Goal: Transaction & Acquisition: Book appointment/travel/reservation

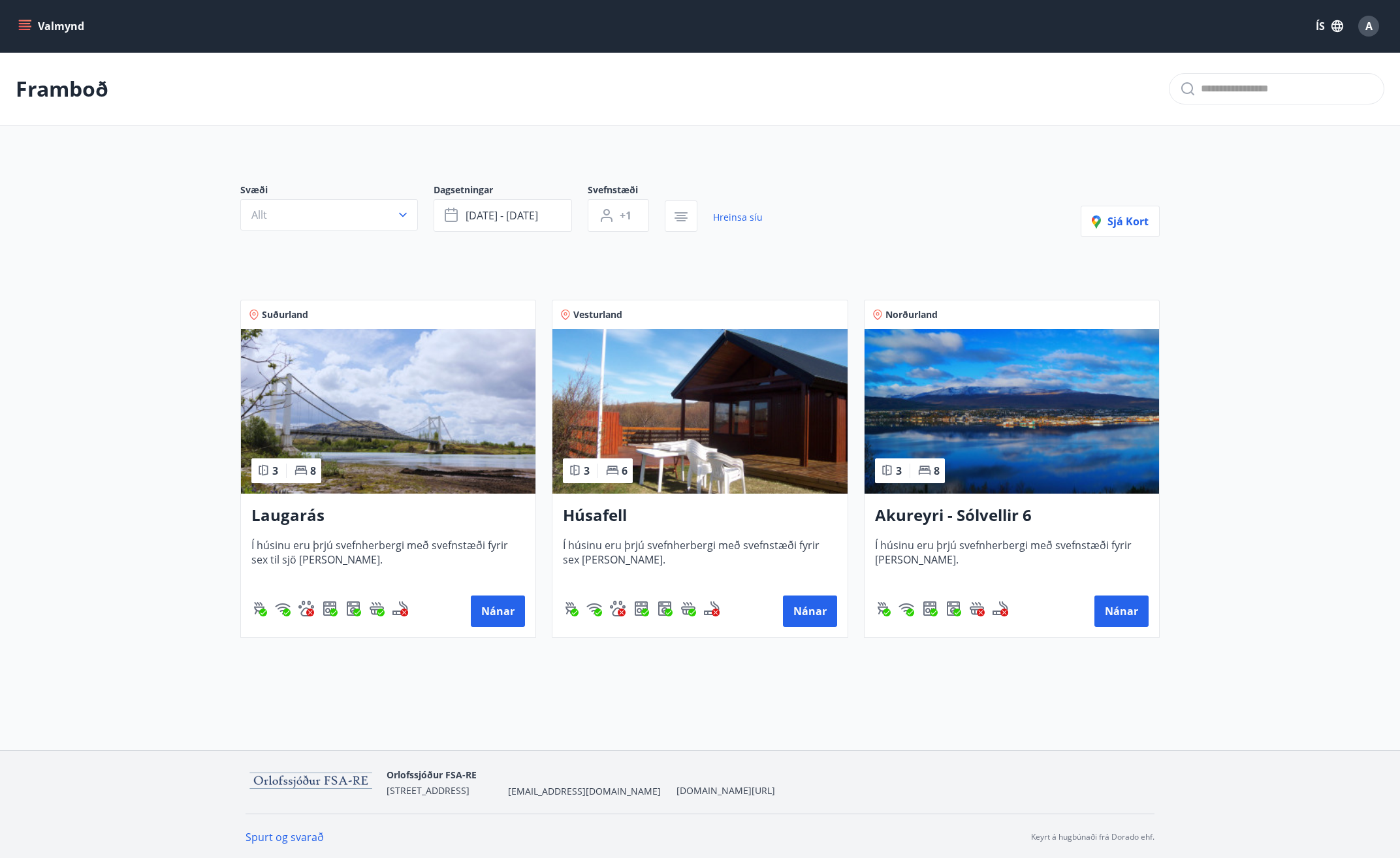
click at [449, 446] on img at bounding box center [388, 411] width 294 height 164
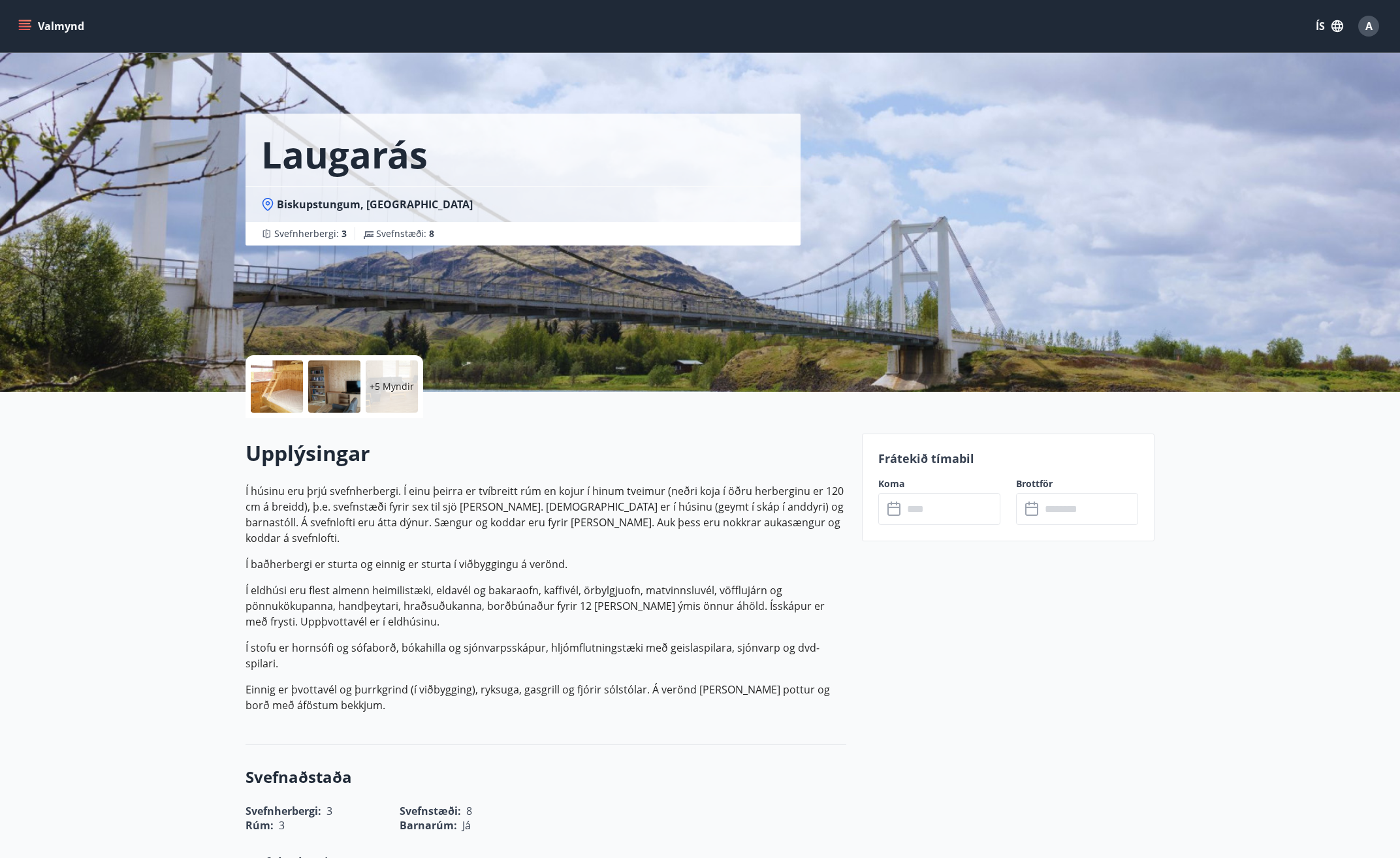
click at [272, 386] on div at bounding box center [276, 386] width 52 height 52
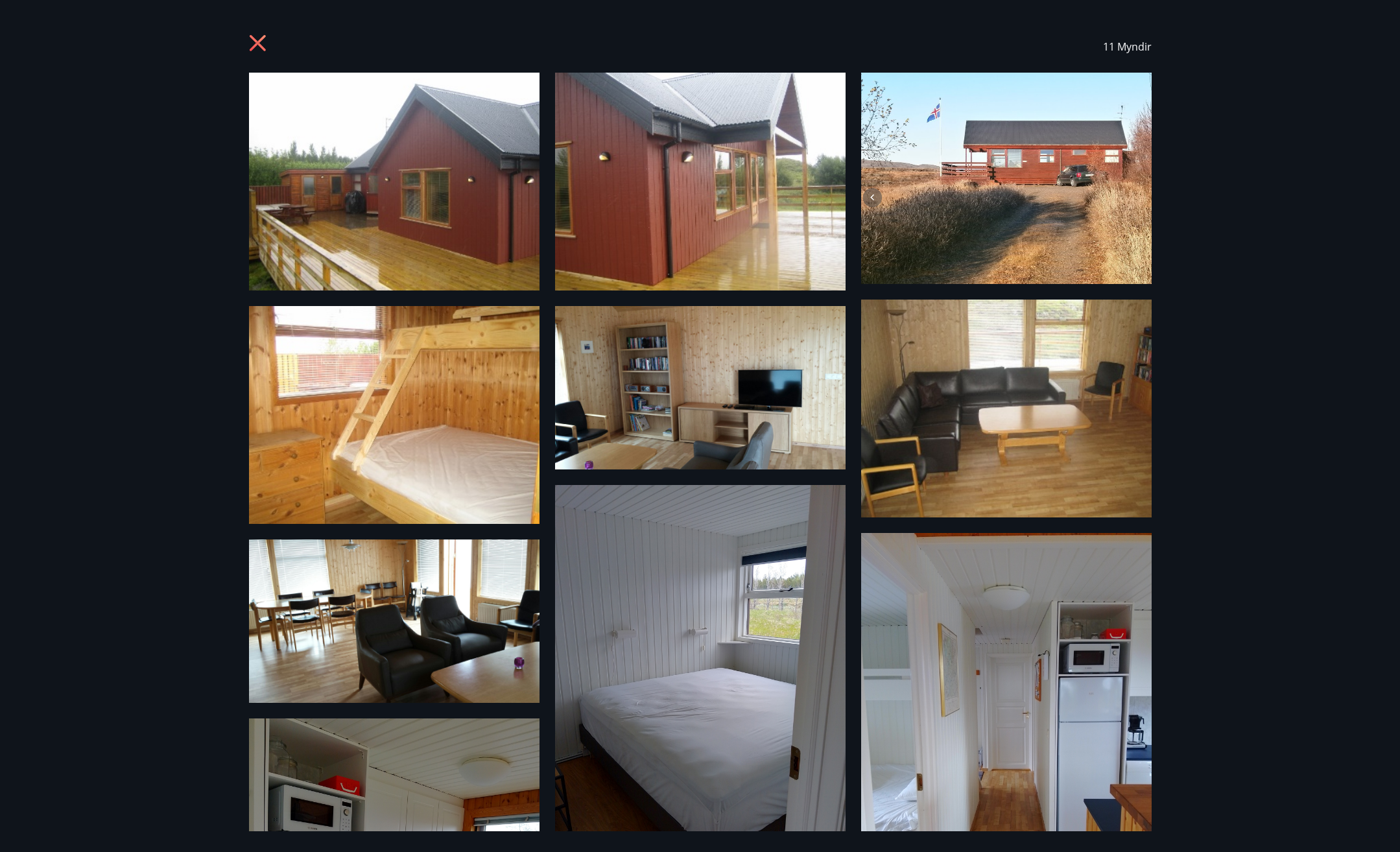
click at [994, 151] on img at bounding box center [1006, 178] width 290 height 211
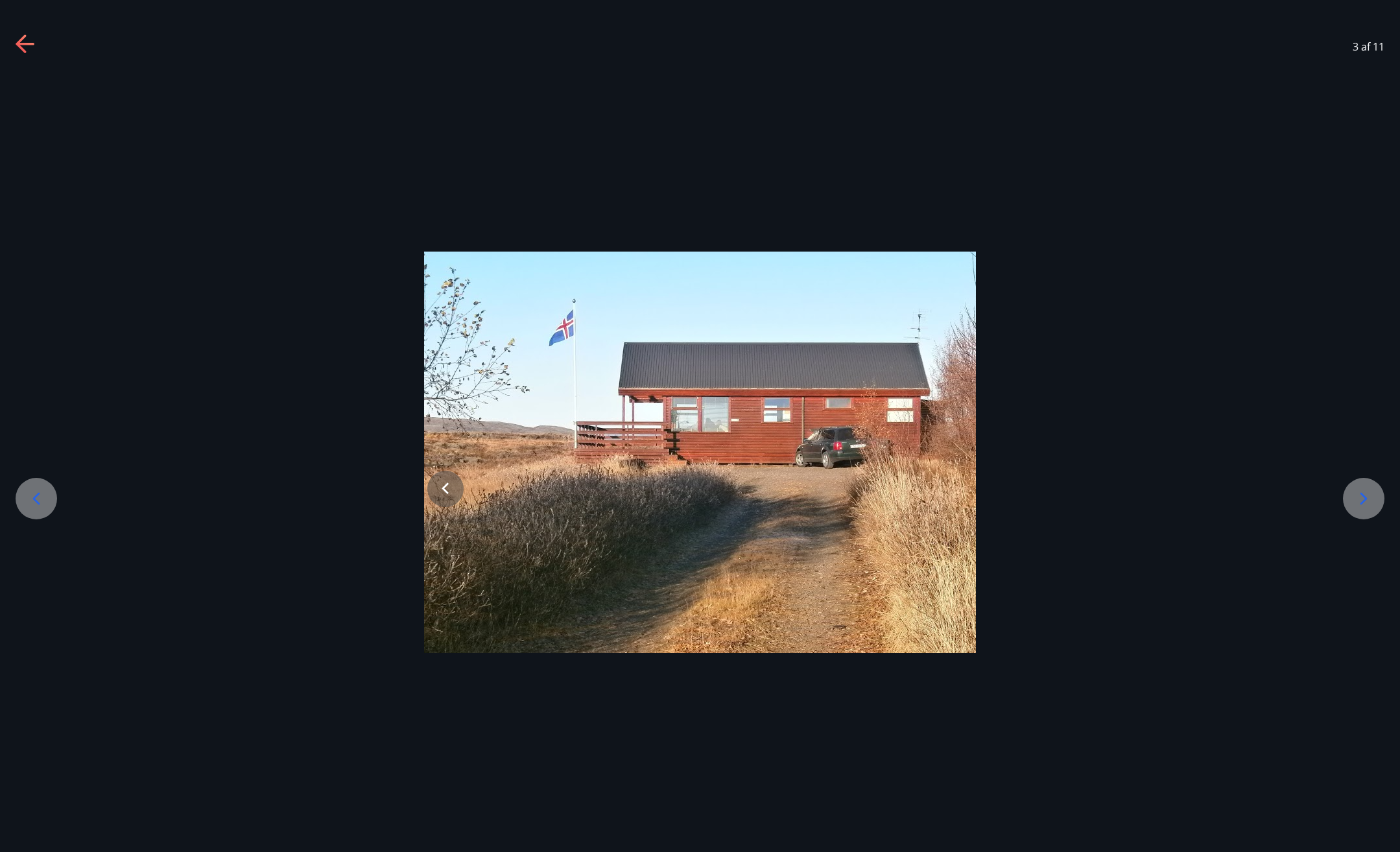
click at [1367, 494] on icon at bounding box center [1363, 499] width 21 height 21
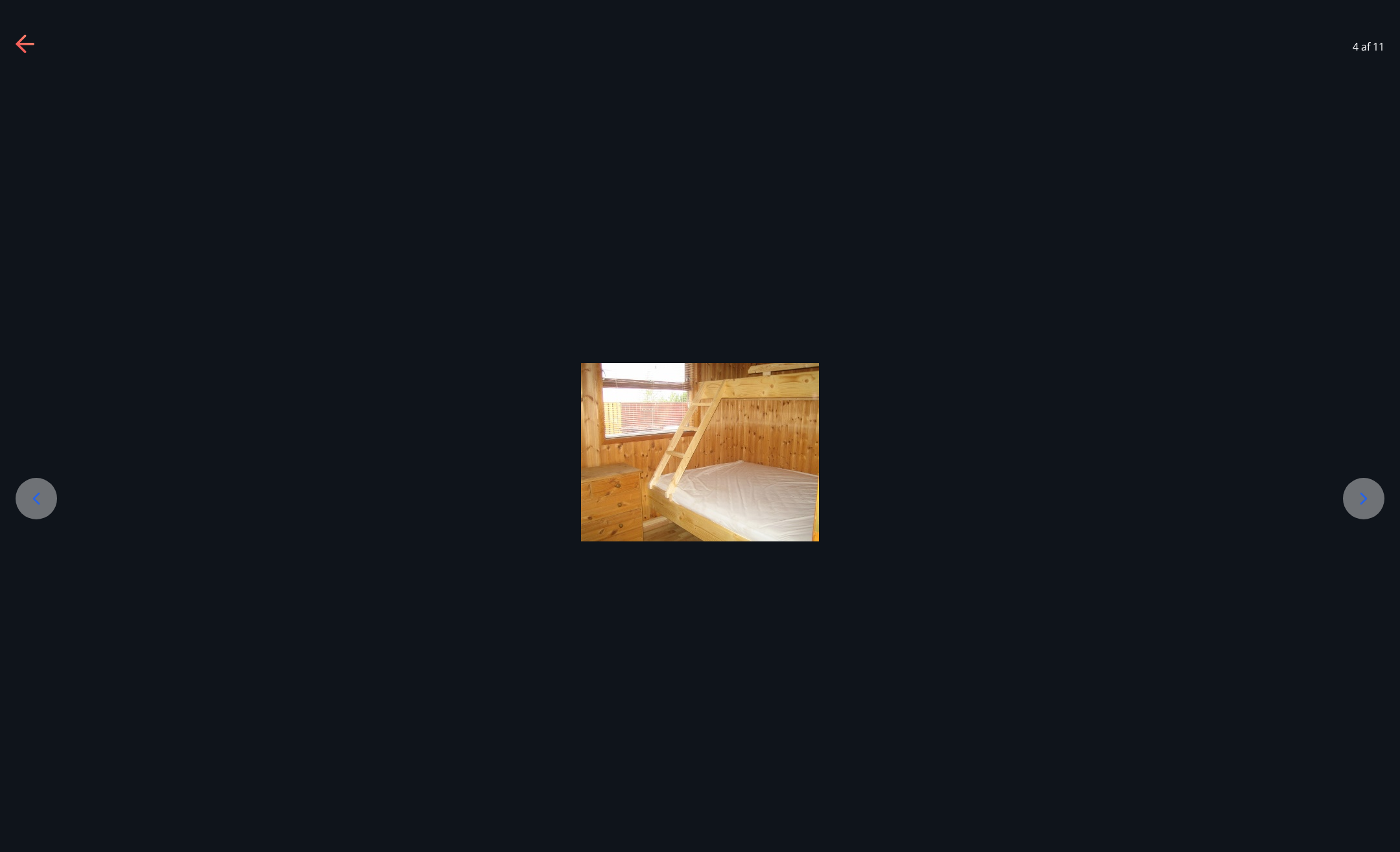
click at [1350, 491] on div at bounding box center [1363, 498] width 42 height 42
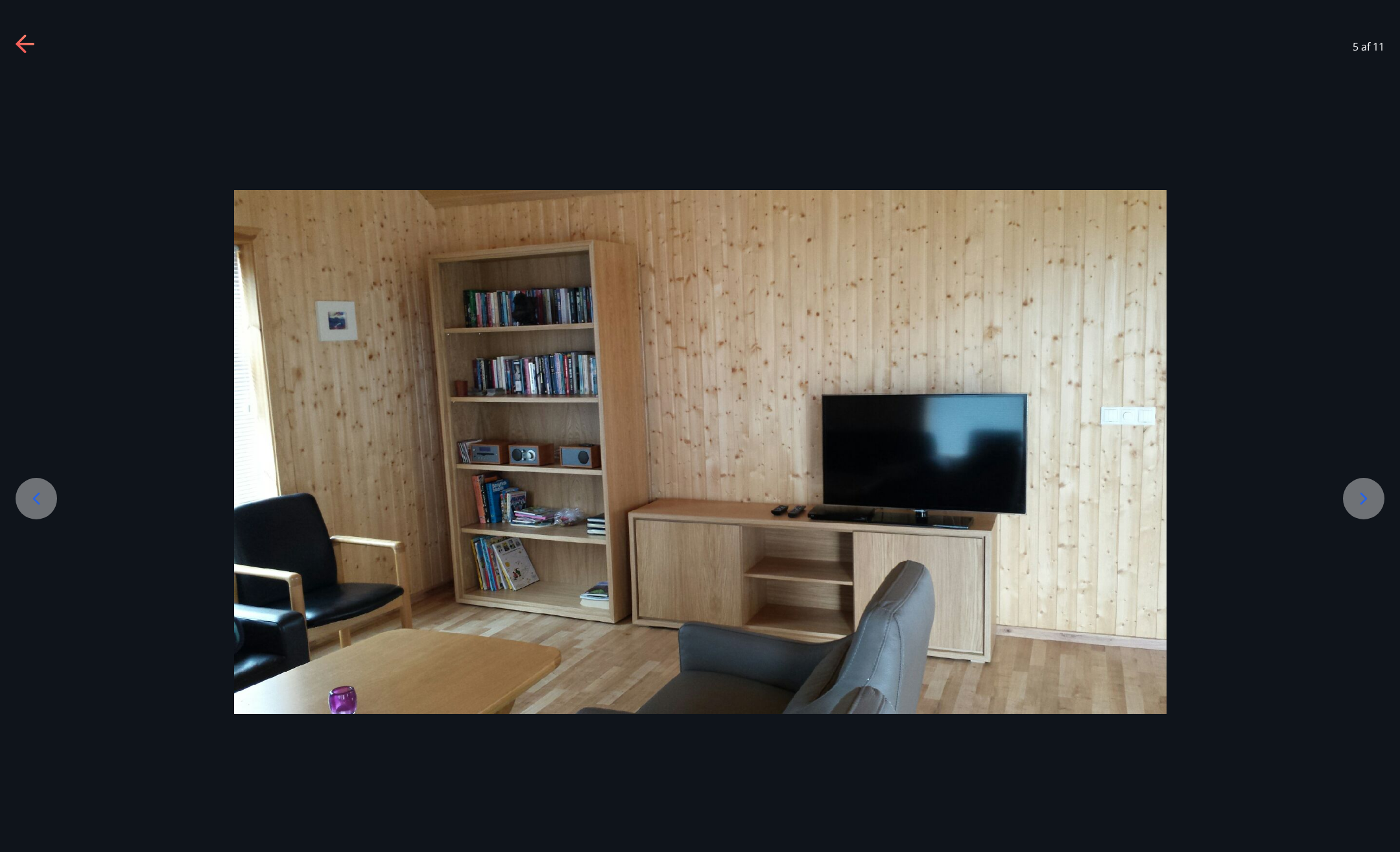
click at [1347, 491] on div at bounding box center [1363, 498] width 42 height 42
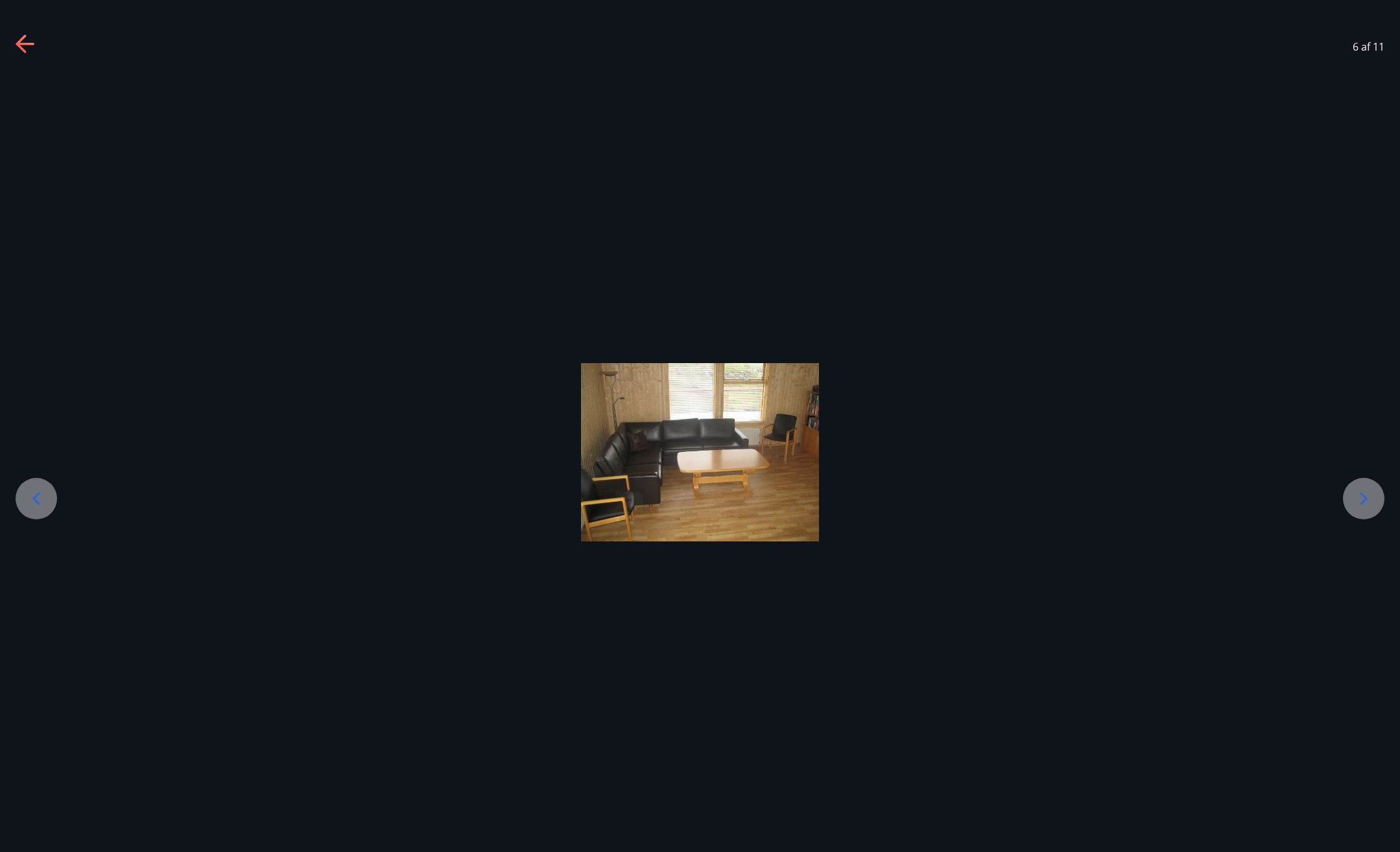
click at [1347, 491] on div at bounding box center [1363, 498] width 42 height 42
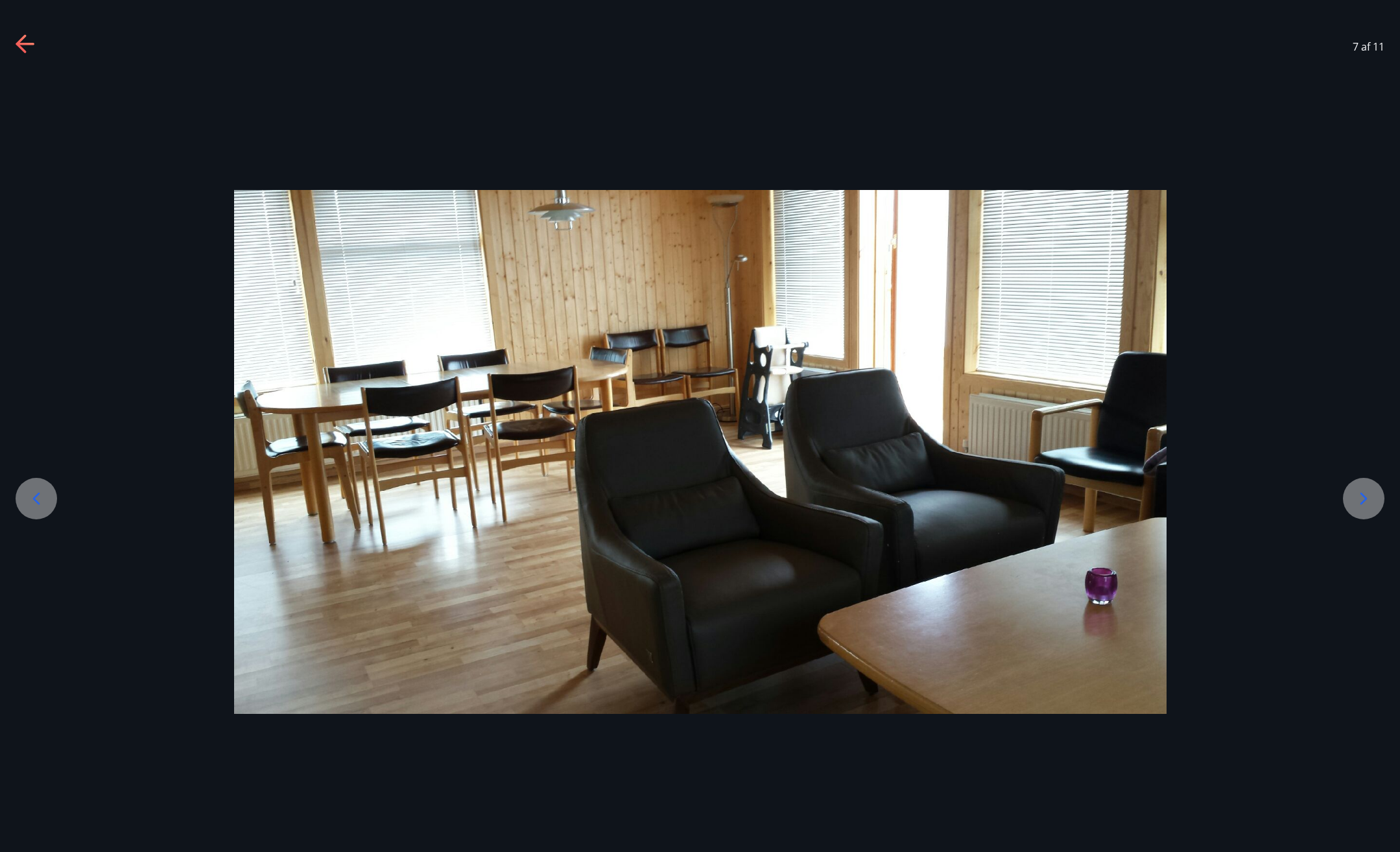
click at [1347, 491] on div at bounding box center [1363, 498] width 42 height 42
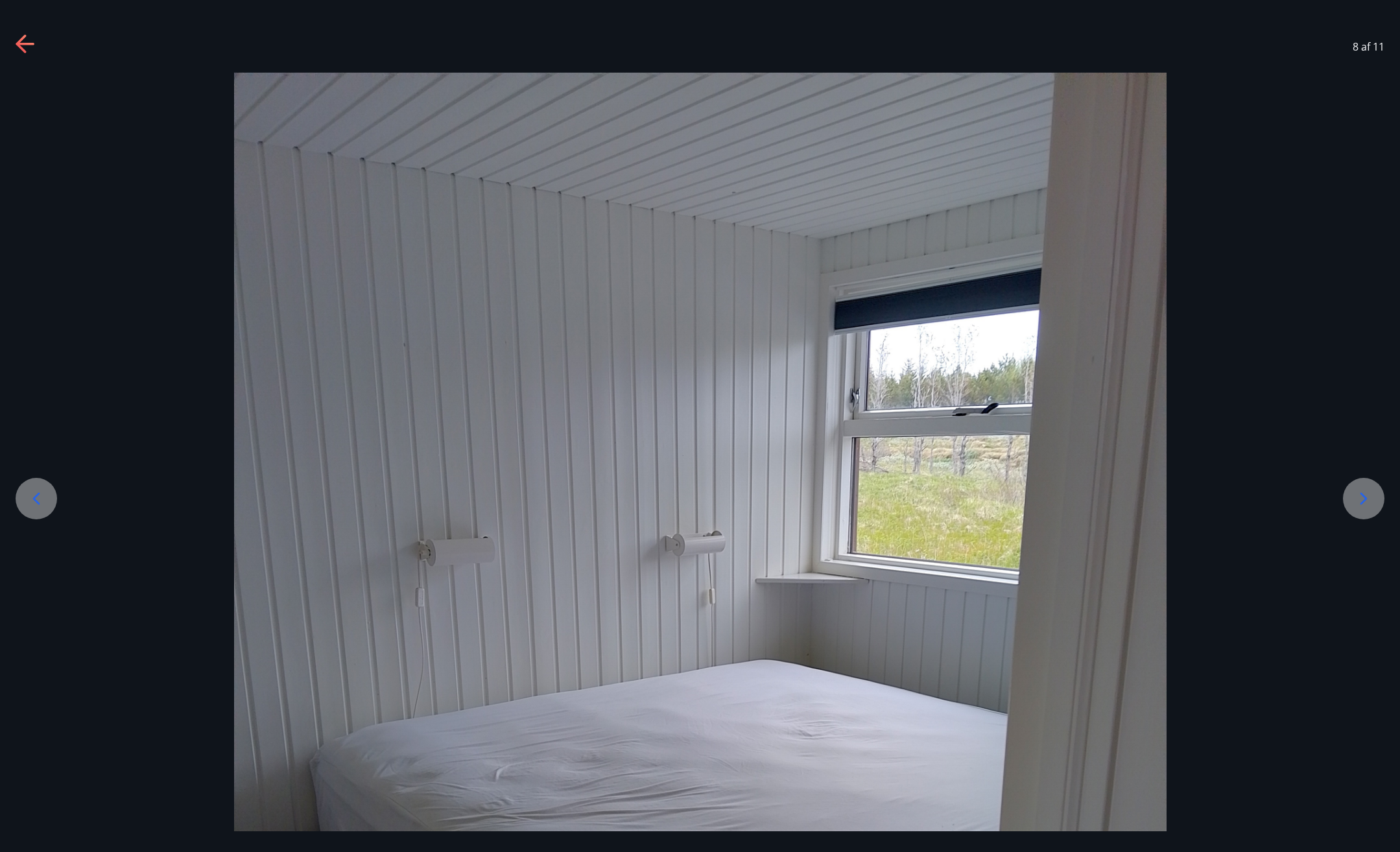
click at [1346, 491] on div at bounding box center [1363, 498] width 42 height 42
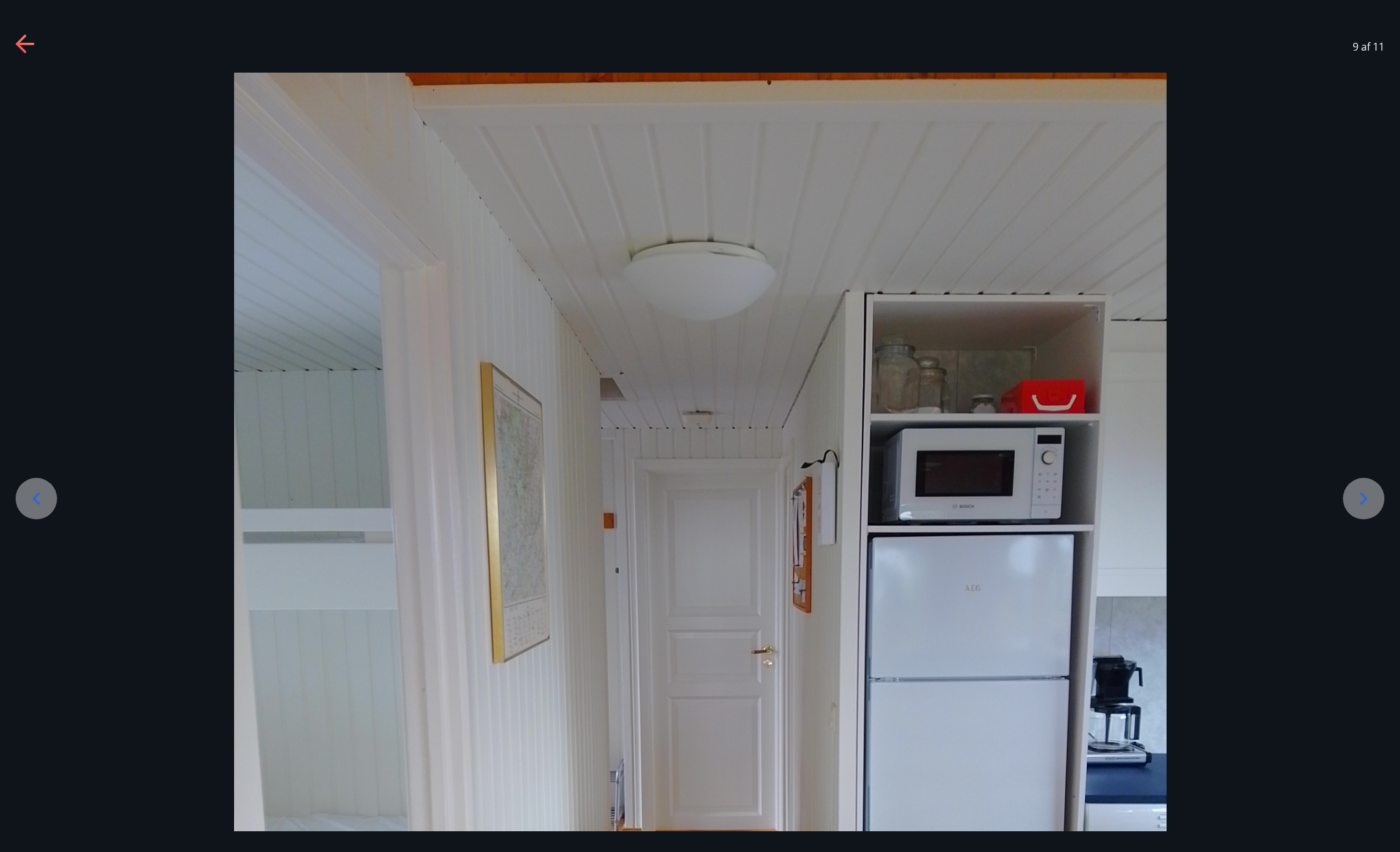
click at [1344, 491] on div at bounding box center [700, 694] width 1400 height 1243
click at [1373, 489] on icon at bounding box center [1363, 499] width 21 height 21
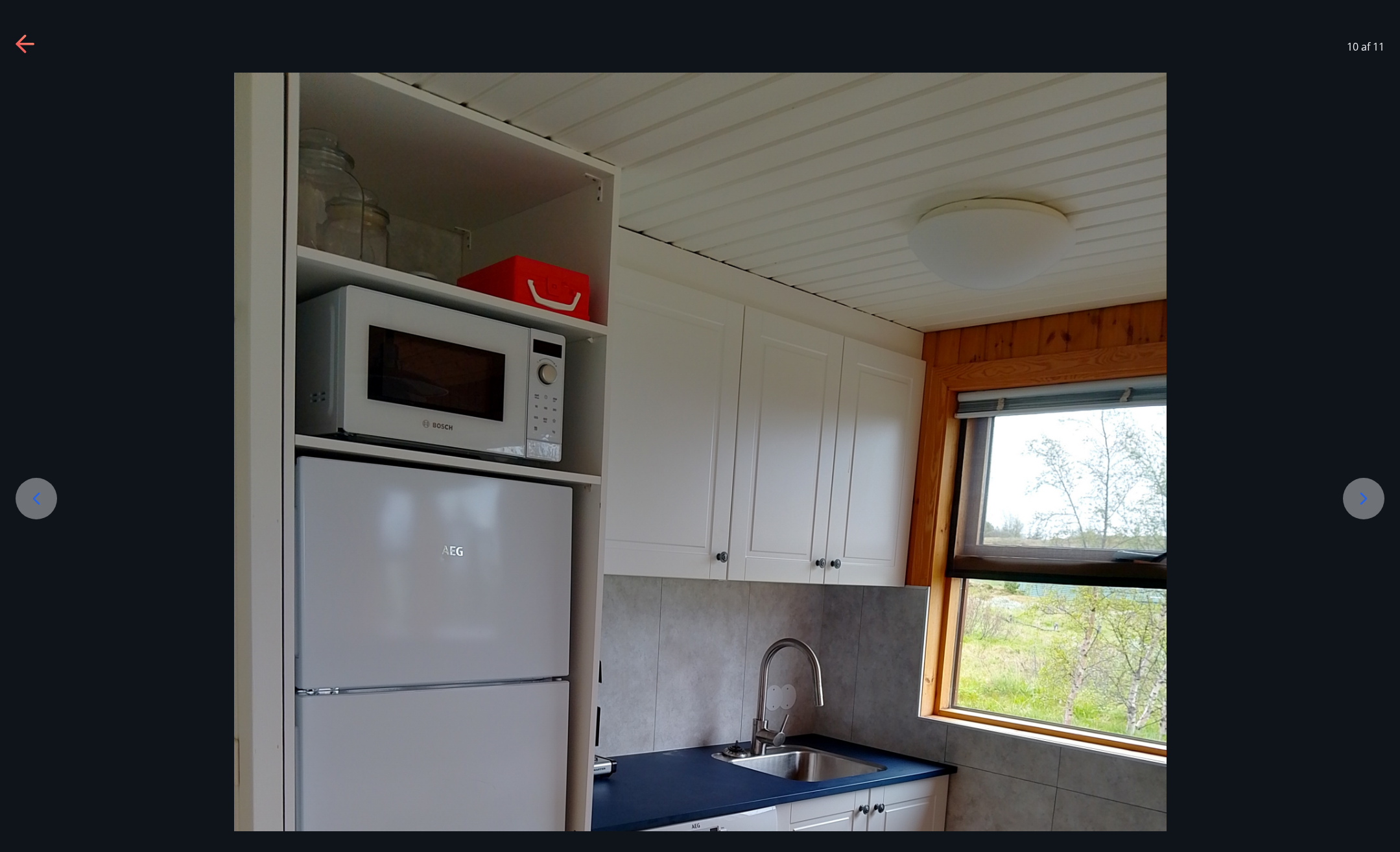
click at [21, 49] on icon at bounding box center [26, 44] width 21 height 21
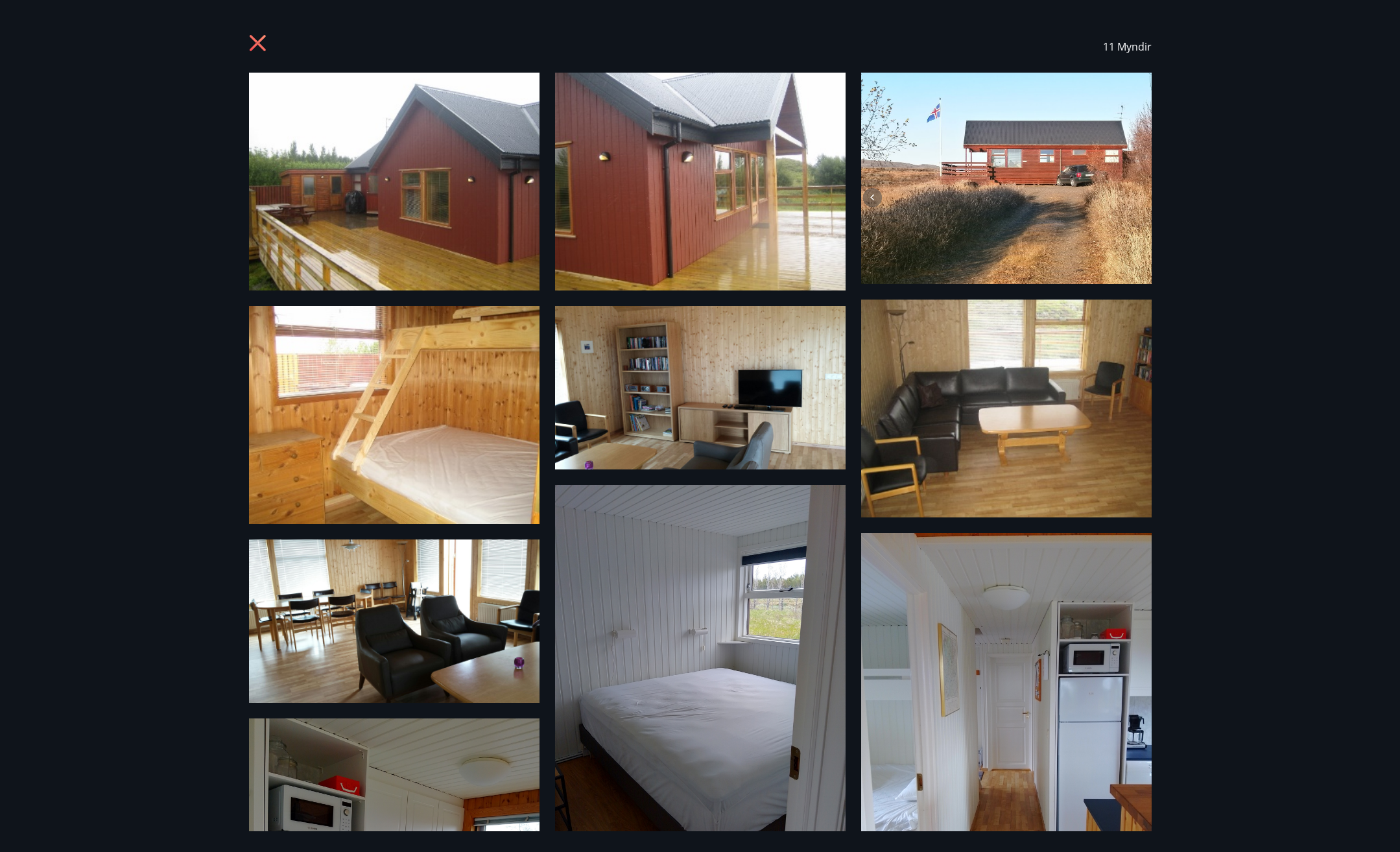
click at [260, 36] on icon at bounding box center [259, 44] width 21 height 21
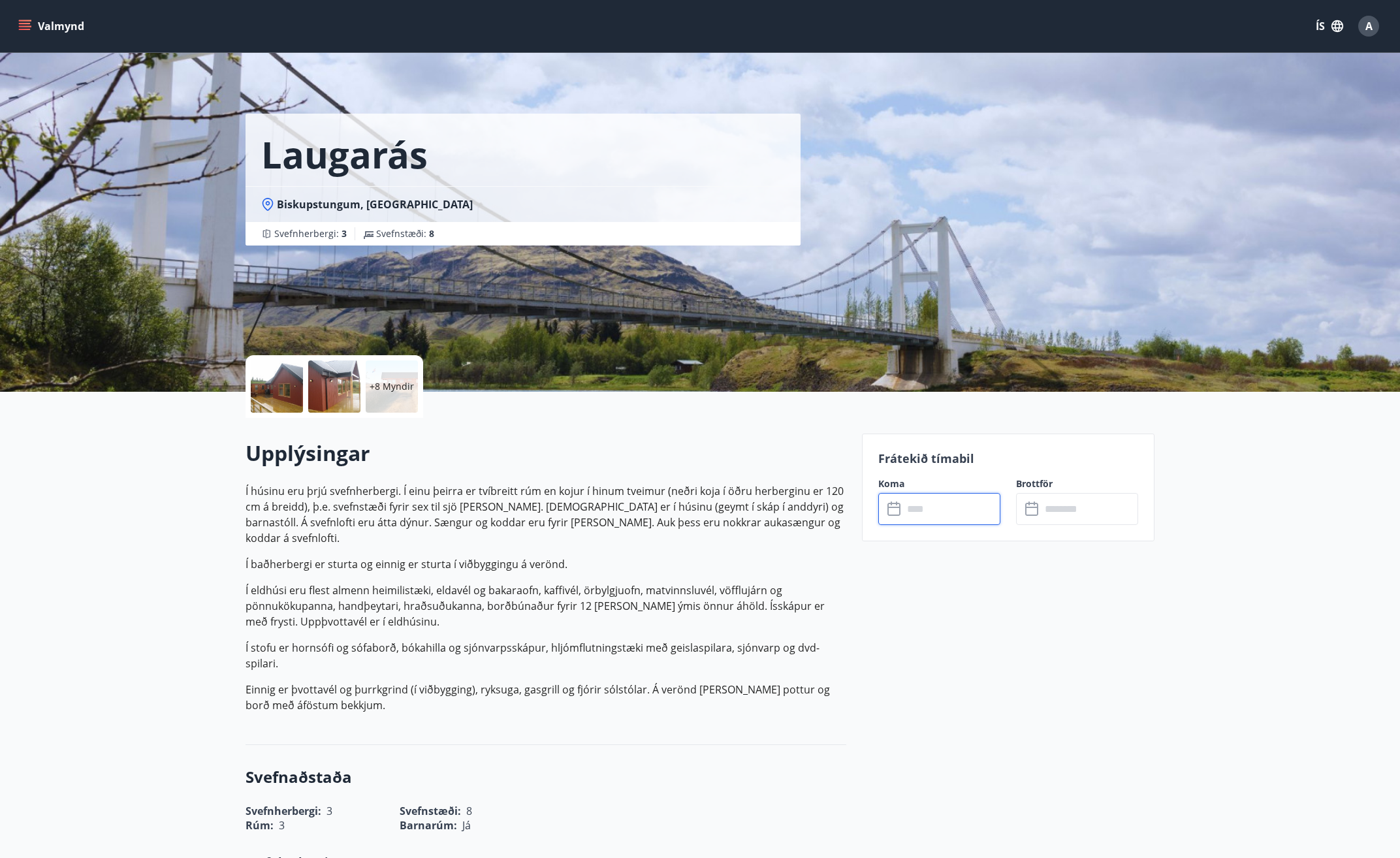
click at [967, 499] on input "text" at bounding box center [952, 509] width 97 height 32
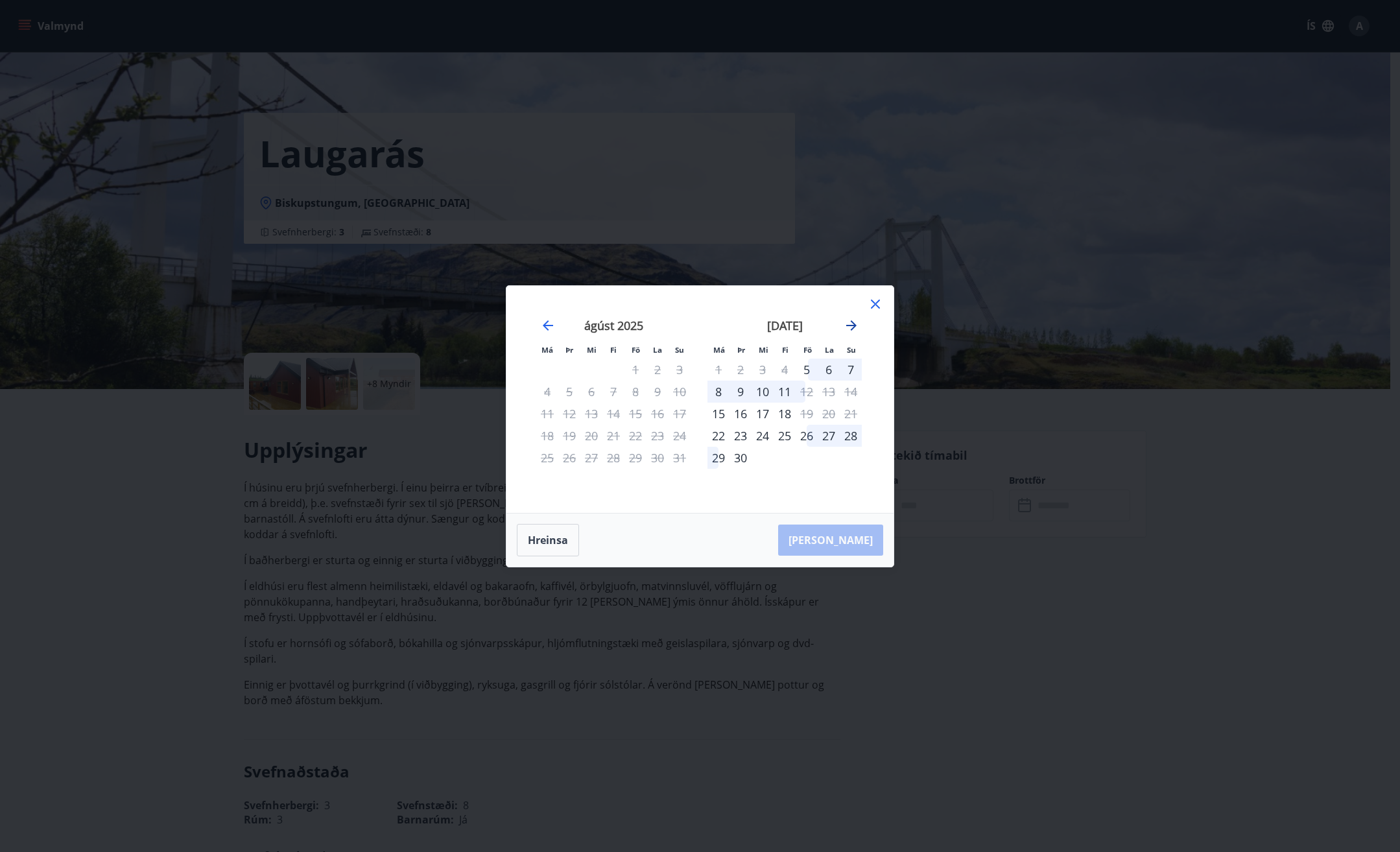
click at [852, 322] on icon "Move forward to switch to the next month." at bounding box center [852, 326] width 10 height 10
click at [877, 300] on icon at bounding box center [876, 304] width 15 height 15
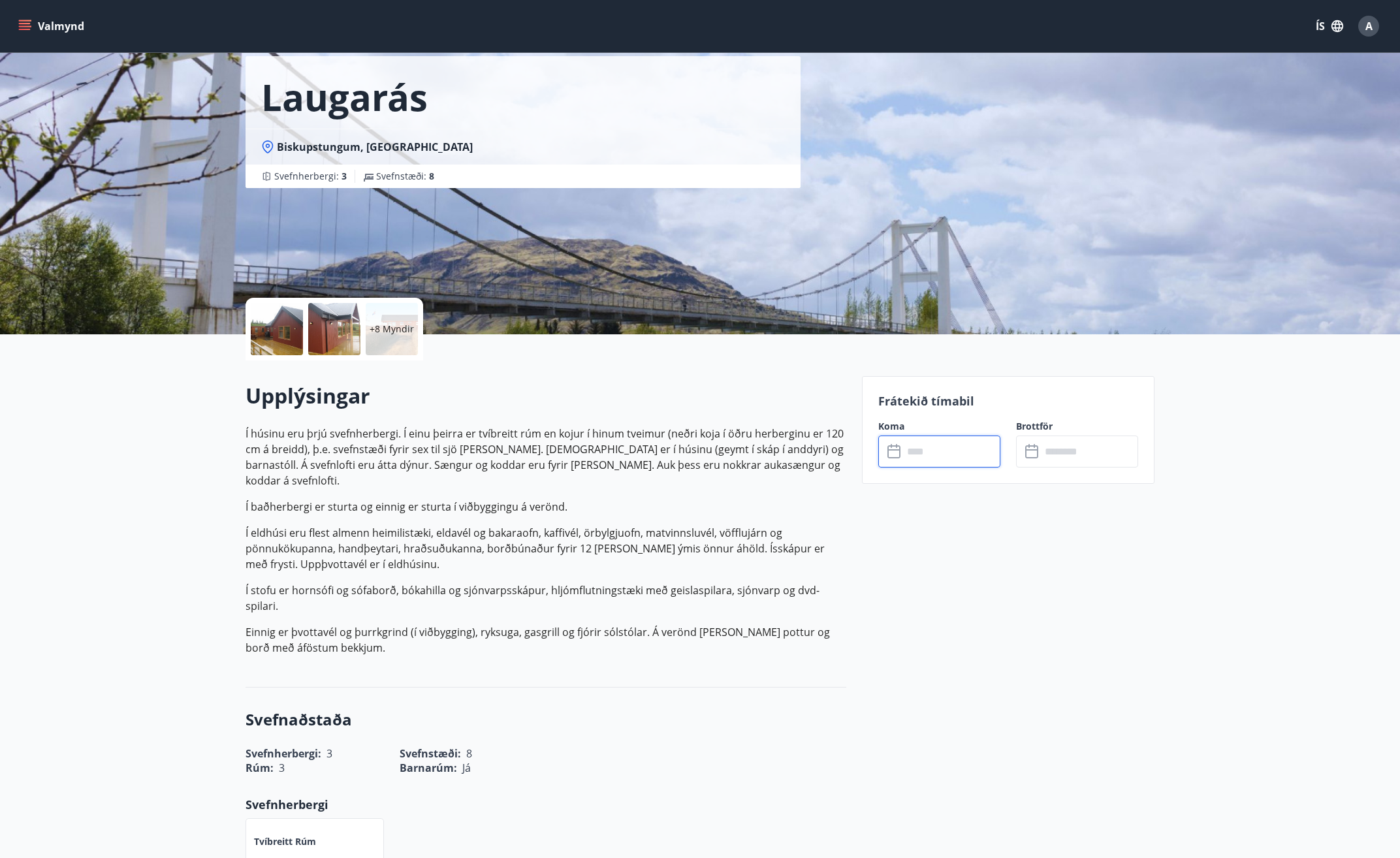
scroll to position [57, 0]
click at [907, 456] on input "text" at bounding box center [952, 452] width 97 height 32
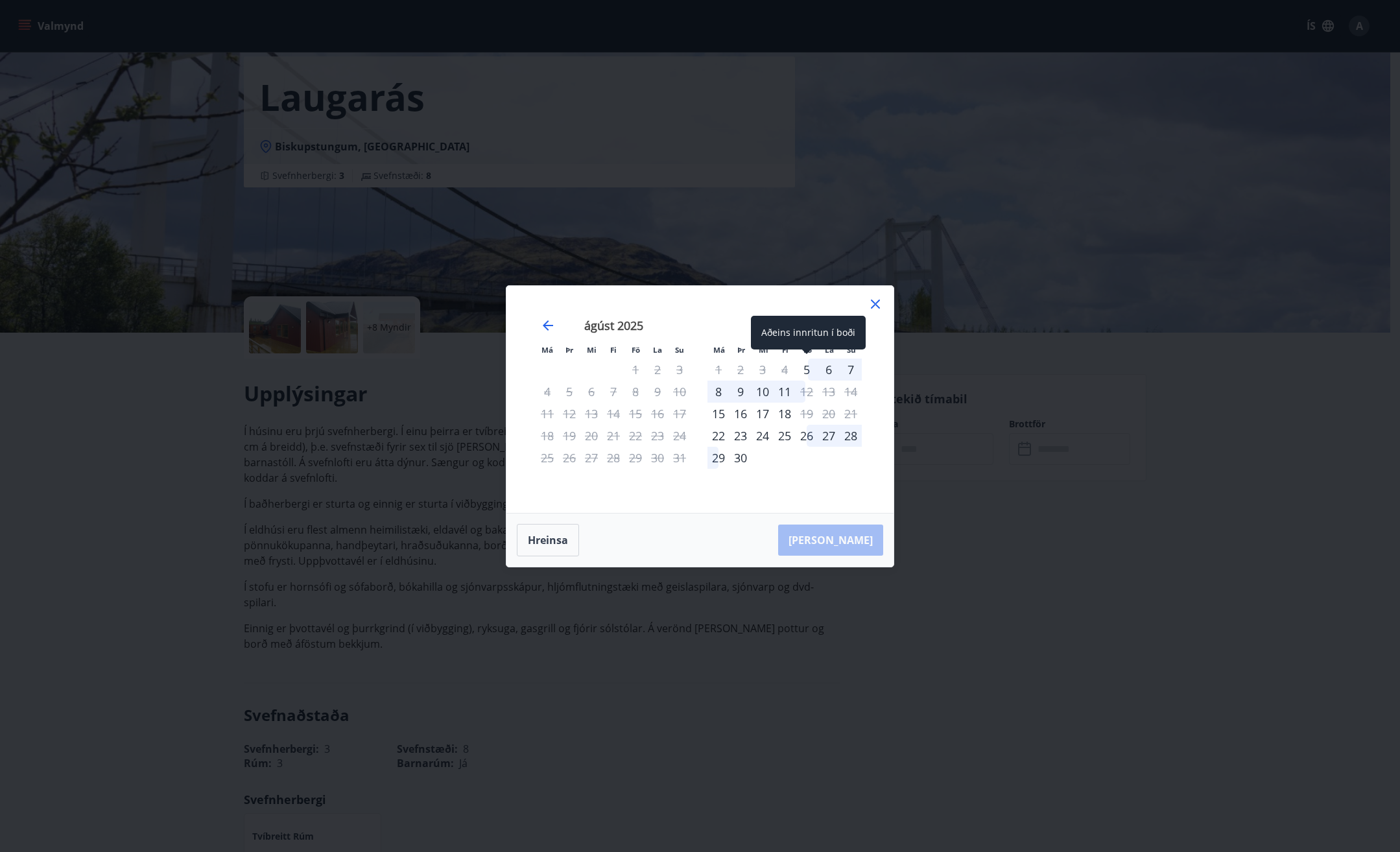
click at [806, 370] on div "5" at bounding box center [806, 370] width 22 height 22
click at [716, 391] on div "8" at bounding box center [718, 392] width 22 height 22
click at [809, 368] on div "5" at bounding box center [806, 370] width 22 height 22
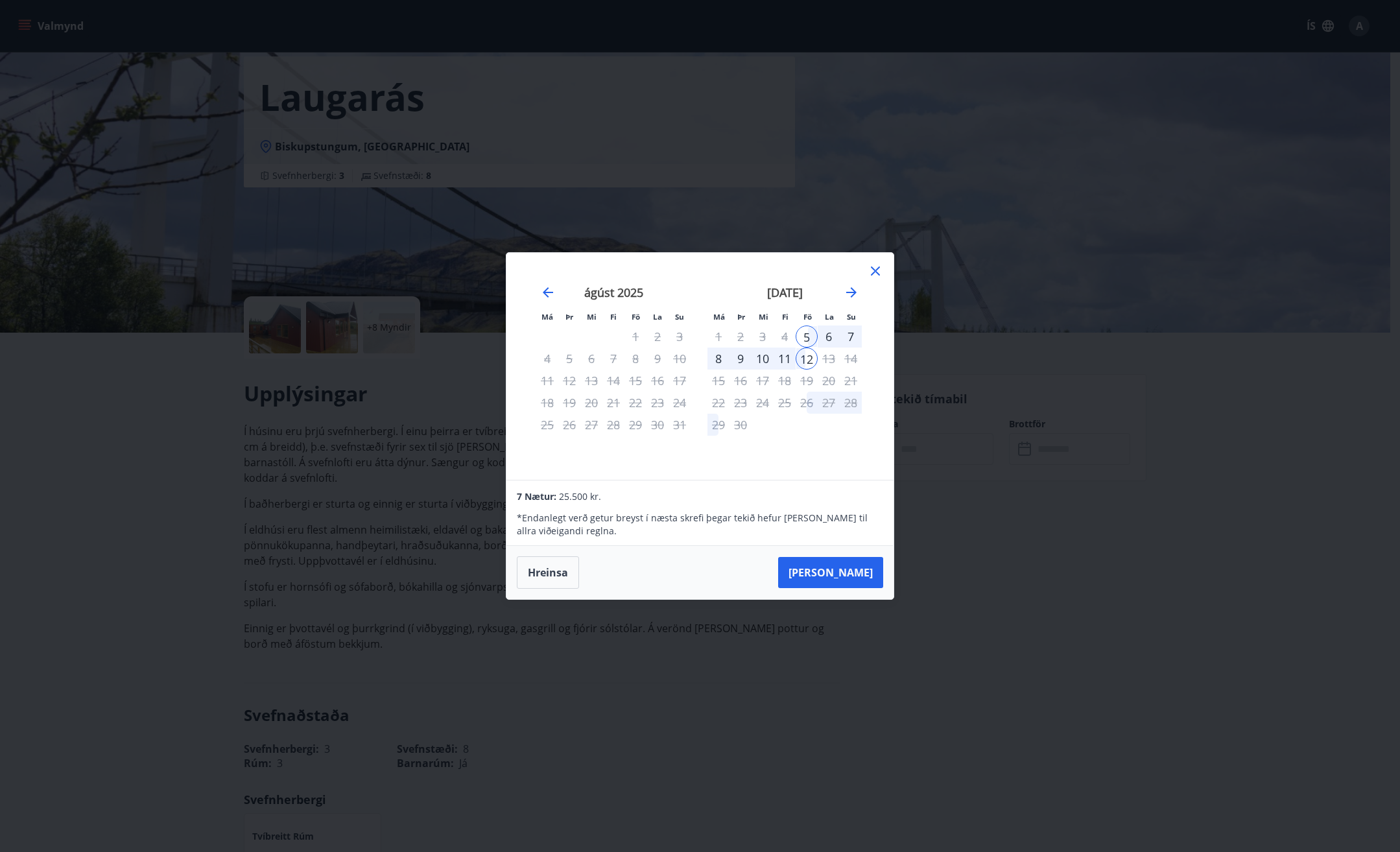
click at [882, 270] on icon at bounding box center [876, 271] width 15 height 15
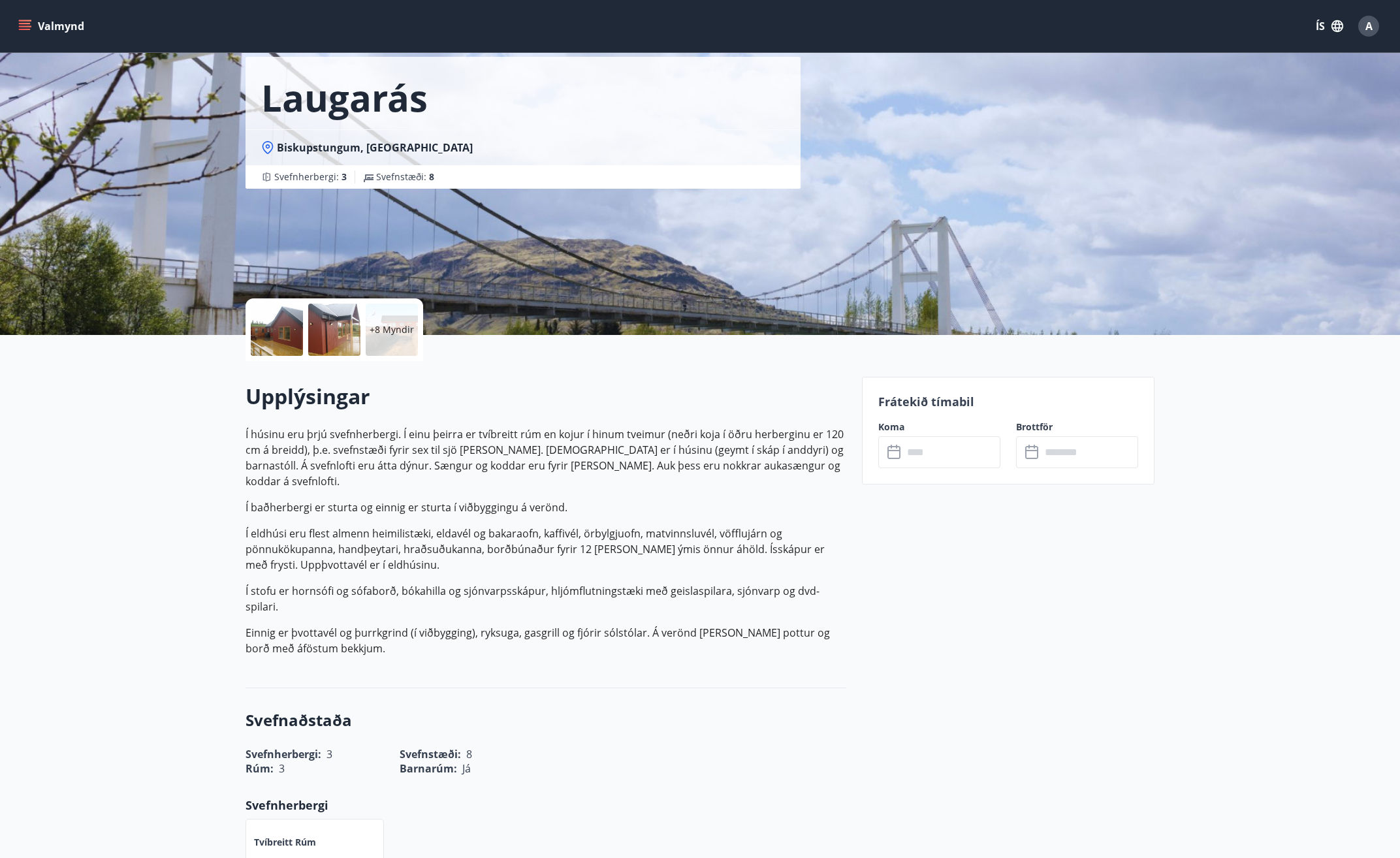
click at [54, 30] on button "Valmynd" at bounding box center [52, 26] width 74 height 23
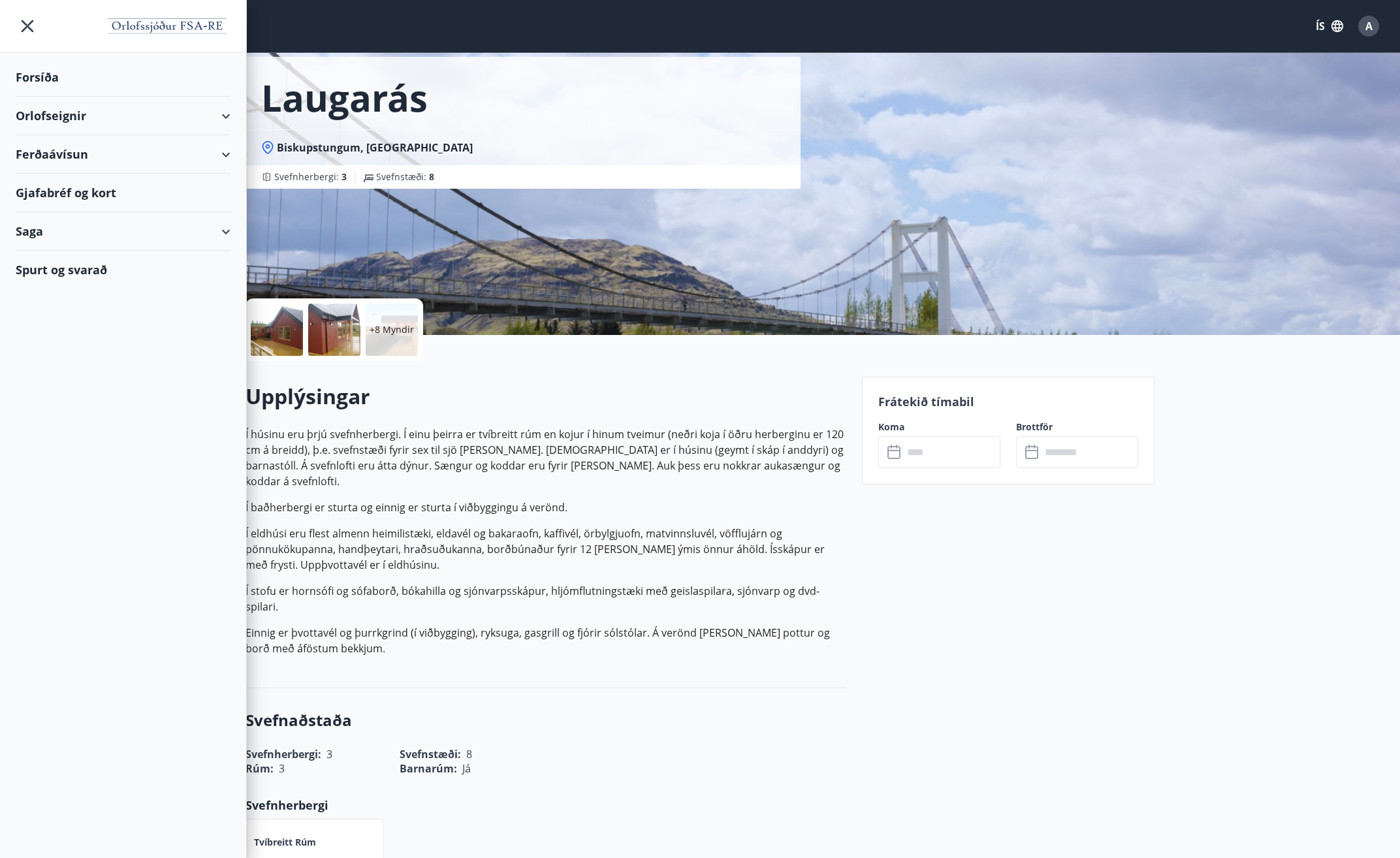
click at [39, 65] on div "Forsíða" at bounding box center [123, 77] width 215 height 39
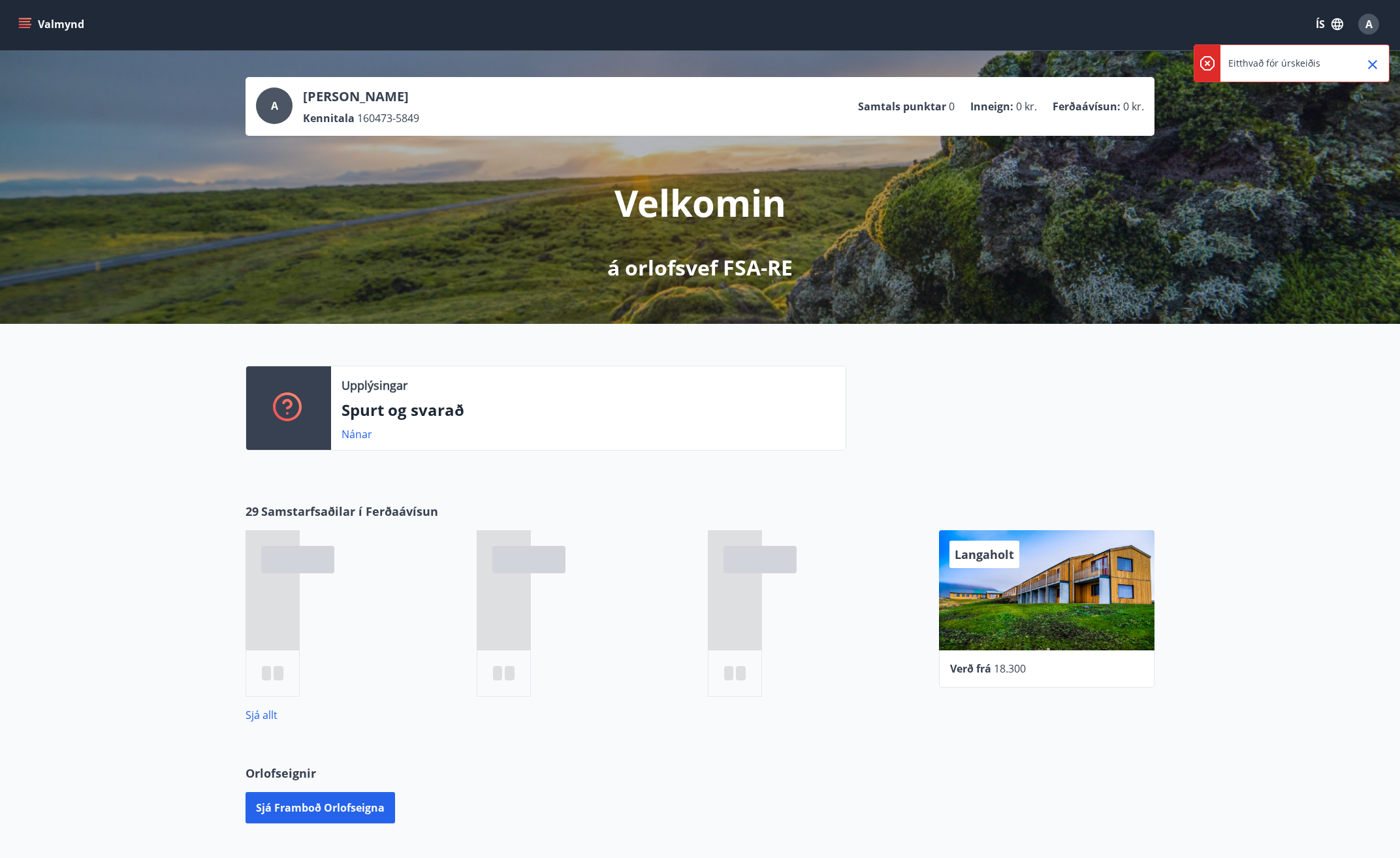
scroll to position [57, 0]
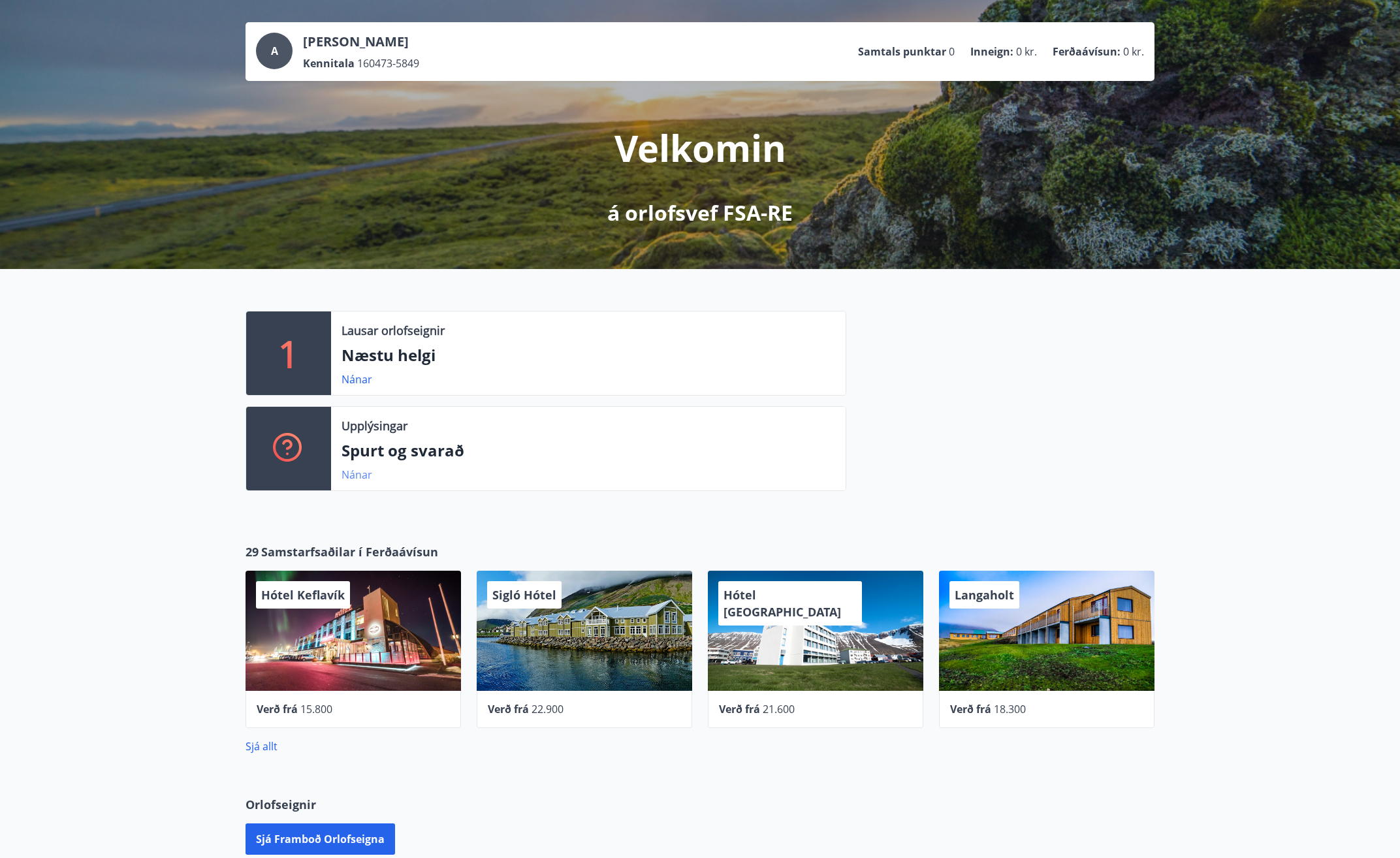
click at [358, 475] on link "Nánar" at bounding box center [357, 475] width 31 height 15
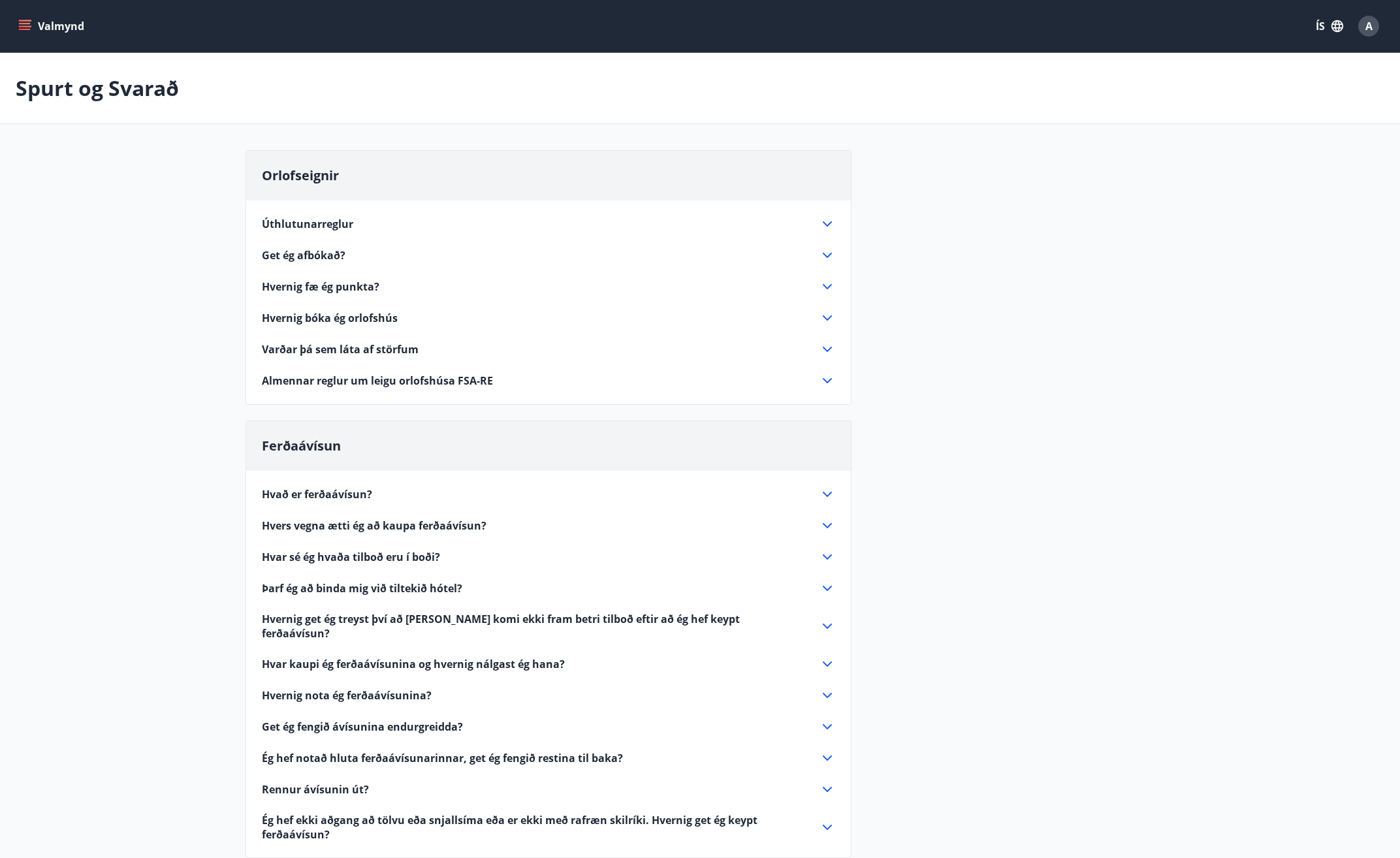
click at [325, 225] on span "Úthlutunarreglur" at bounding box center [307, 224] width 91 height 15
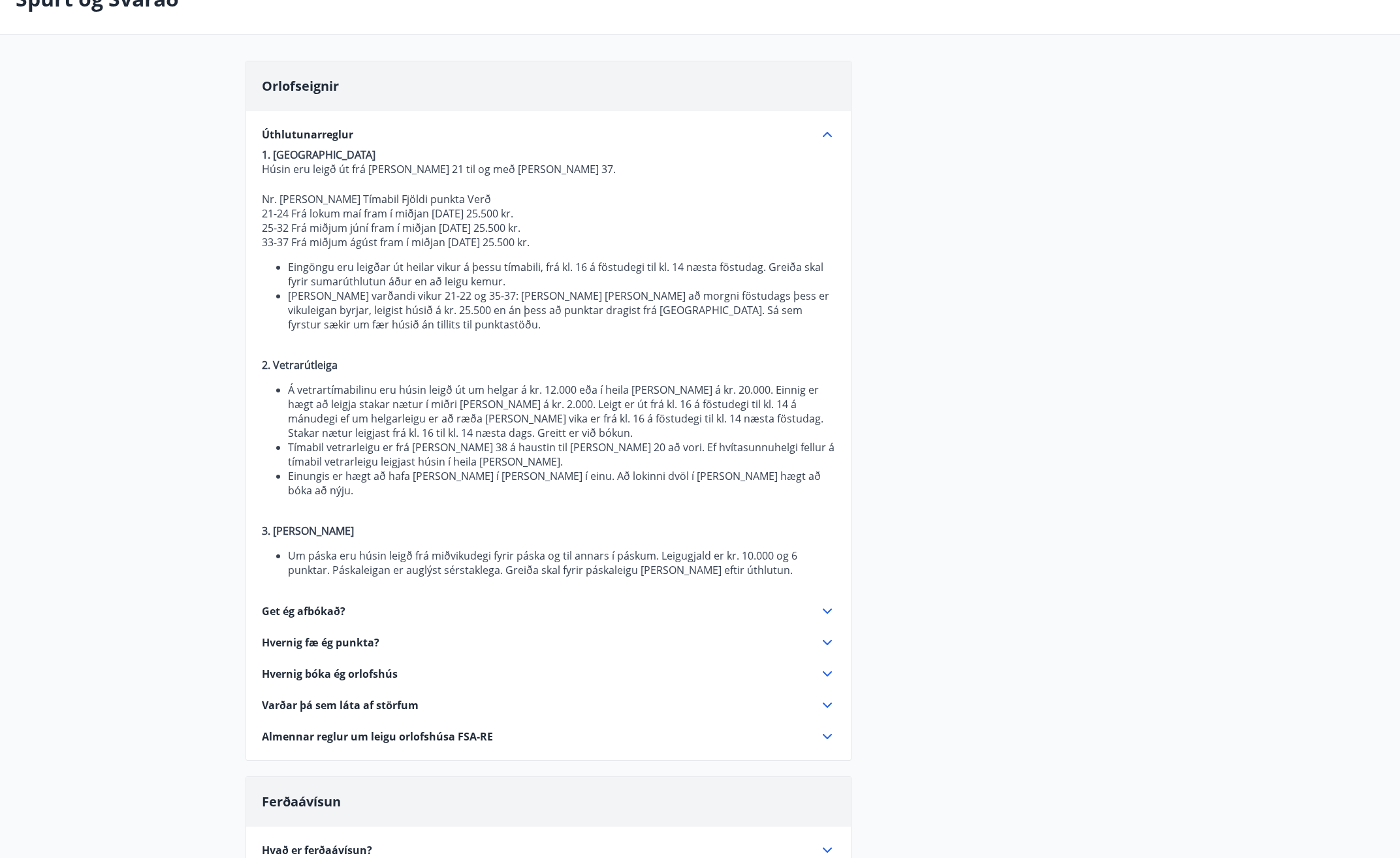
scroll to position [131, 0]
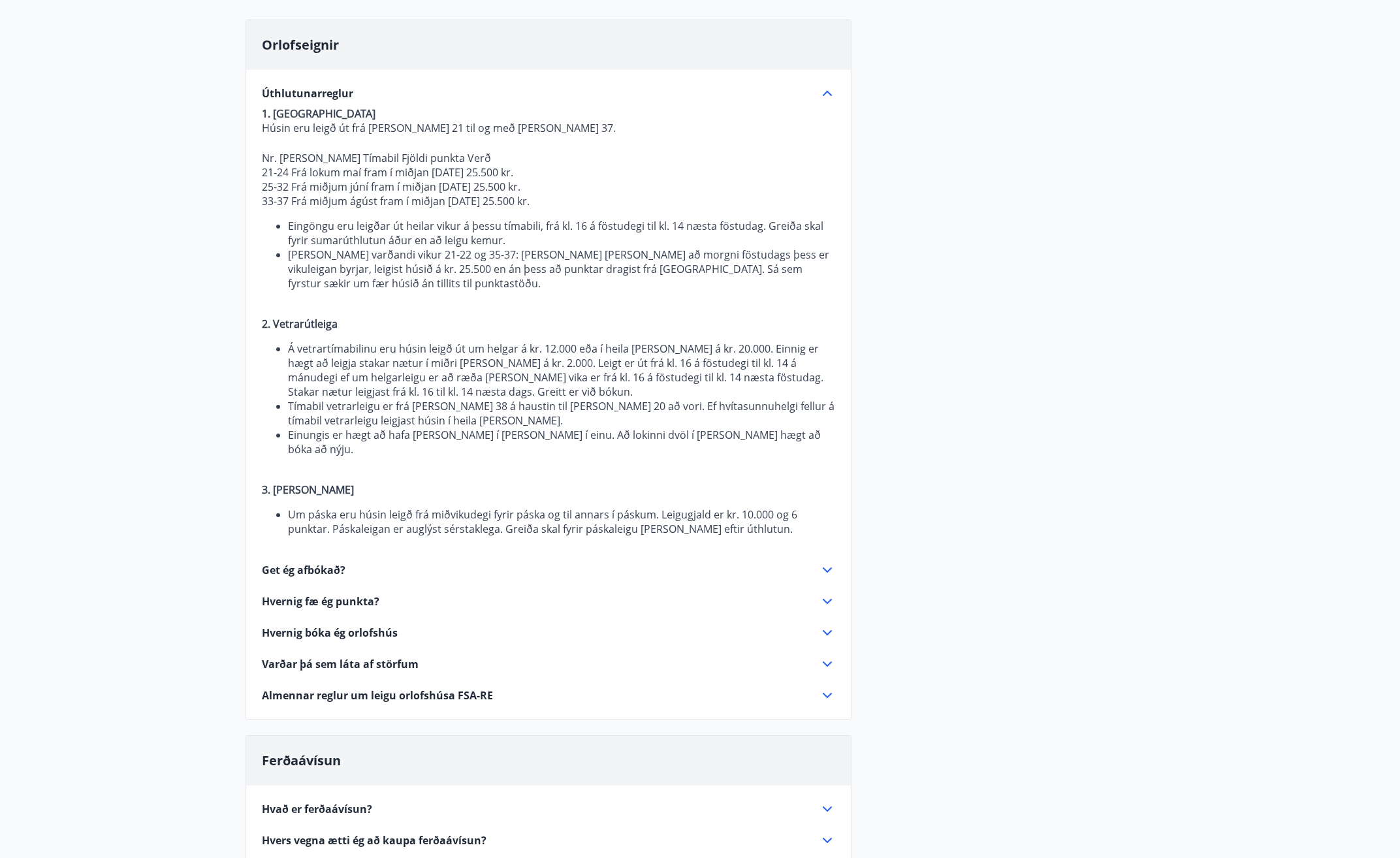
click at [326, 595] on span "Hvernig fæ ég punkta?" at bounding box center [320, 602] width 118 height 15
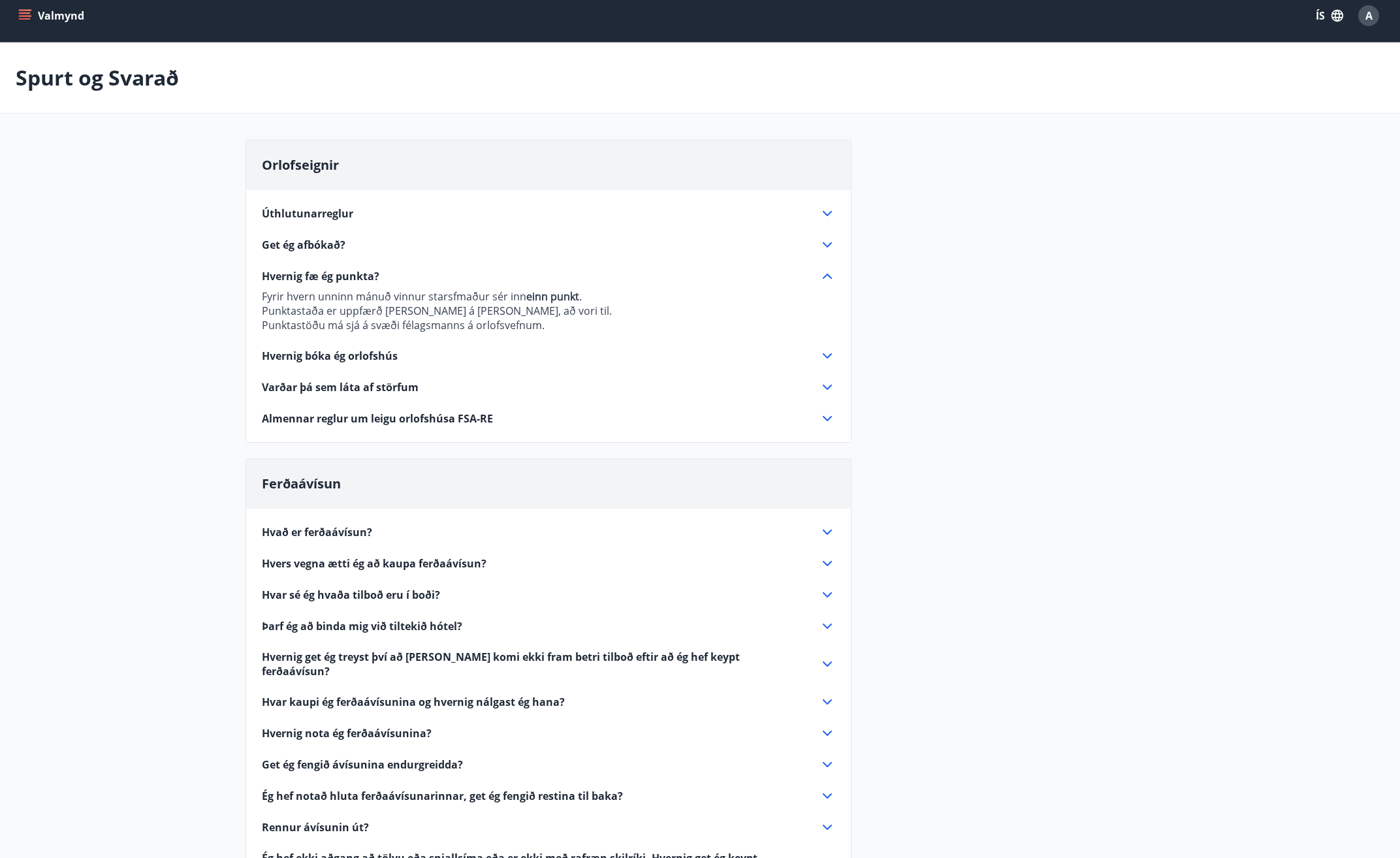
scroll to position [0, 0]
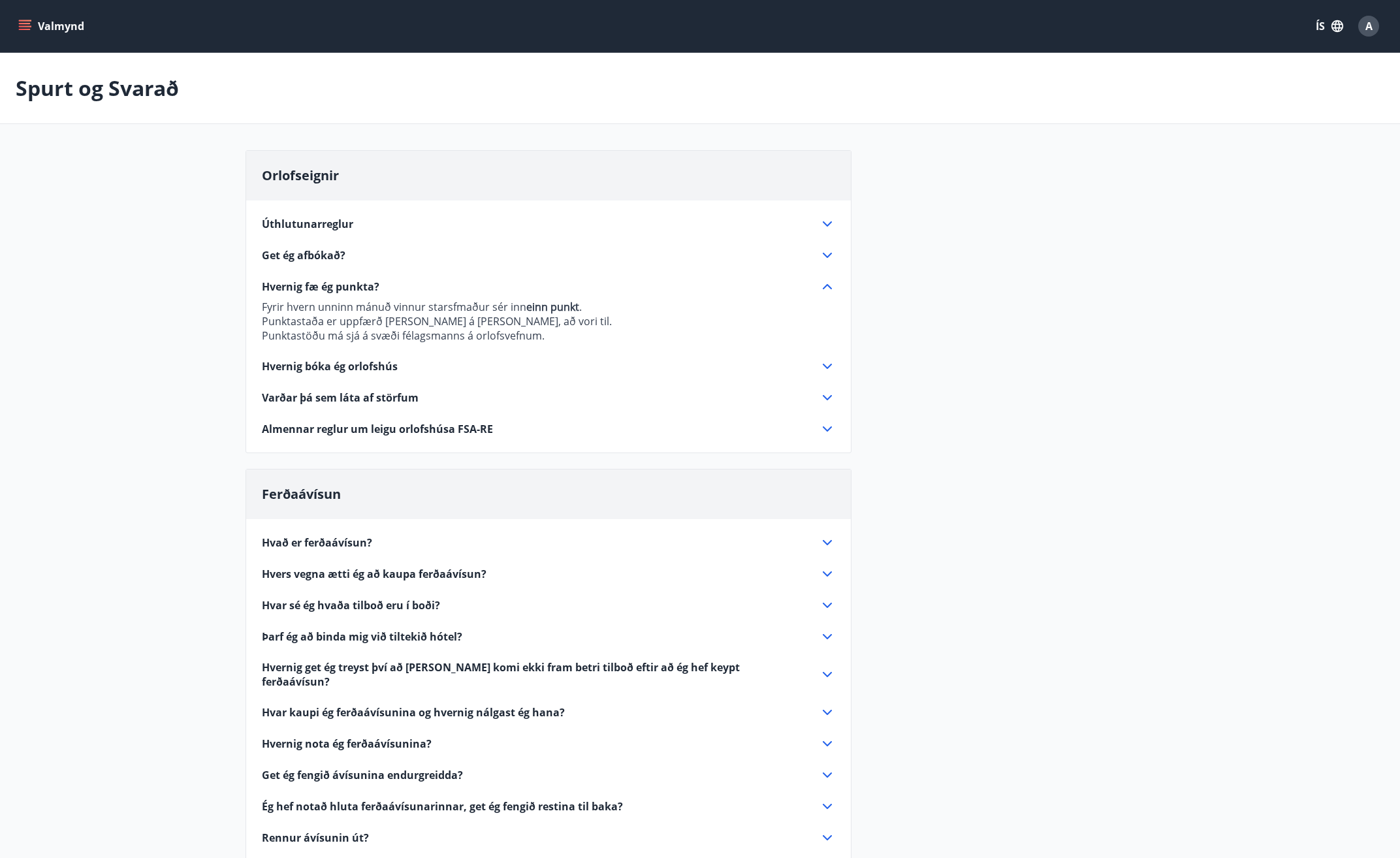
click at [330, 369] on span "Hvernig bóka ég orlofshús" at bounding box center [330, 366] width 136 height 15
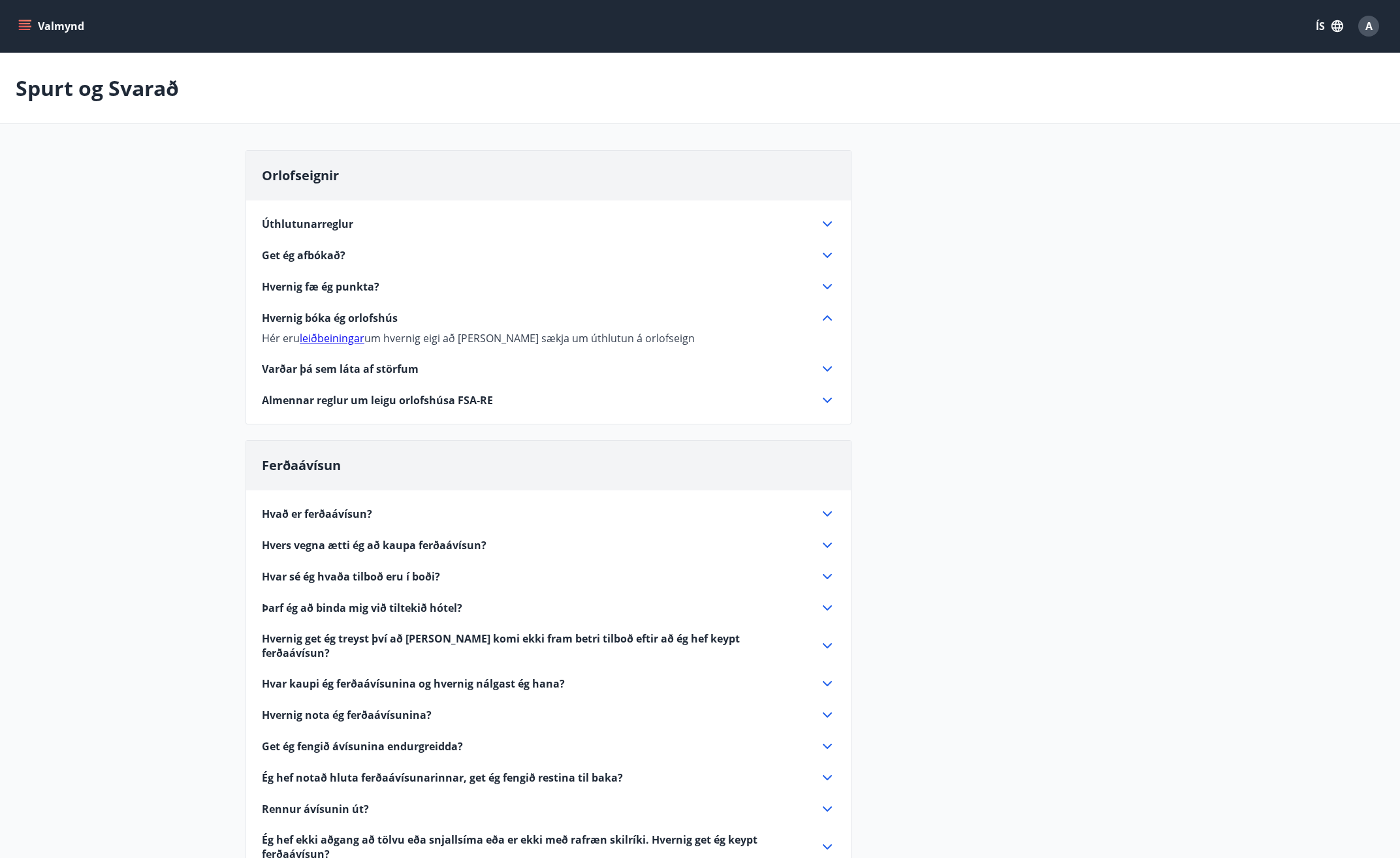
click at [26, 26] on icon "menu" at bounding box center [26, 27] width 15 height 2
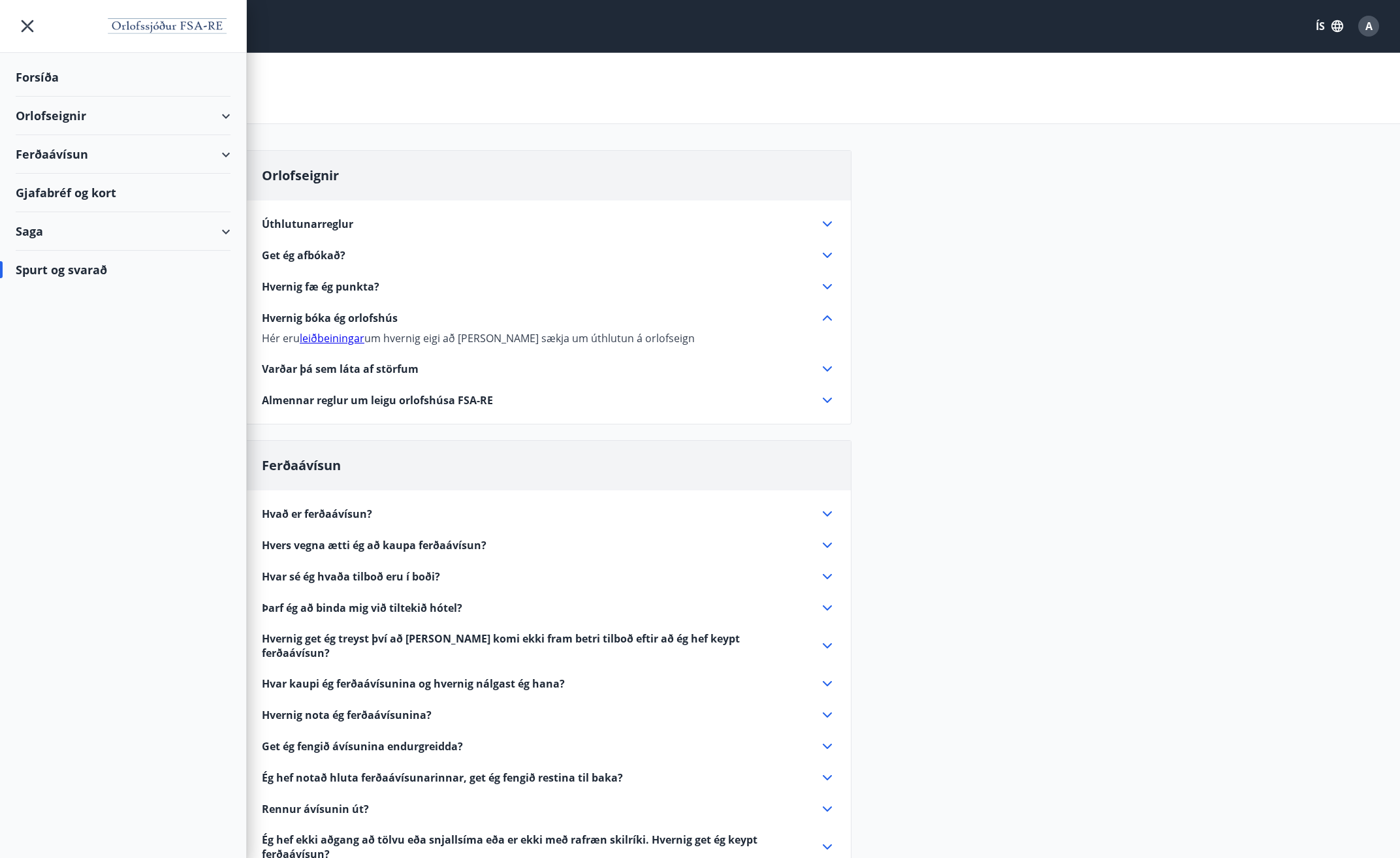
click at [45, 121] on div "Orlofseignir" at bounding box center [123, 115] width 215 height 39
click at [83, 178] on div "Bókunardagatal" at bounding box center [122, 176] width 194 height 28
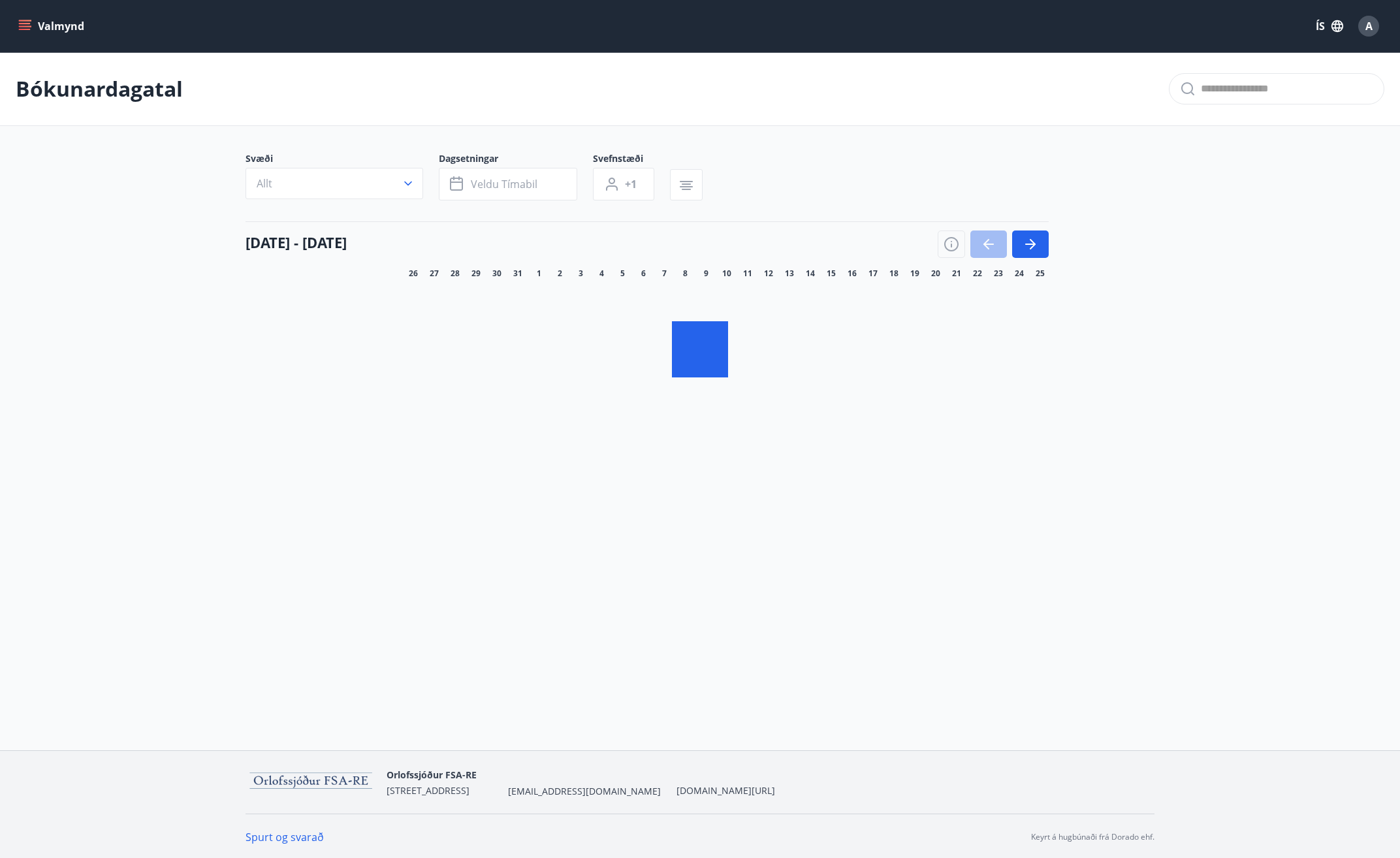
click at [47, 15] on button "Valmynd" at bounding box center [52, 26] width 74 height 23
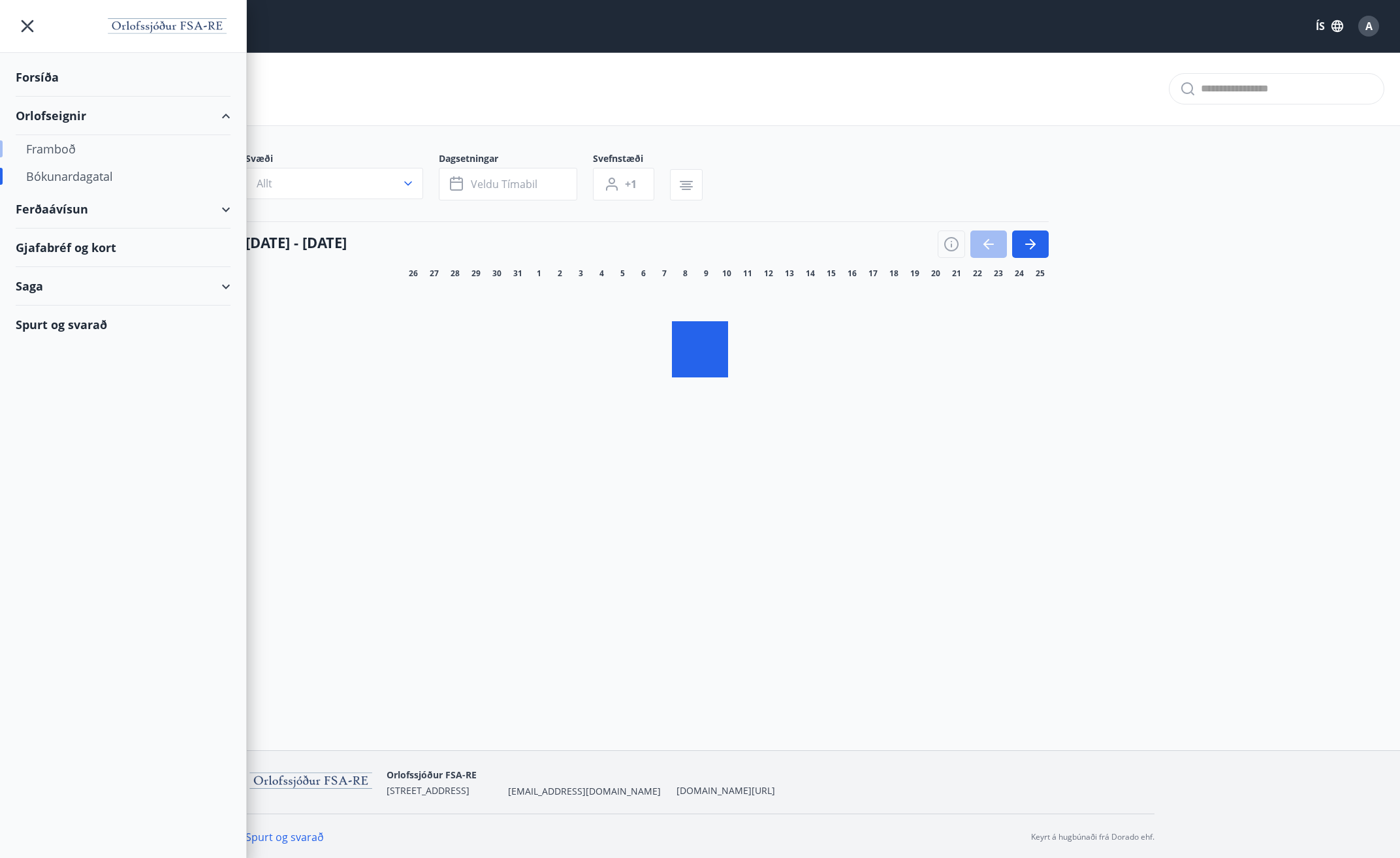
click at [53, 151] on div "Framboð" at bounding box center [122, 149] width 194 height 28
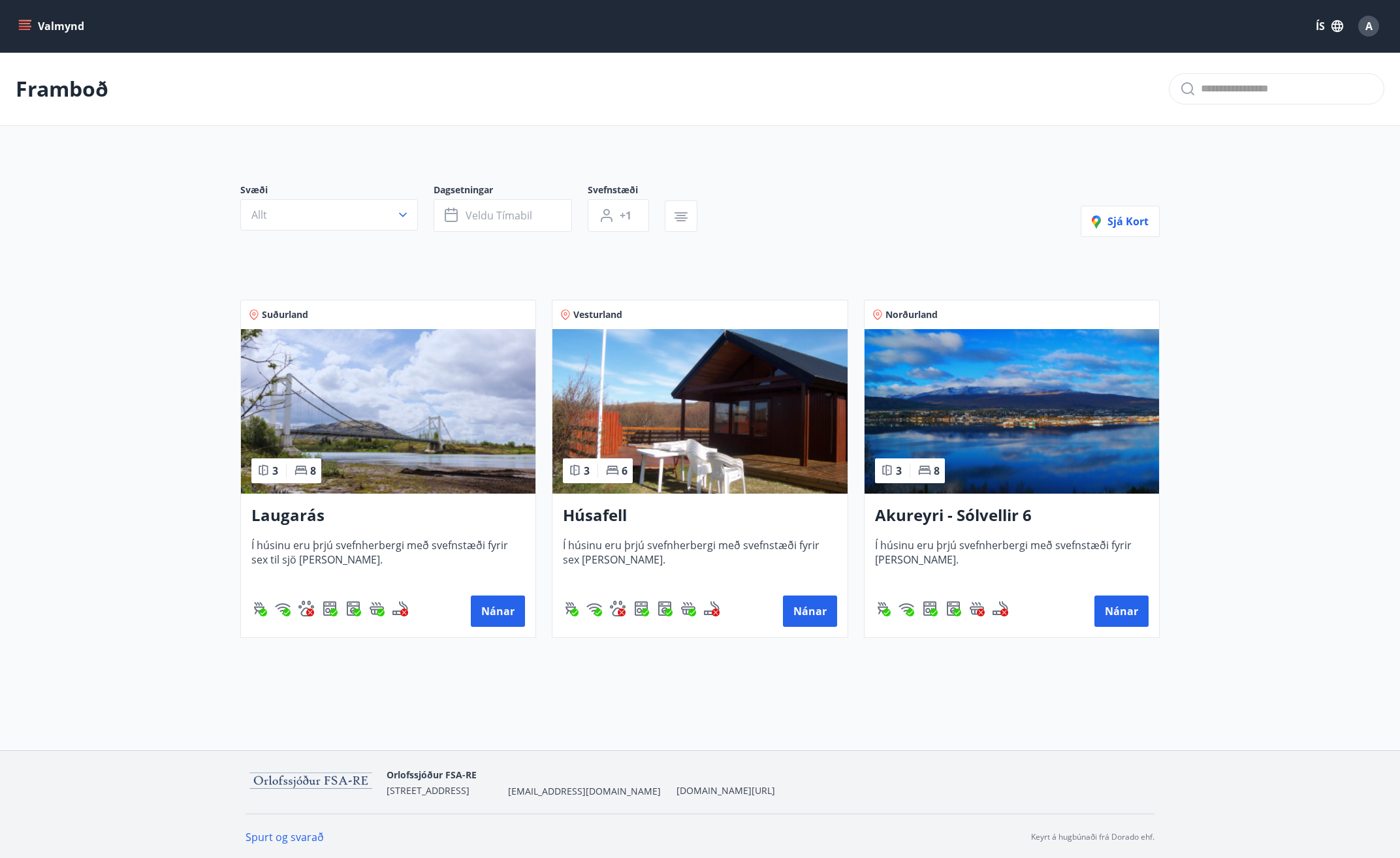
scroll to position [2, 0]
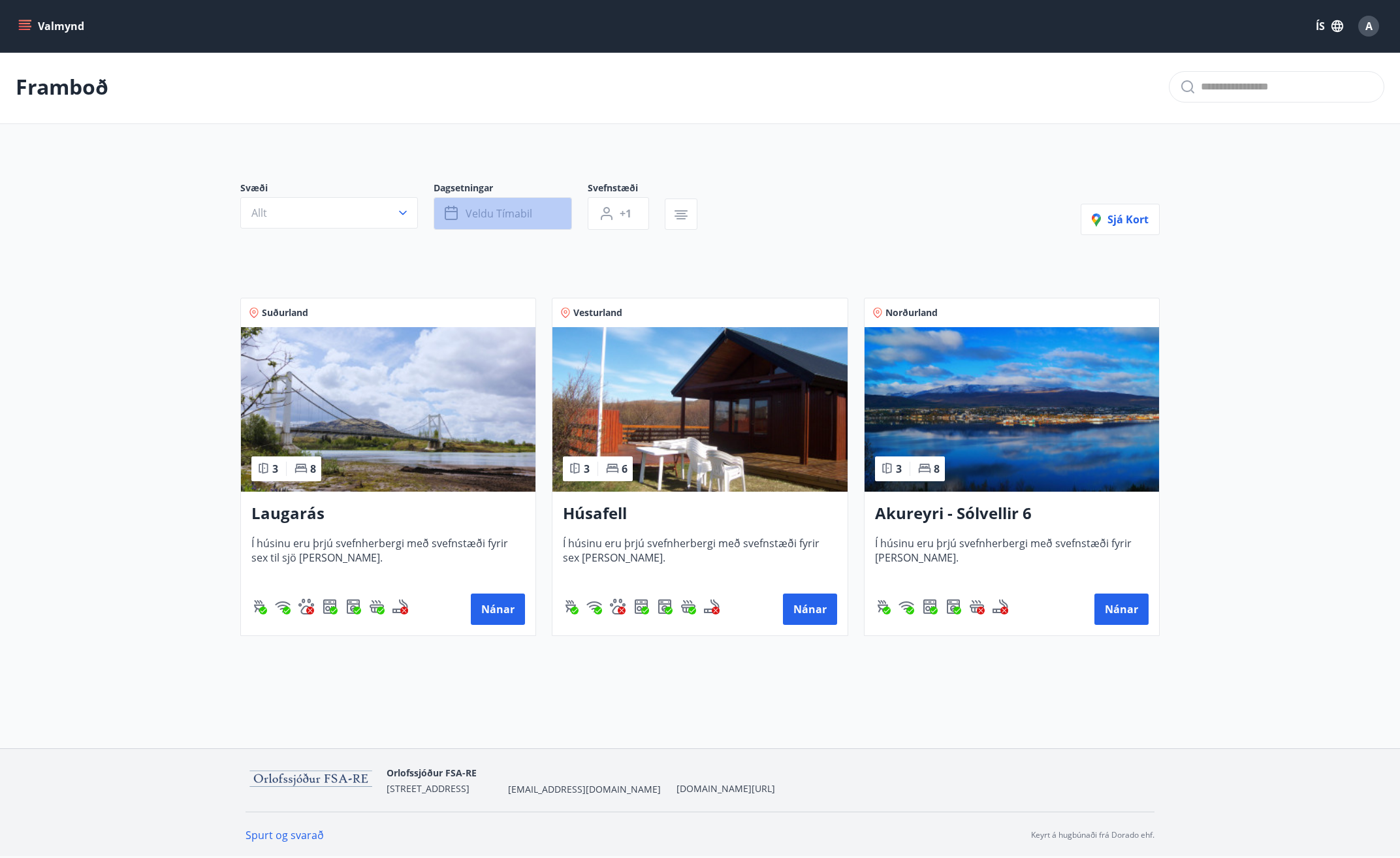
click at [515, 216] on span "Veldu tímabil" at bounding box center [498, 213] width 66 height 15
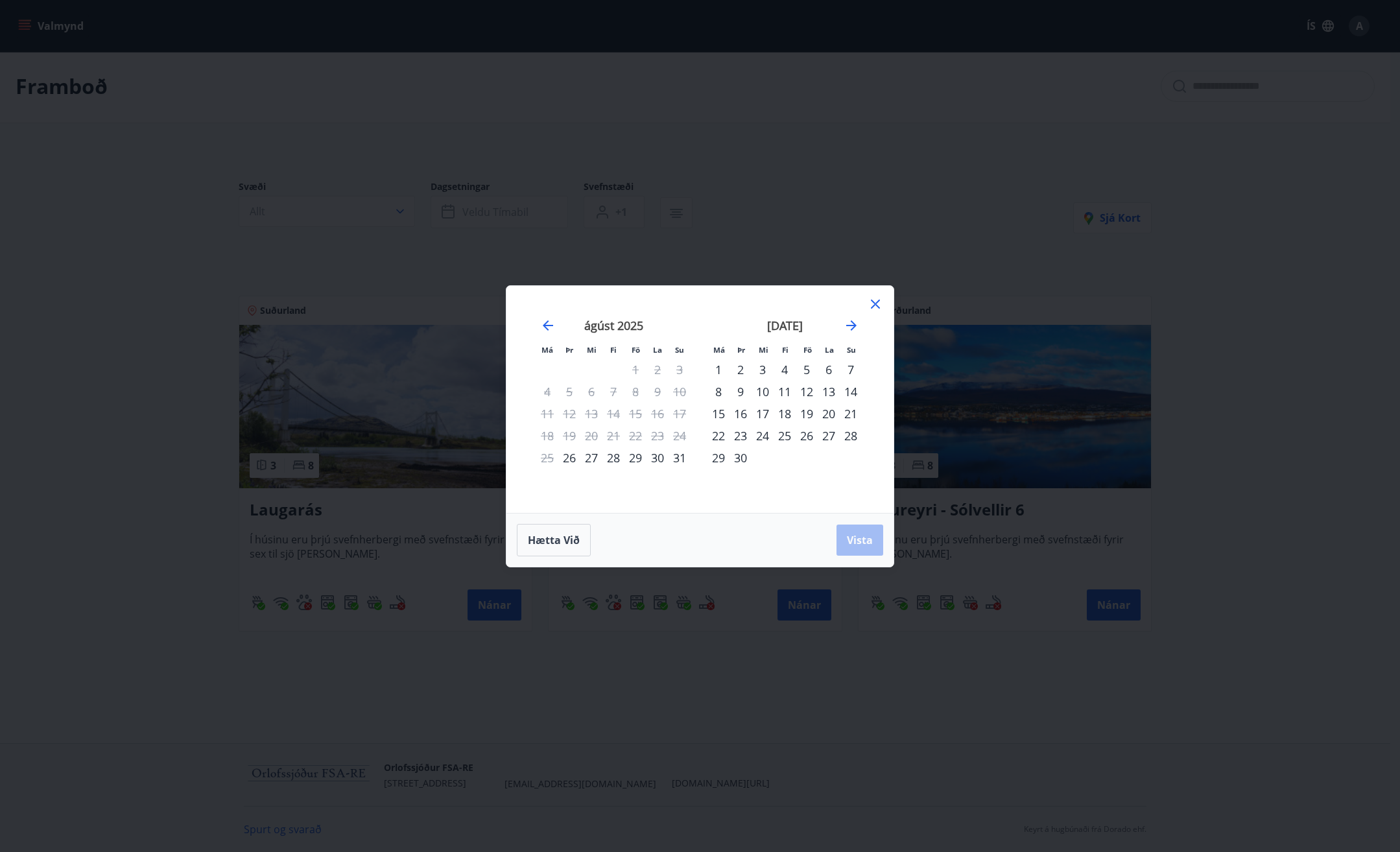
click at [882, 303] on icon at bounding box center [876, 304] width 15 height 15
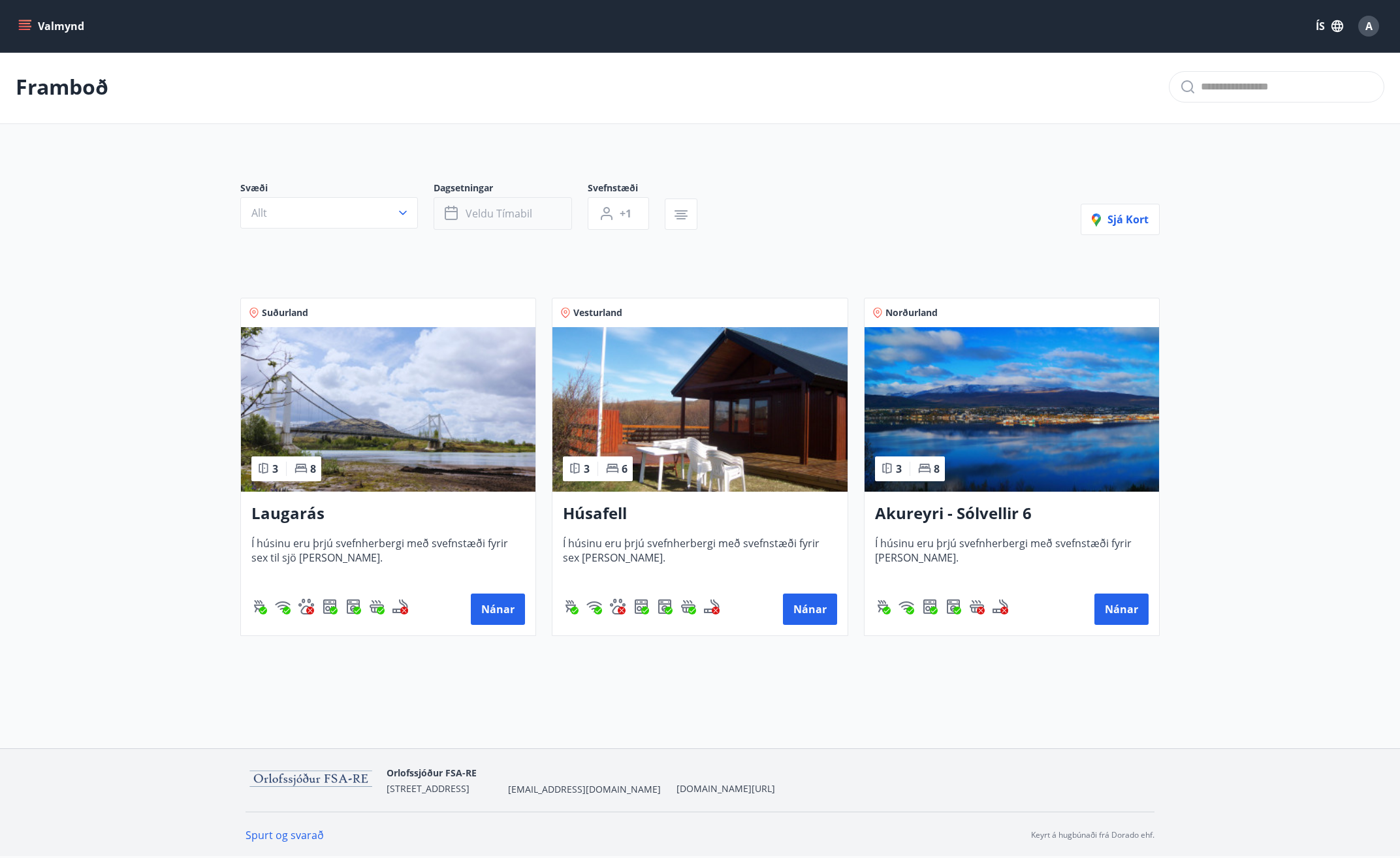
click at [490, 223] on button "Veldu tímabil" at bounding box center [503, 213] width 139 height 33
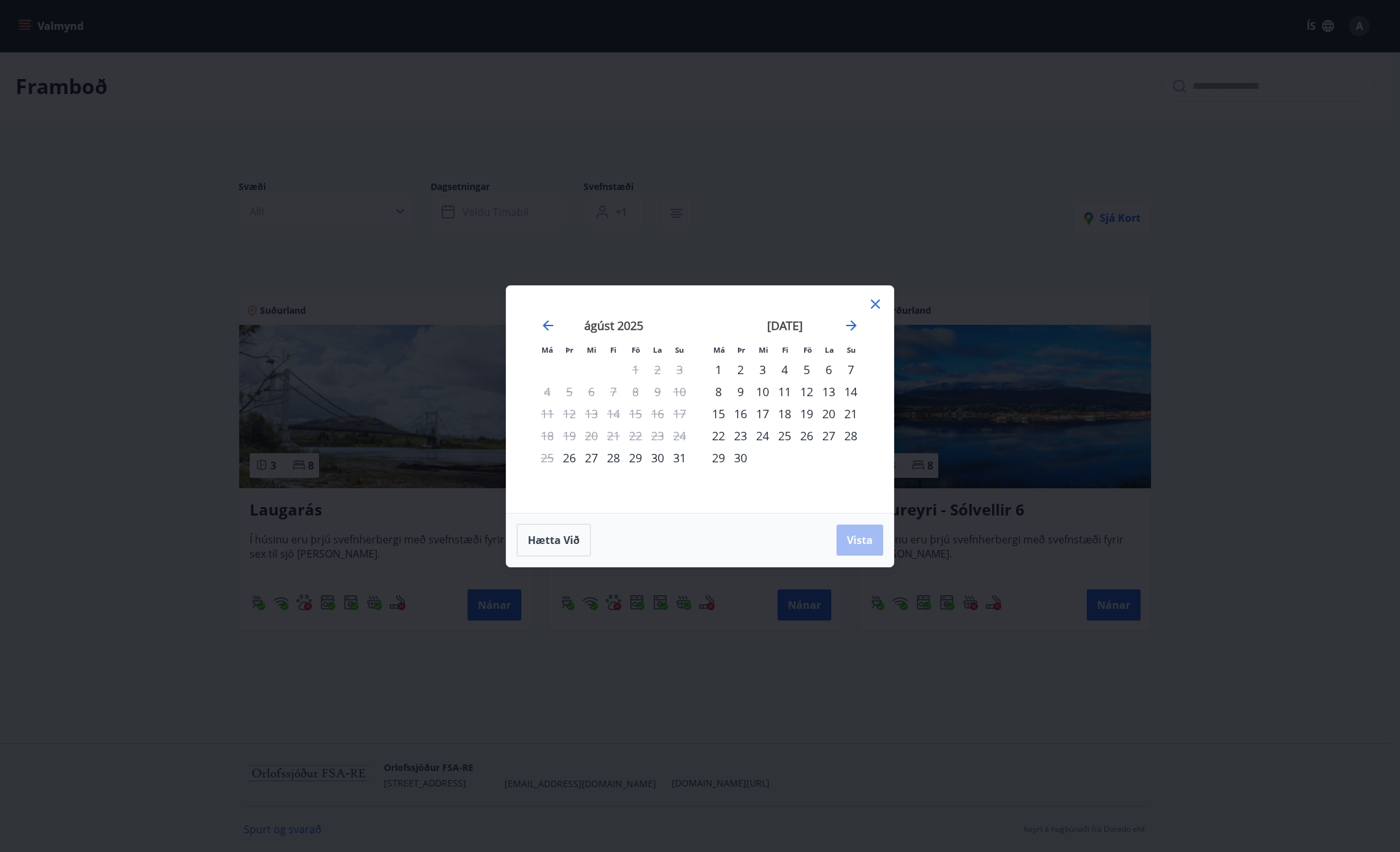
click at [876, 297] on icon at bounding box center [876, 304] width 15 height 15
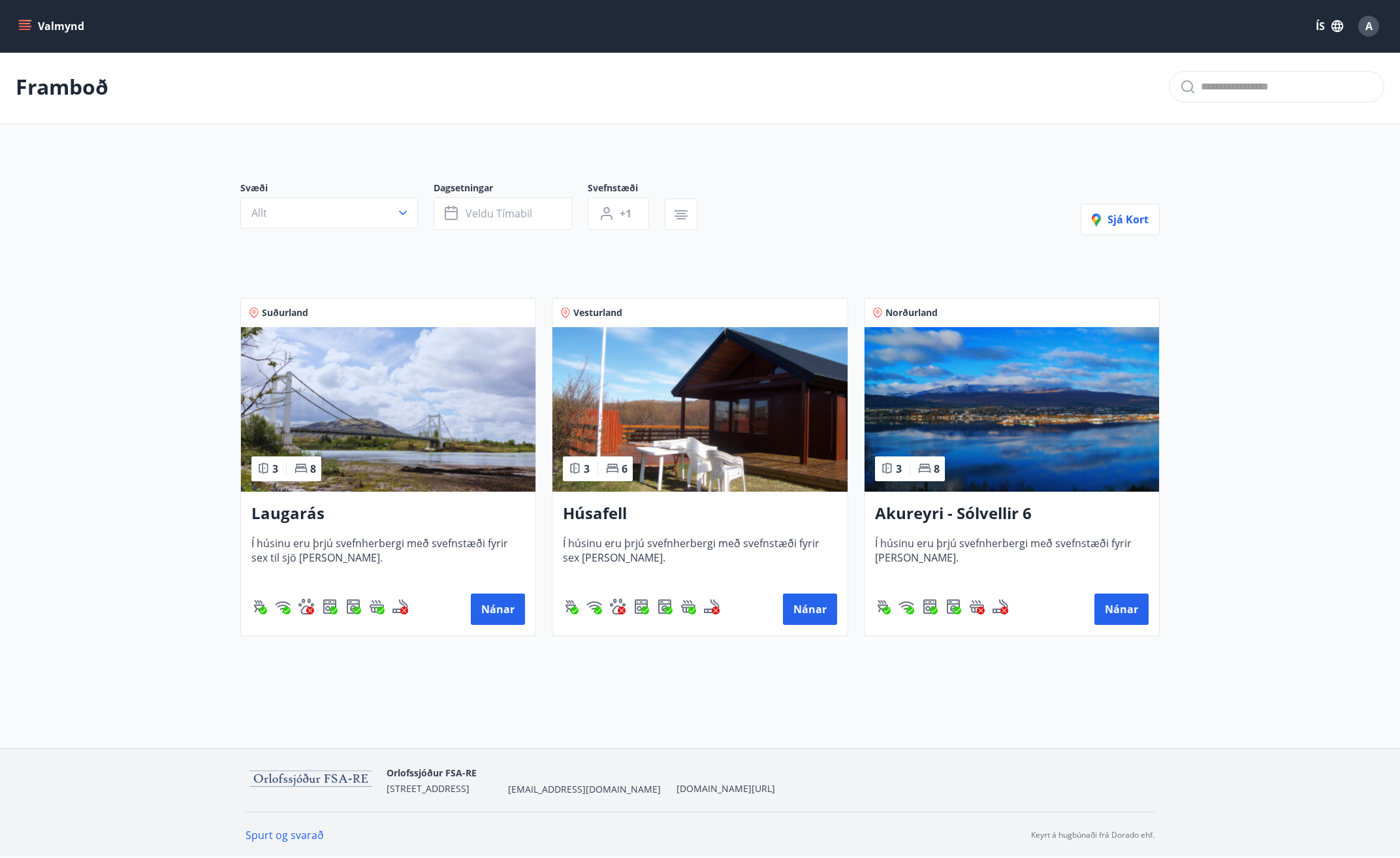
click at [404, 455] on img at bounding box center [388, 409] width 294 height 164
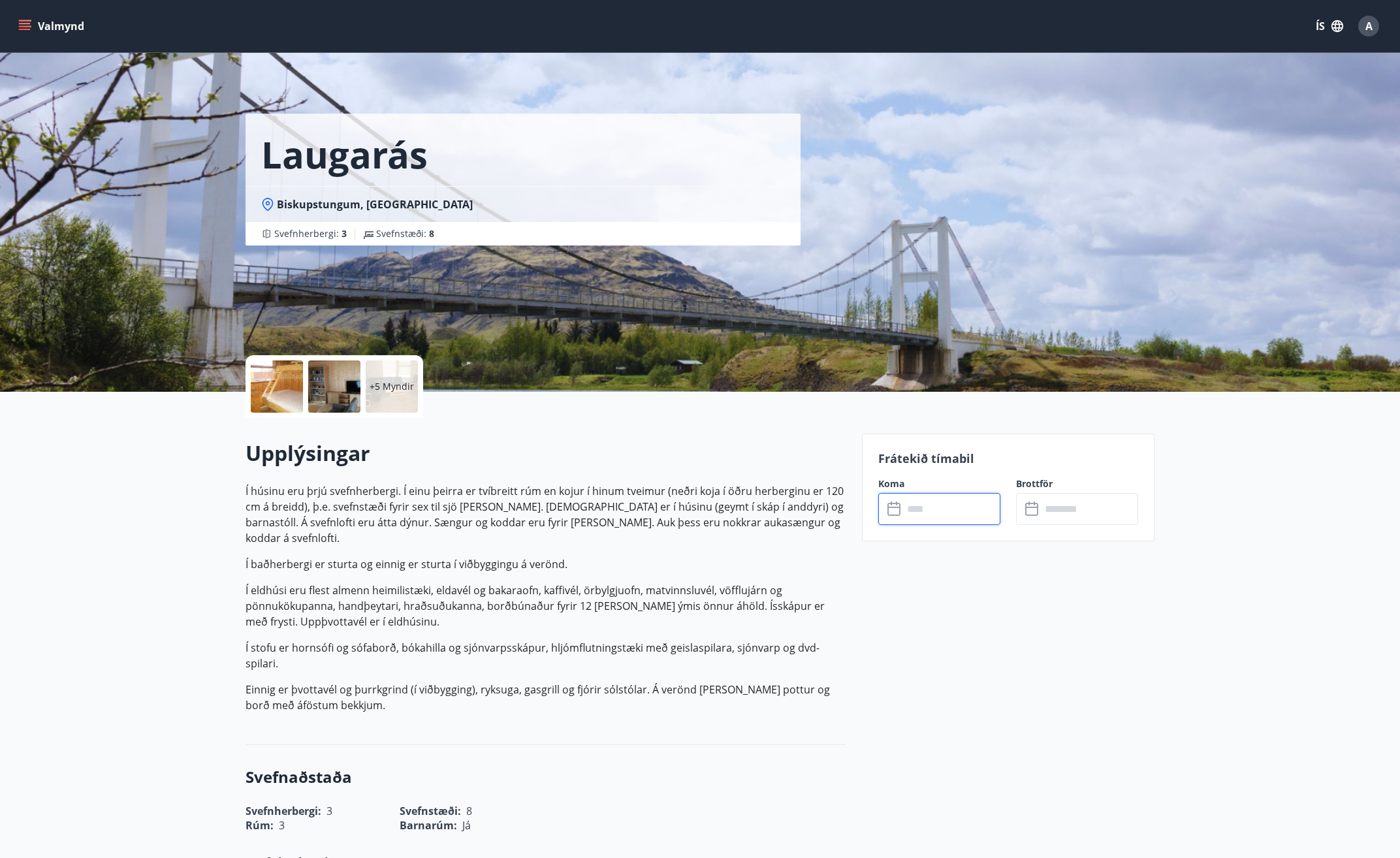
click at [914, 514] on input "text" at bounding box center [952, 509] width 97 height 32
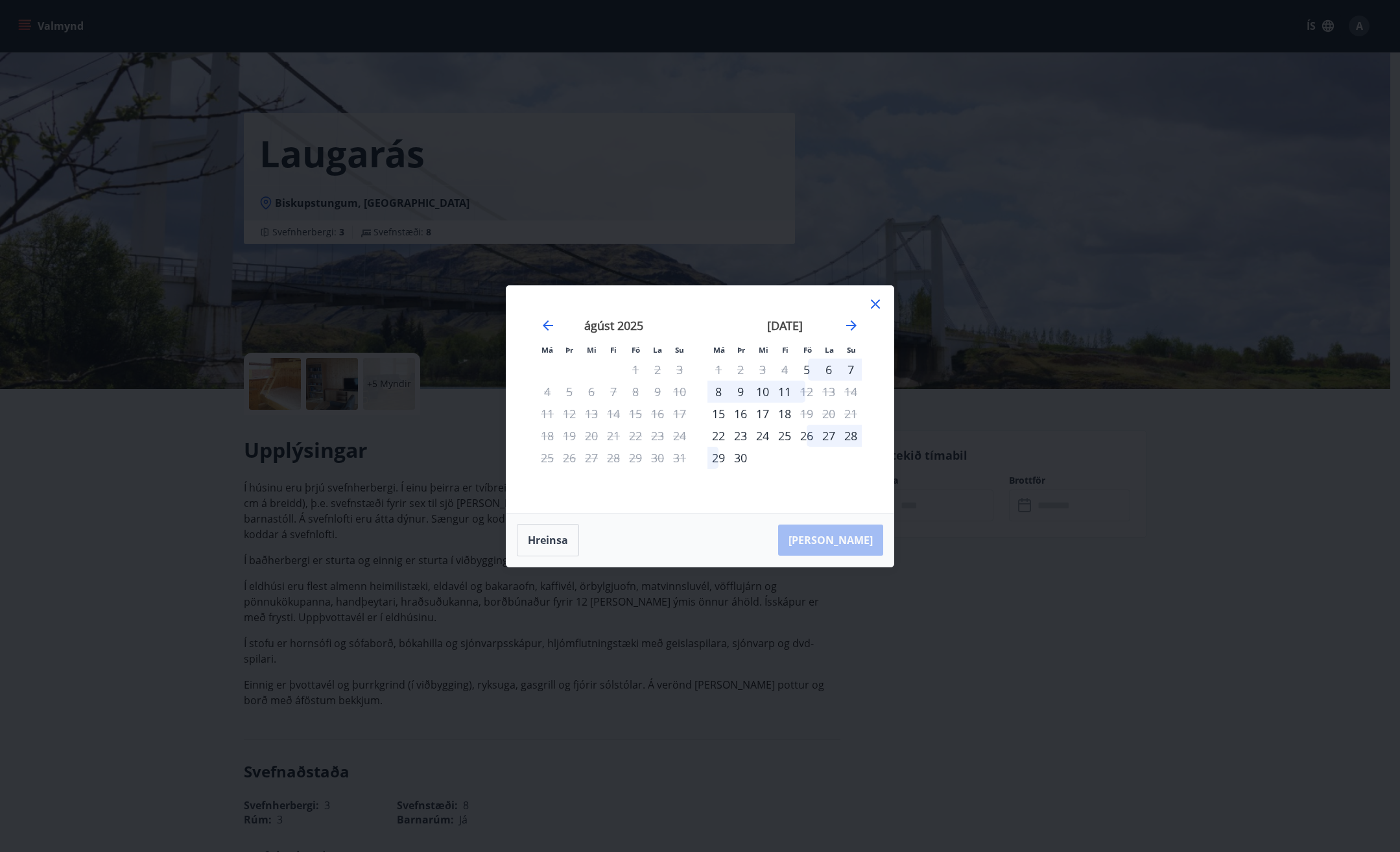
click at [873, 302] on icon at bounding box center [876, 304] width 15 height 15
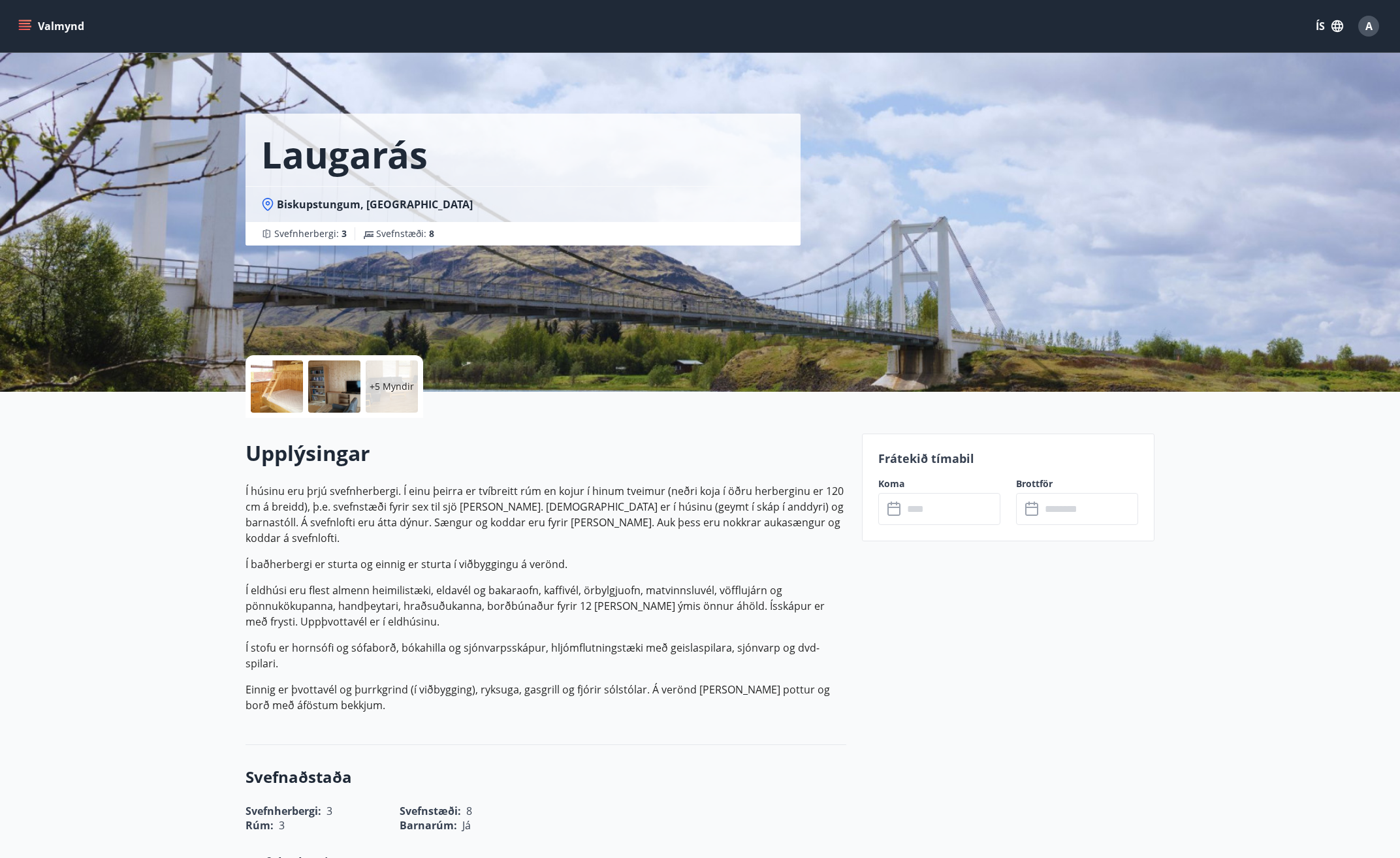
click at [42, 25] on button "Valmynd" at bounding box center [52, 26] width 74 height 23
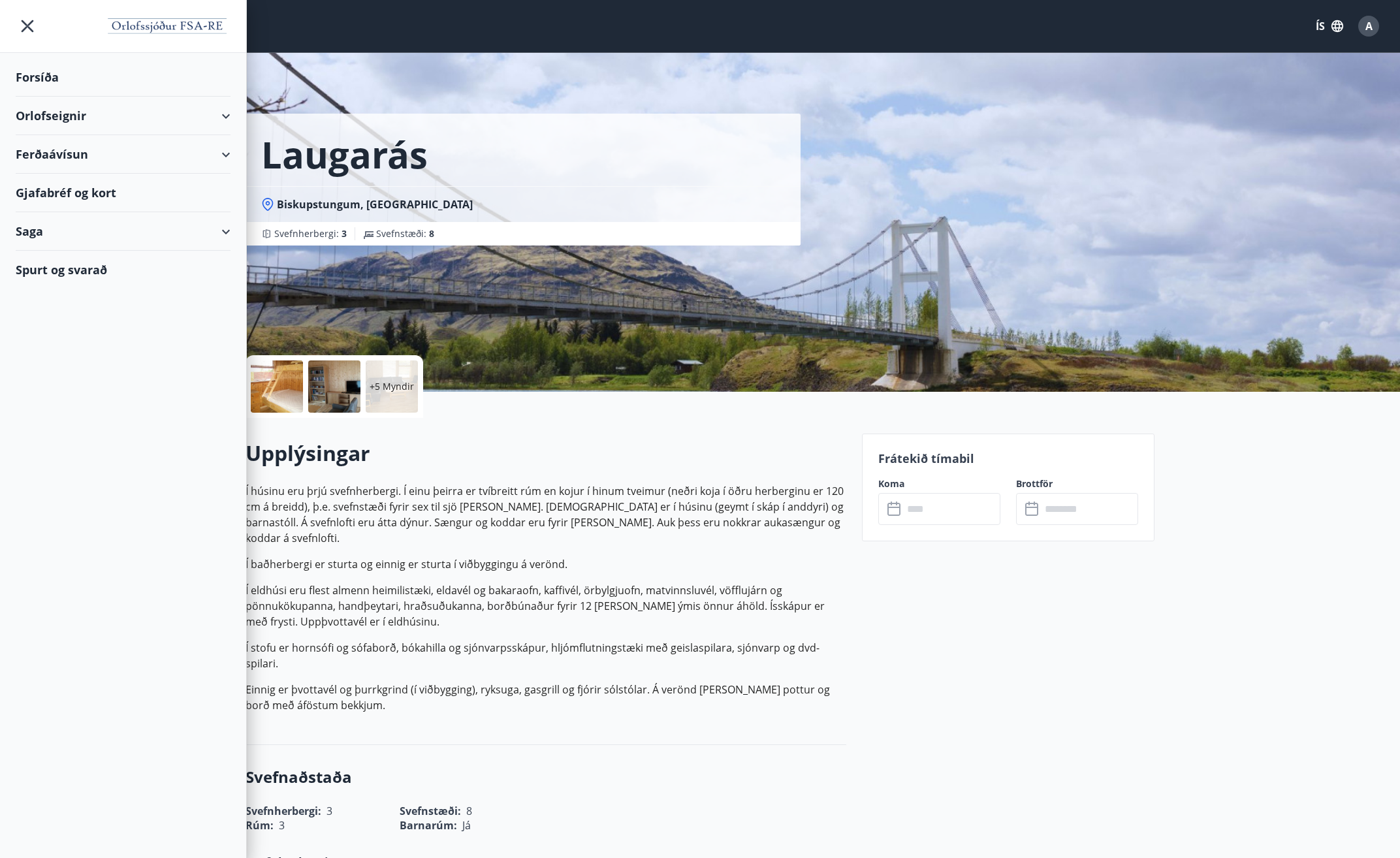
click at [42, 77] on div "Forsíða" at bounding box center [123, 77] width 215 height 39
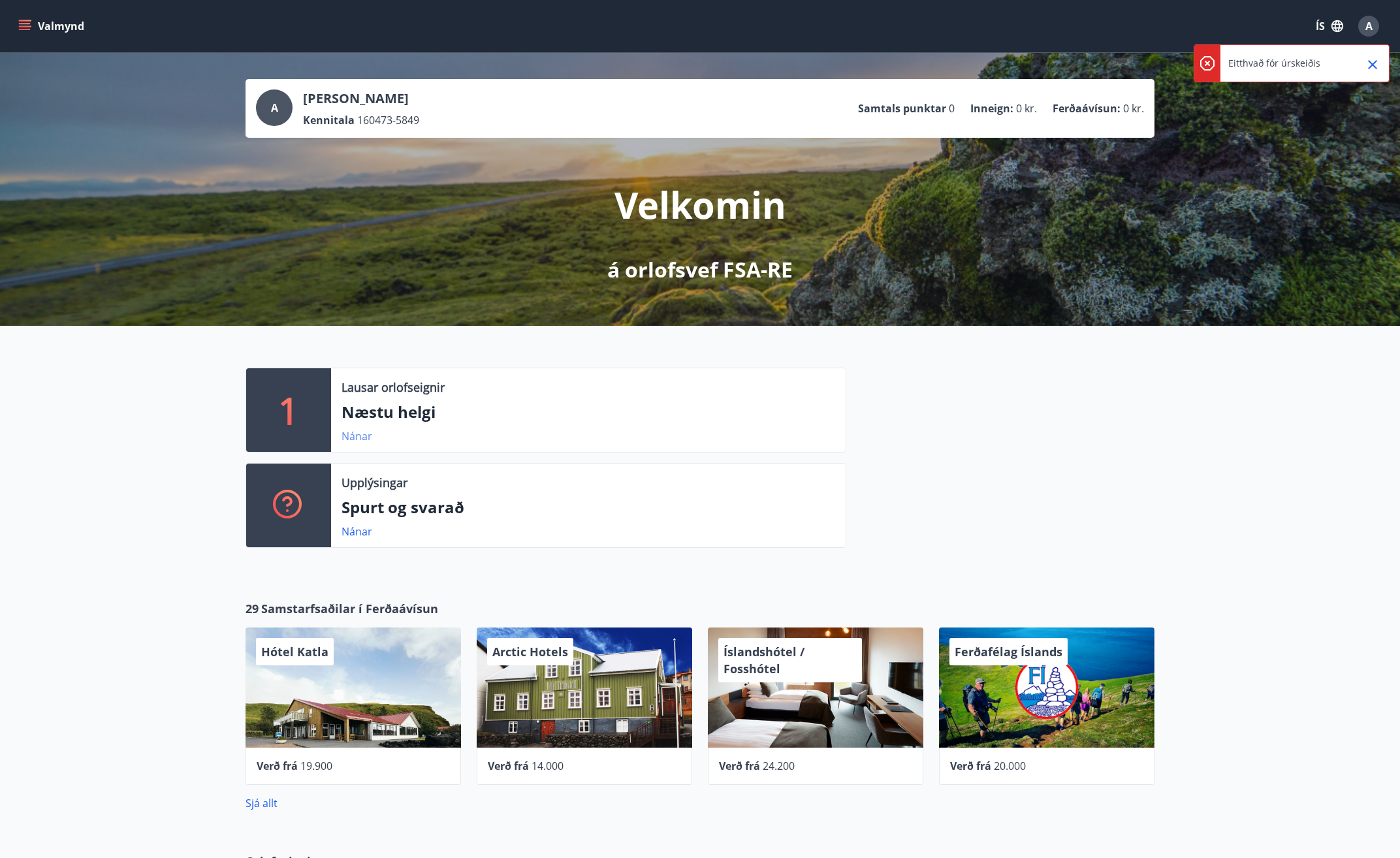
click at [358, 435] on link "Nánar" at bounding box center [357, 436] width 31 height 15
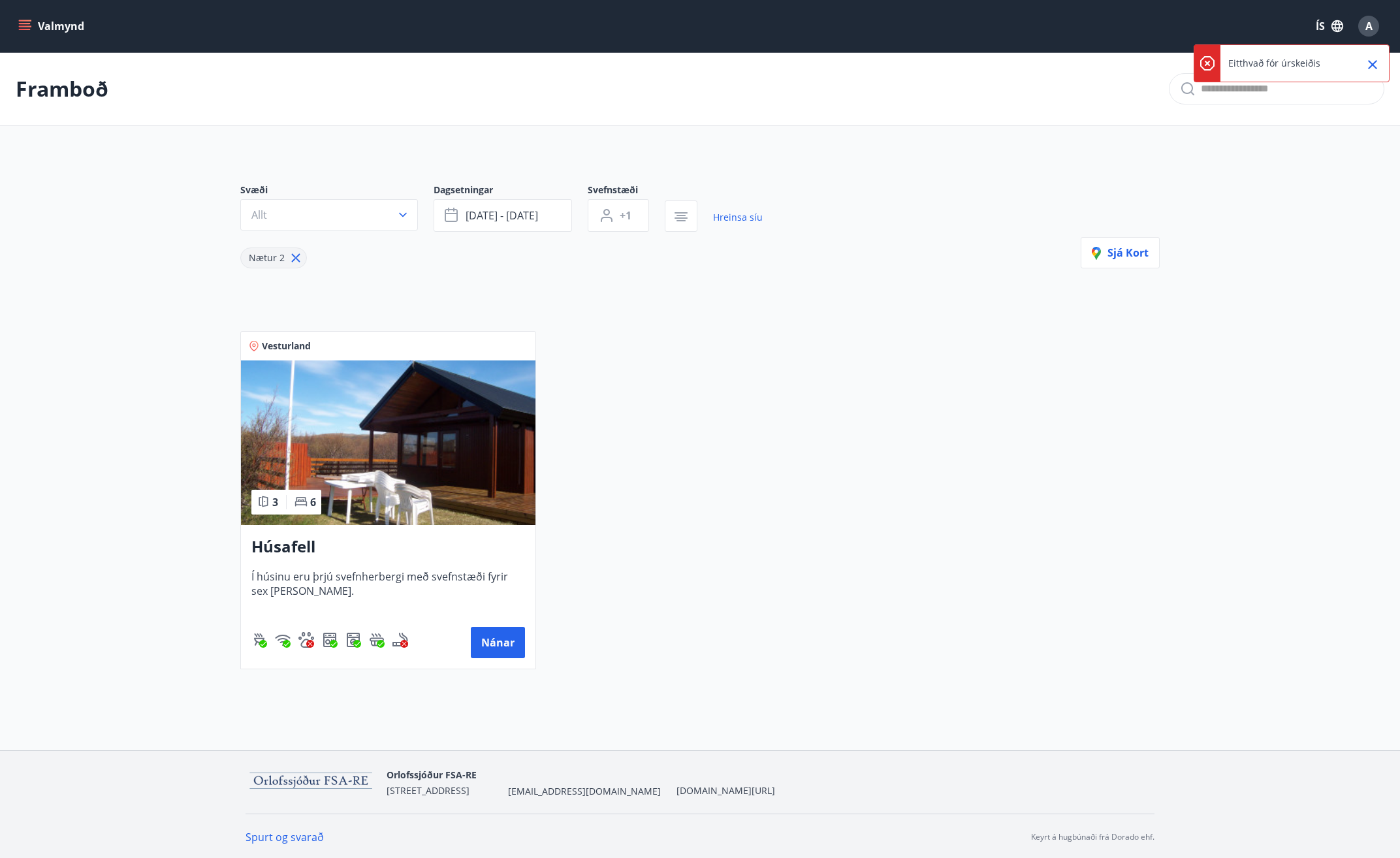
scroll to position [2, 0]
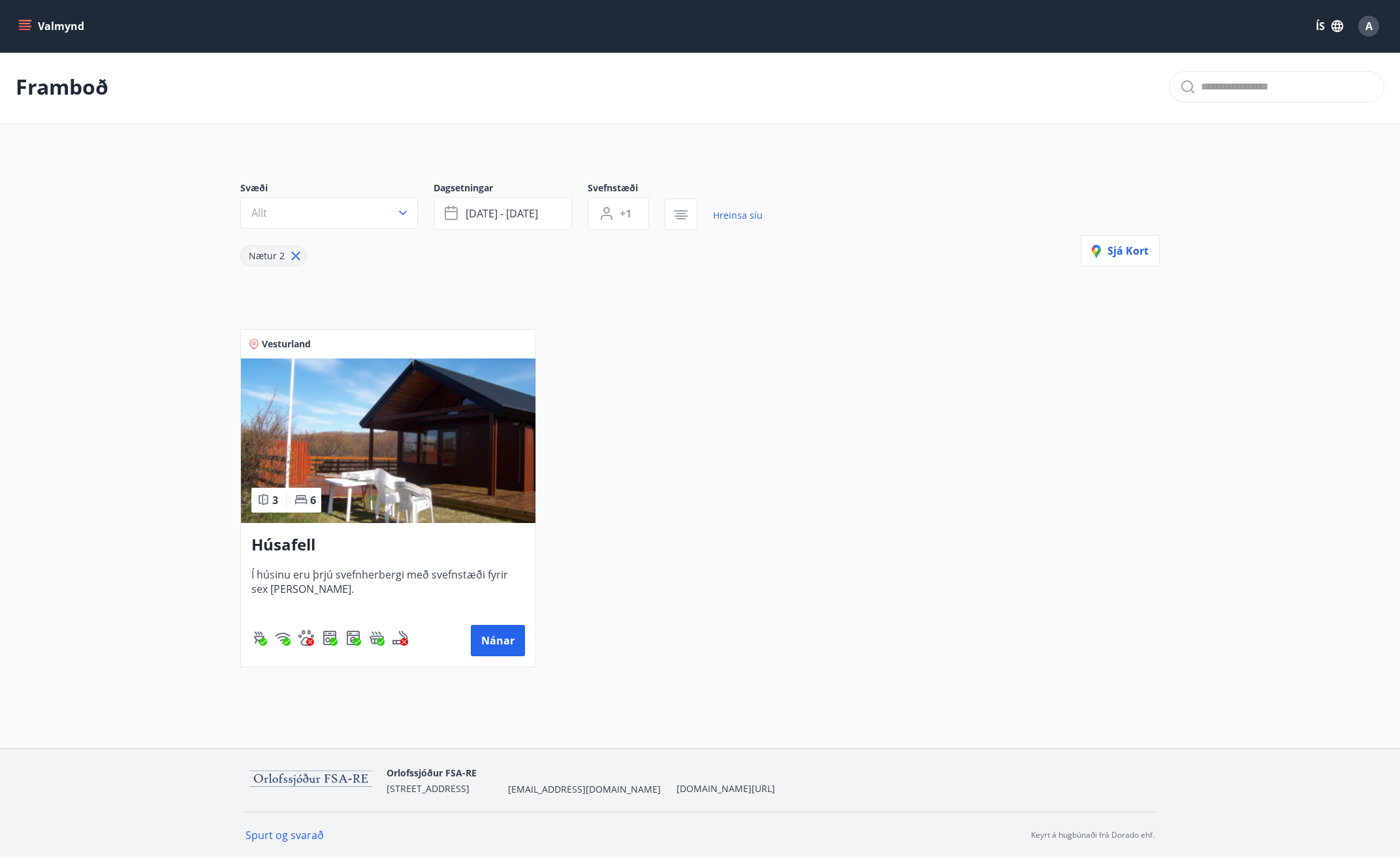
click at [352, 492] on img at bounding box center [388, 441] width 294 height 164
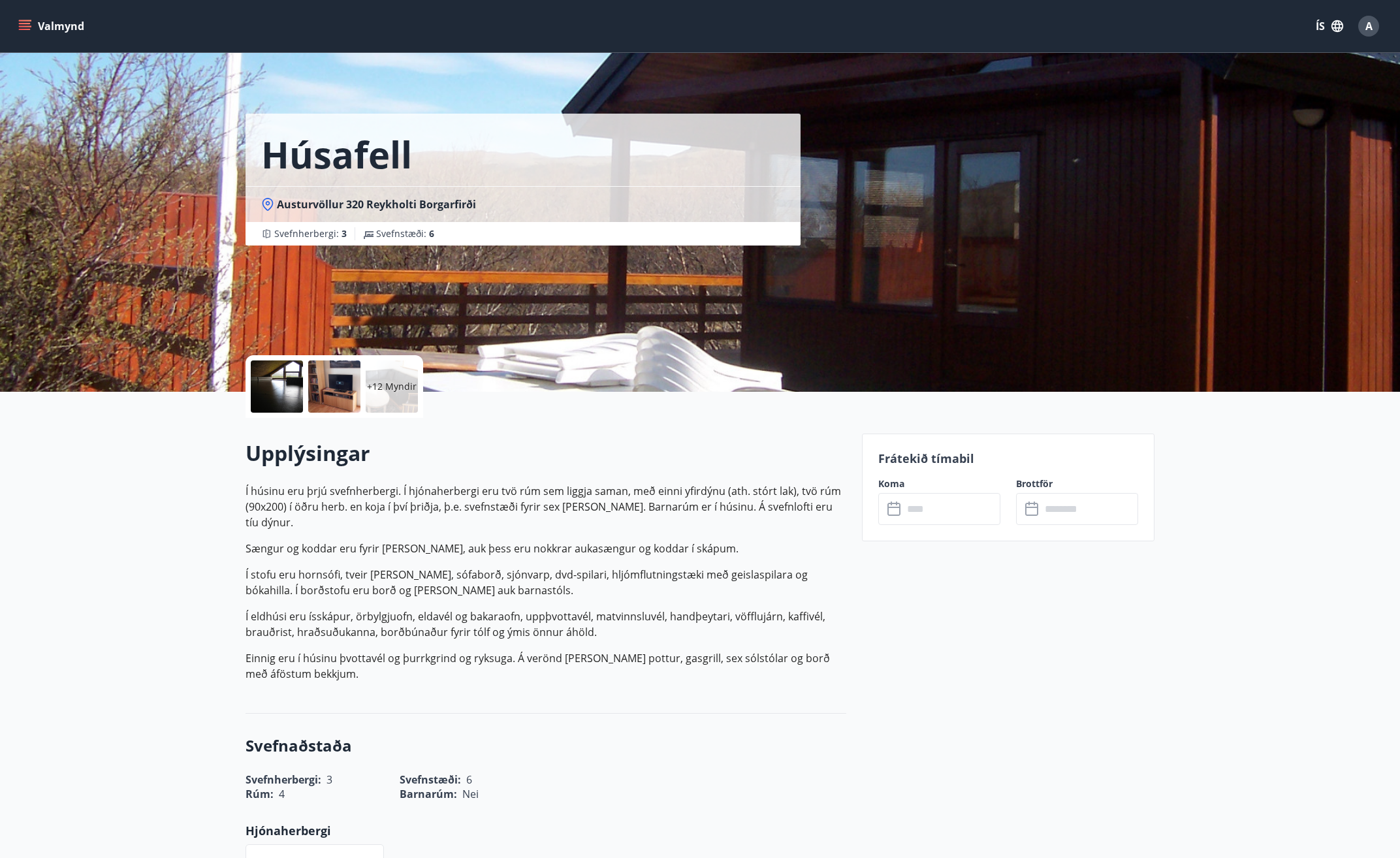
click at [386, 390] on p "+12 Myndir" at bounding box center [392, 386] width 50 height 13
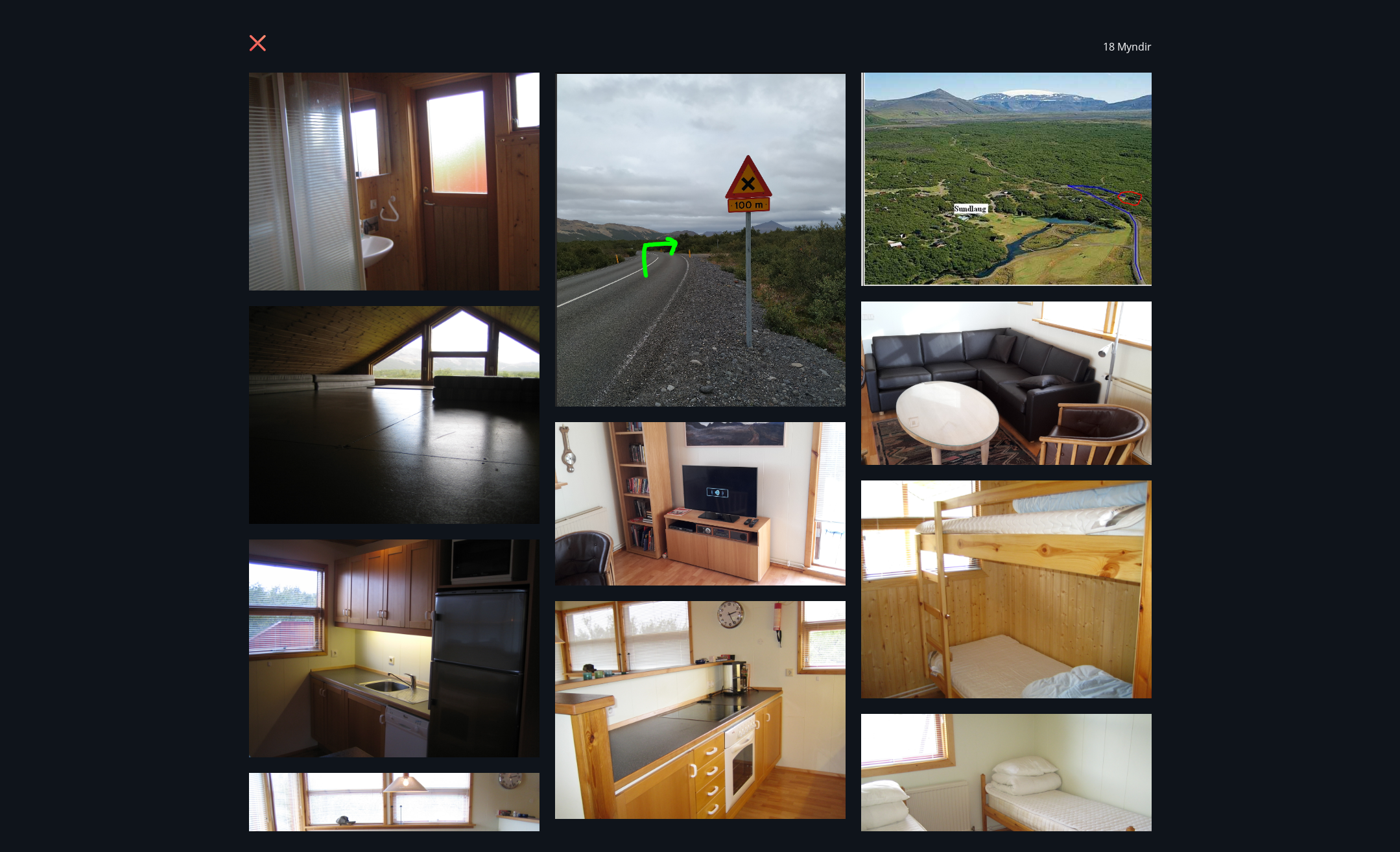
click at [454, 620] on img at bounding box center [394, 649] width 290 height 218
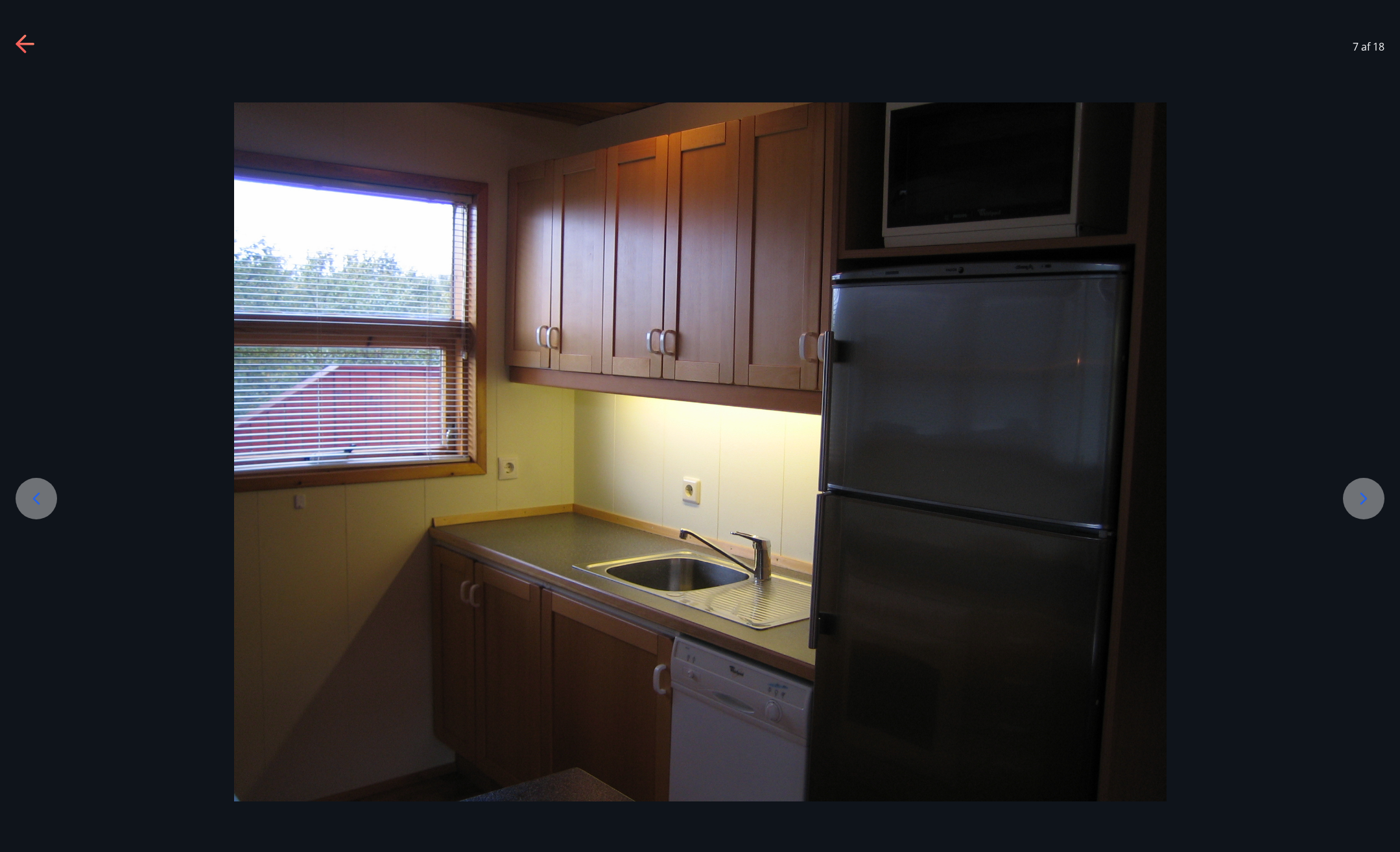
click at [1363, 495] on icon at bounding box center [1364, 499] width 7 height 12
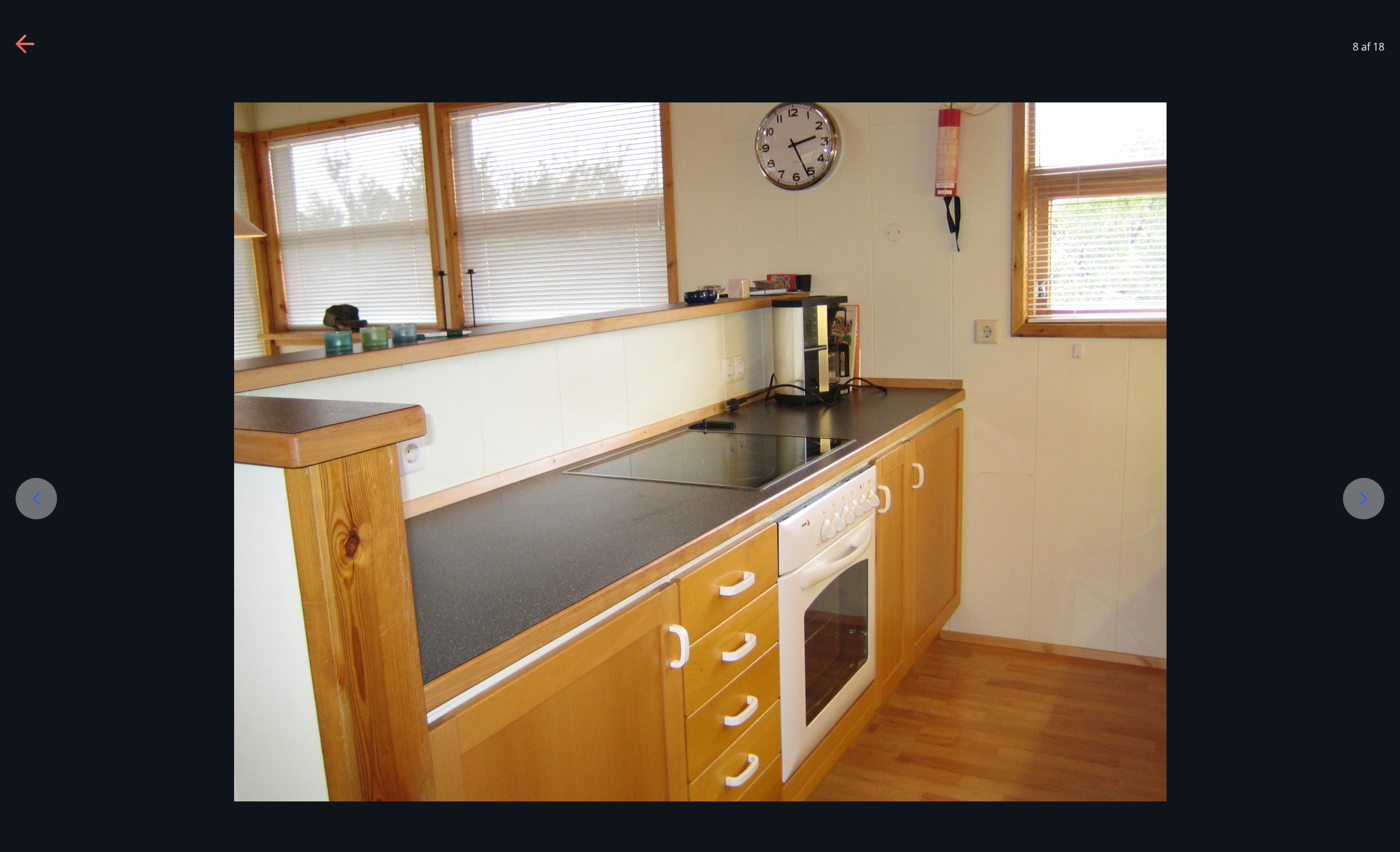
click at [1361, 495] on icon at bounding box center [1363, 499] width 21 height 21
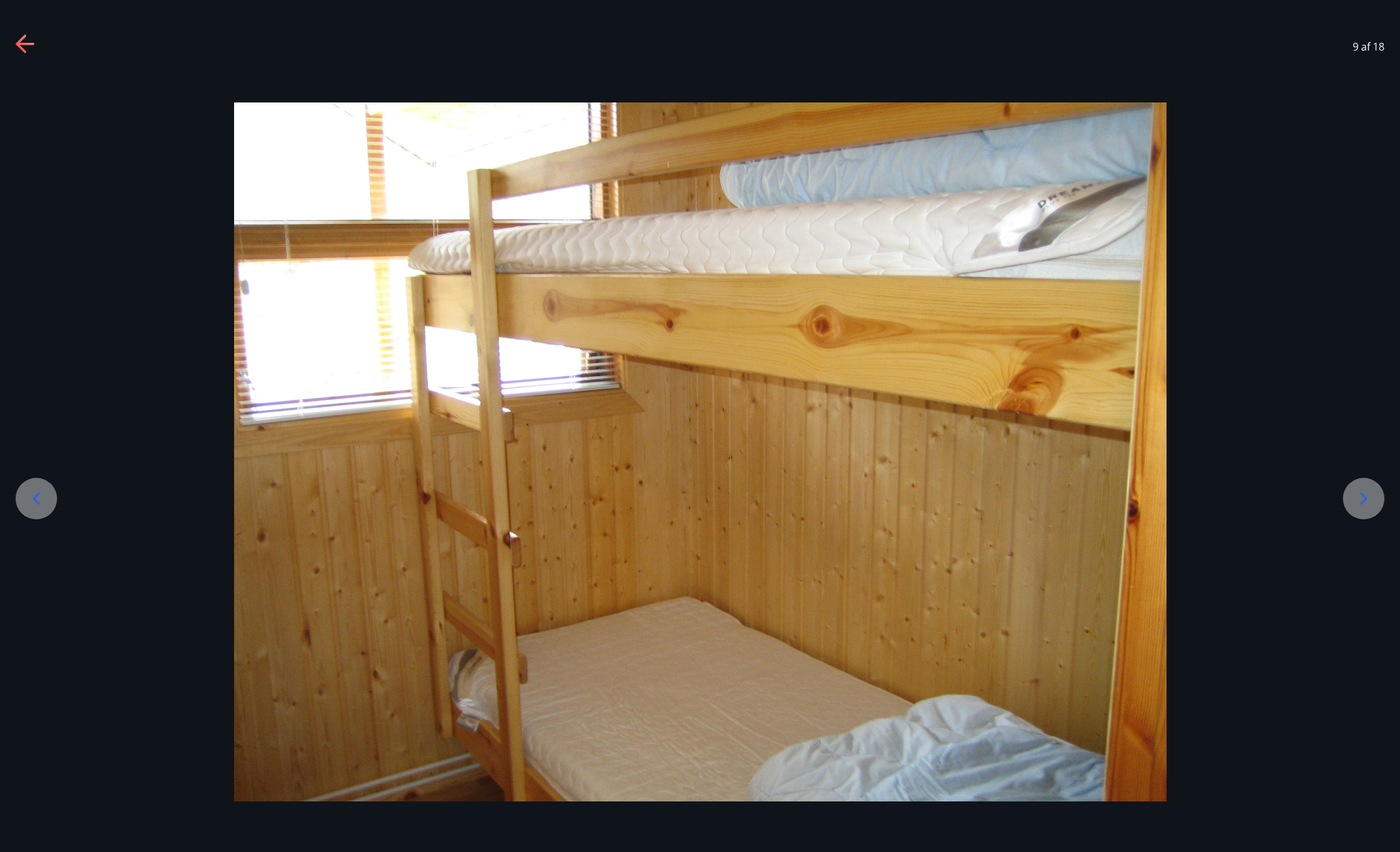
click at [1361, 495] on icon at bounding box center [1363, 499] width 21 height 21
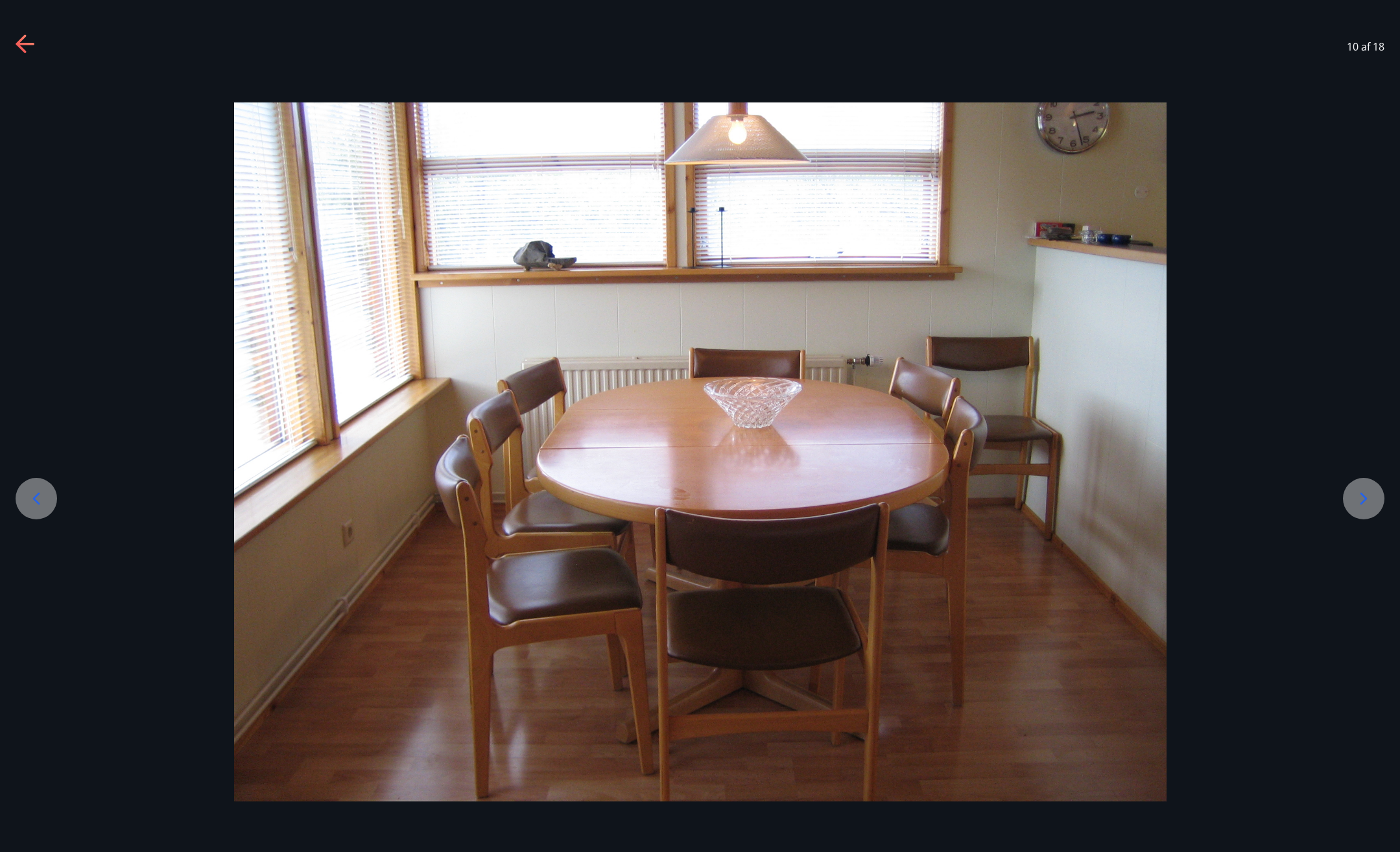
click at [1361, 495] on icon at bounding box center [1363, 499] width 21 height 21
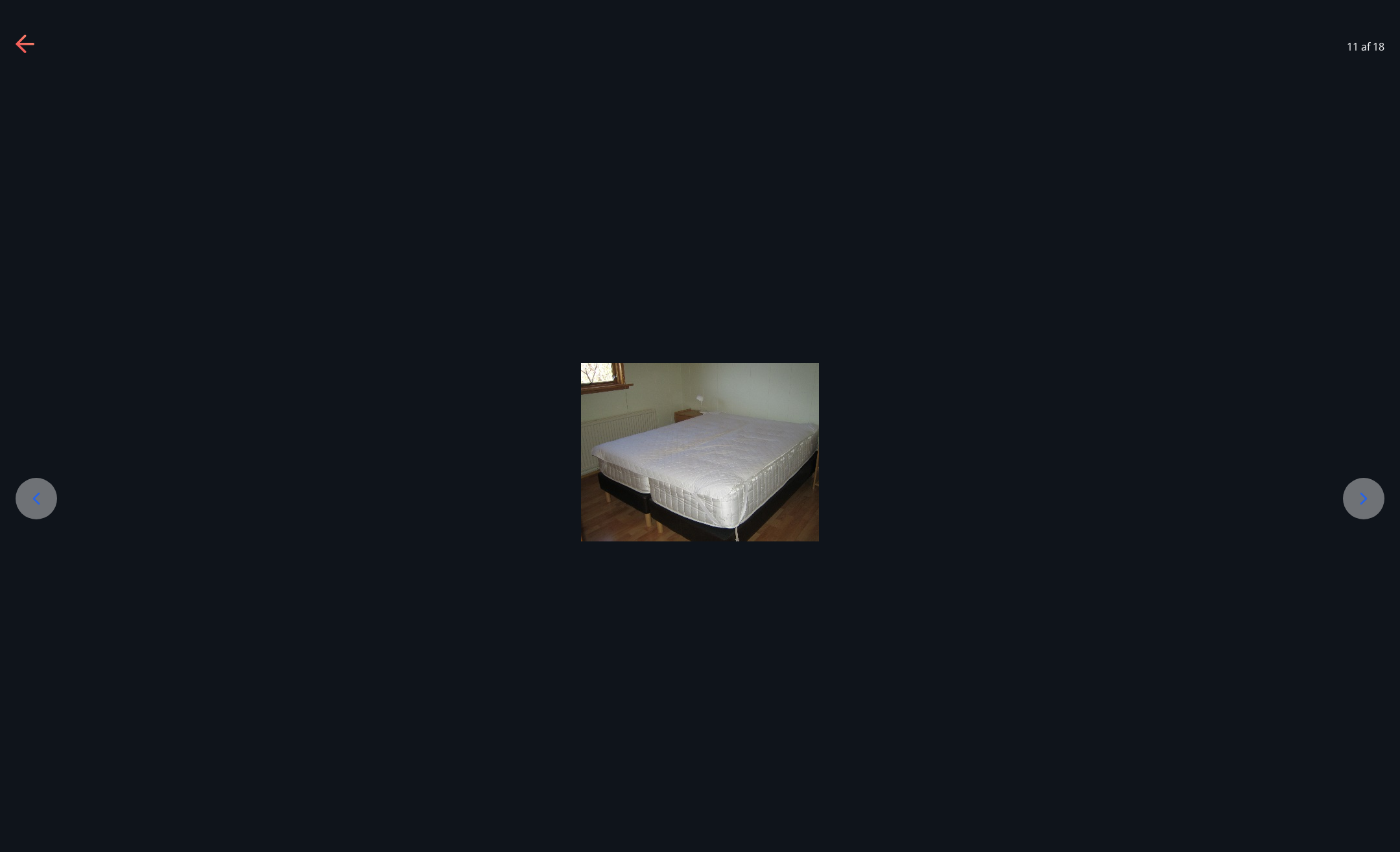
click at [1361, 495] on icon at bounding box center [1363, 499] width 21 height 21
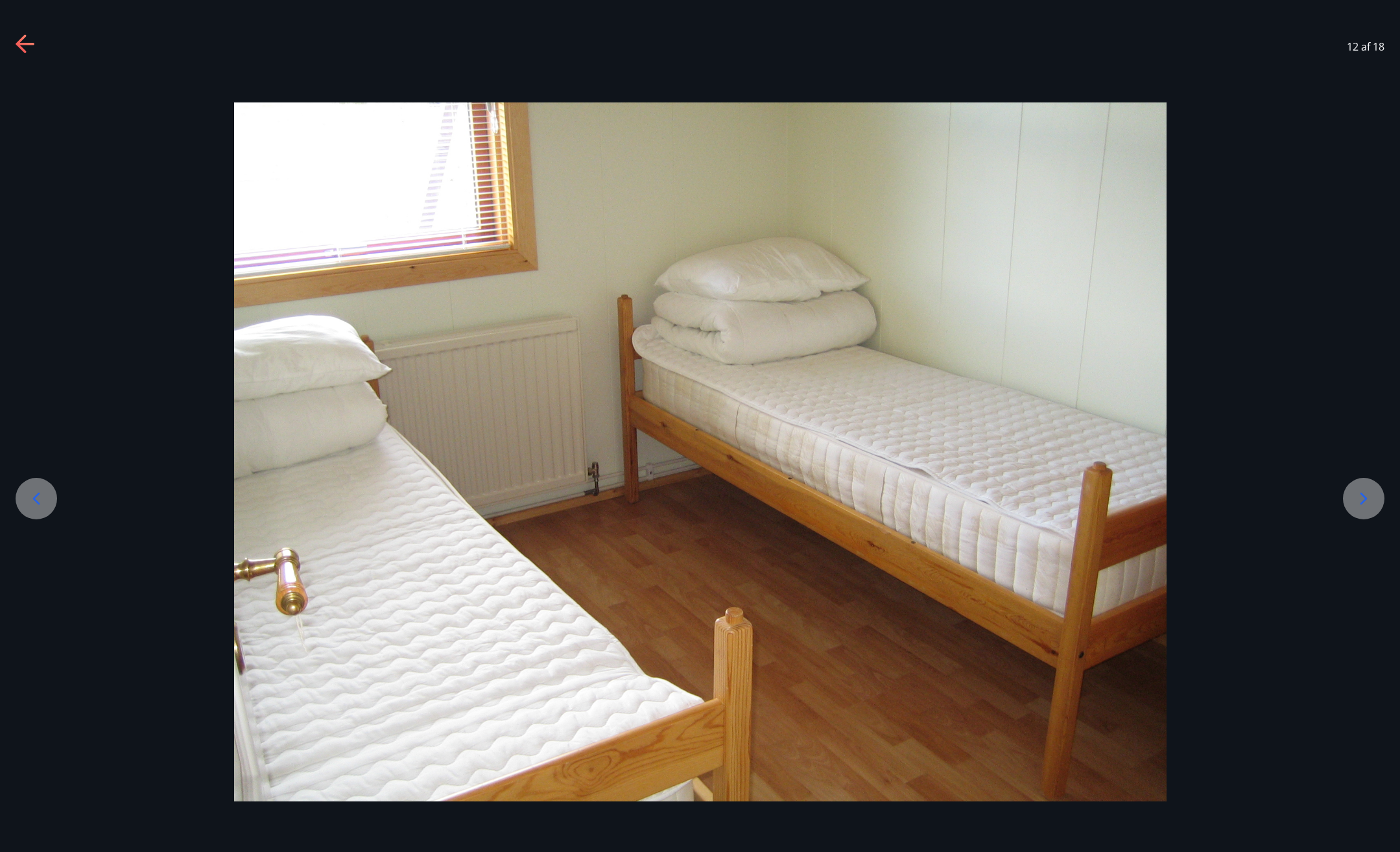
click at [1359, 495] on icon at bounding box center [1363, 499] width 21 height 21
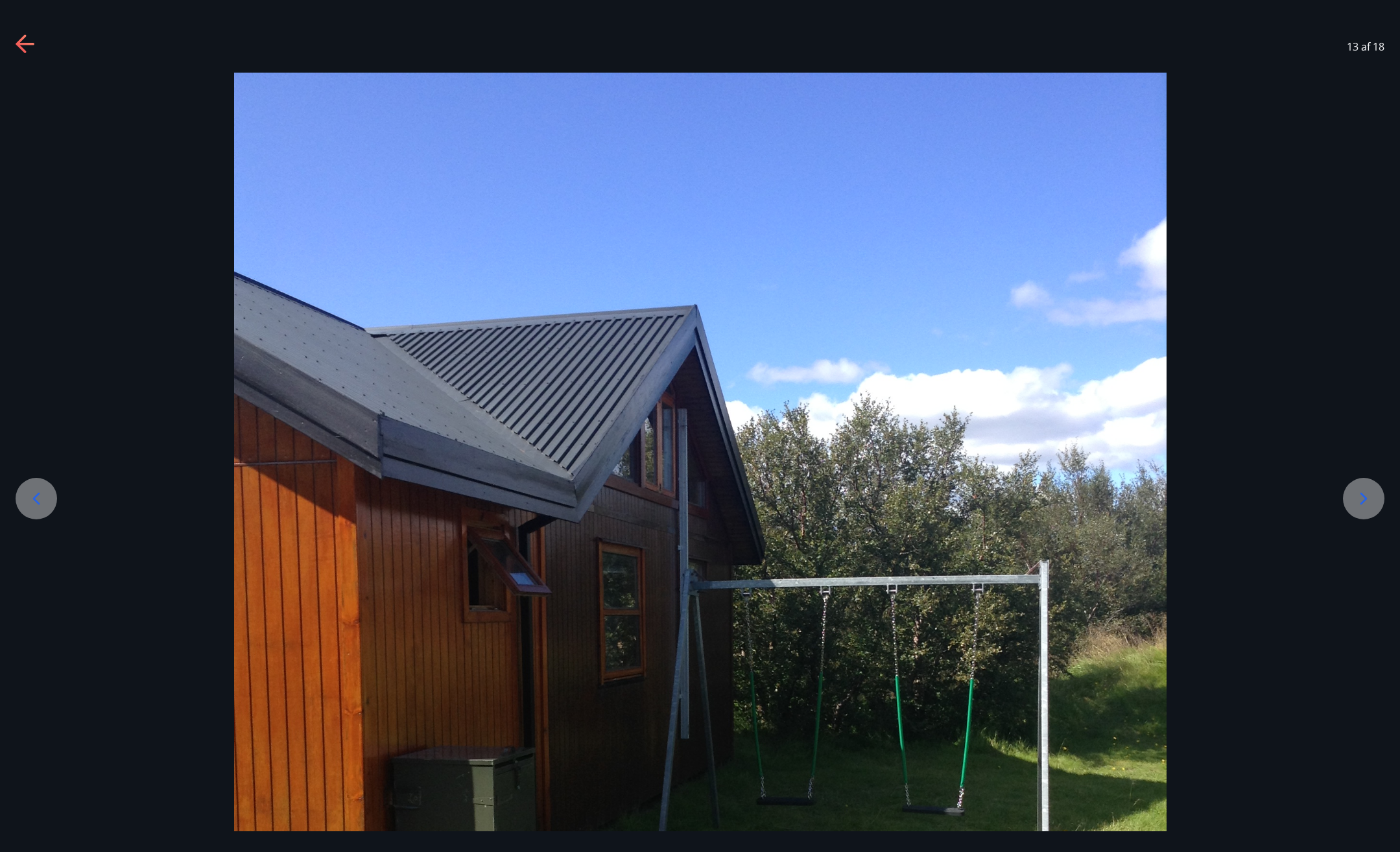
click at [1359, 495] on icon at bounding box center [1363, 499] width 21 height 21
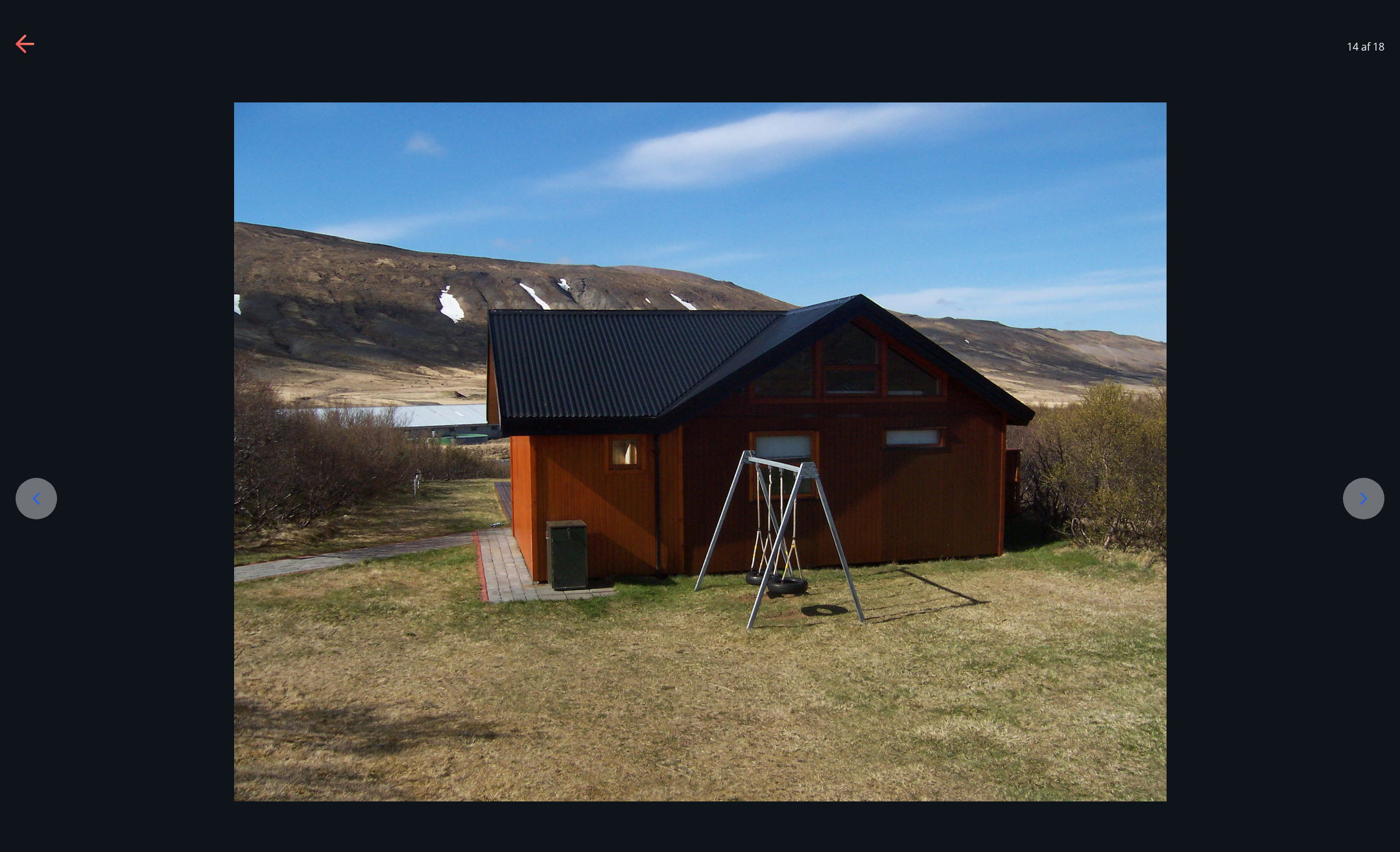
click at [1358, 497] on icon at bounding box center [1363, 499] width 21 height 21
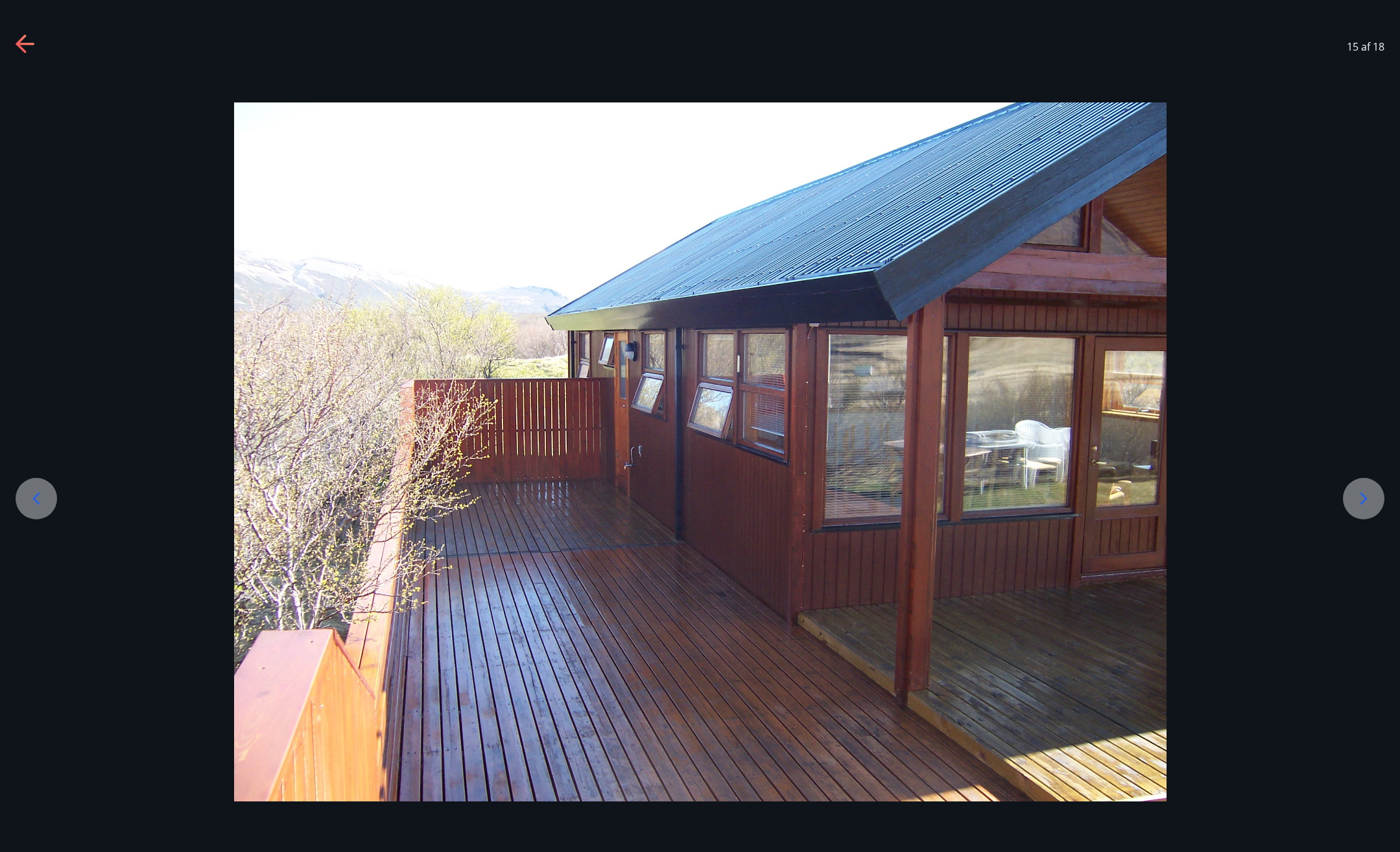
click at [1358, 497] on icon at bounding box center [1363, 499] width 21 height 21
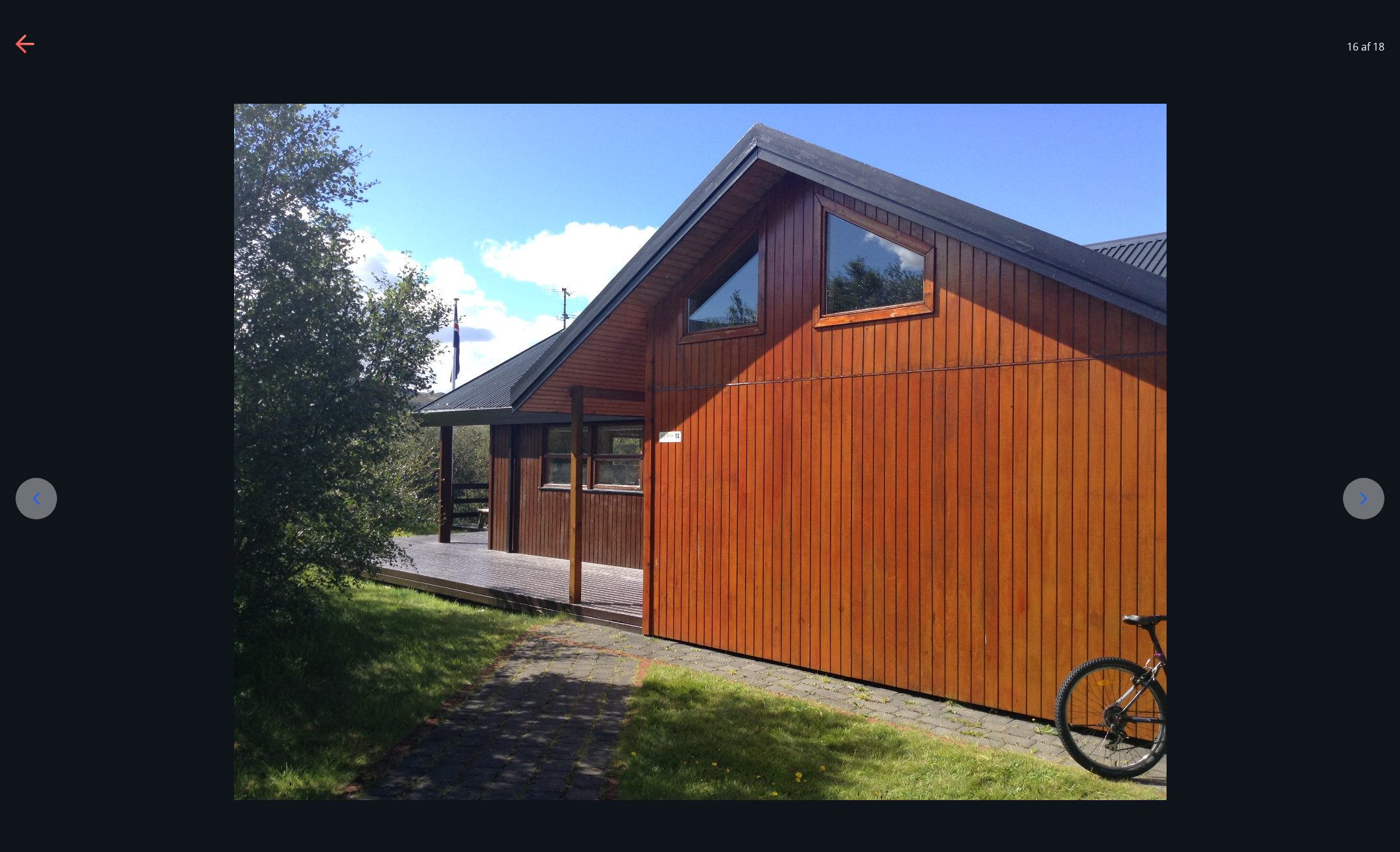
click at [1358, 497] on icon at bounding box center [1363, 499] width 21 height 21
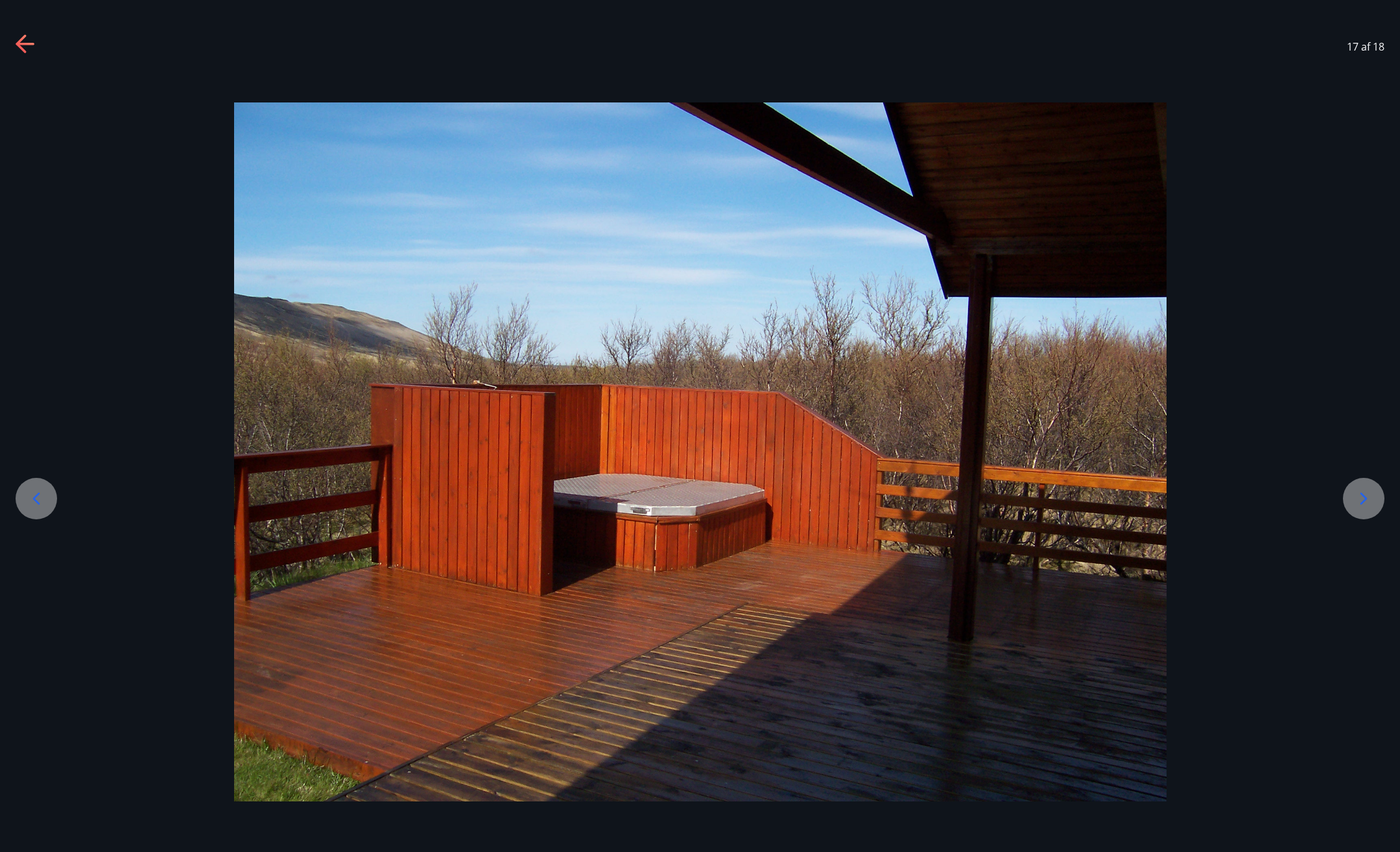
click at [1358, 497] on icon at bounding box center [1363, 499] width 21 height 21
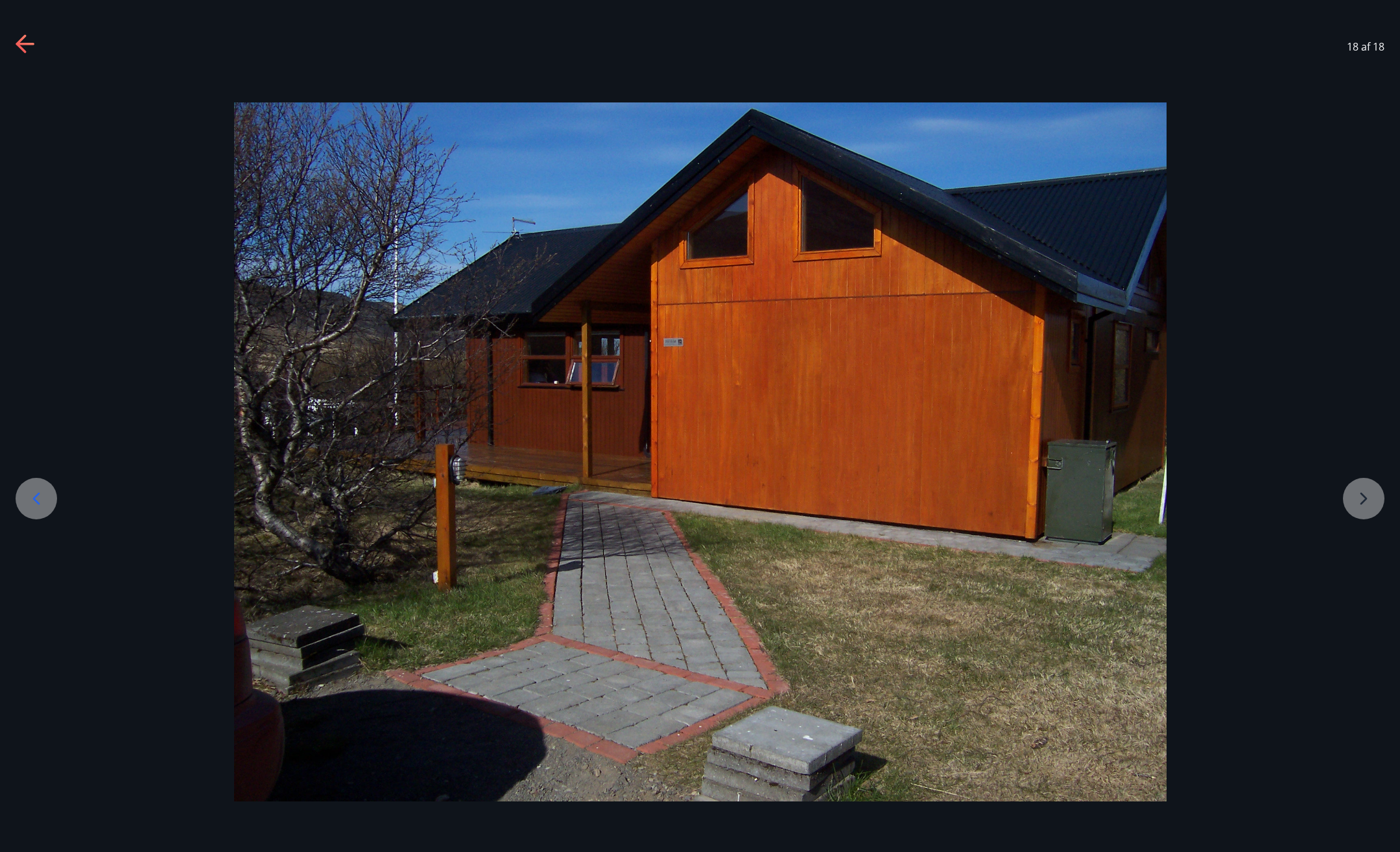
click at [1368, 508] on div at bounding box center [700, 452] width 1400 height 700
click at [1361, 500] on div at bounding box center [700, 452] width 1400 height 700
click at [32, 41] on icon at bounding box center [26, 44] width 21 height 21
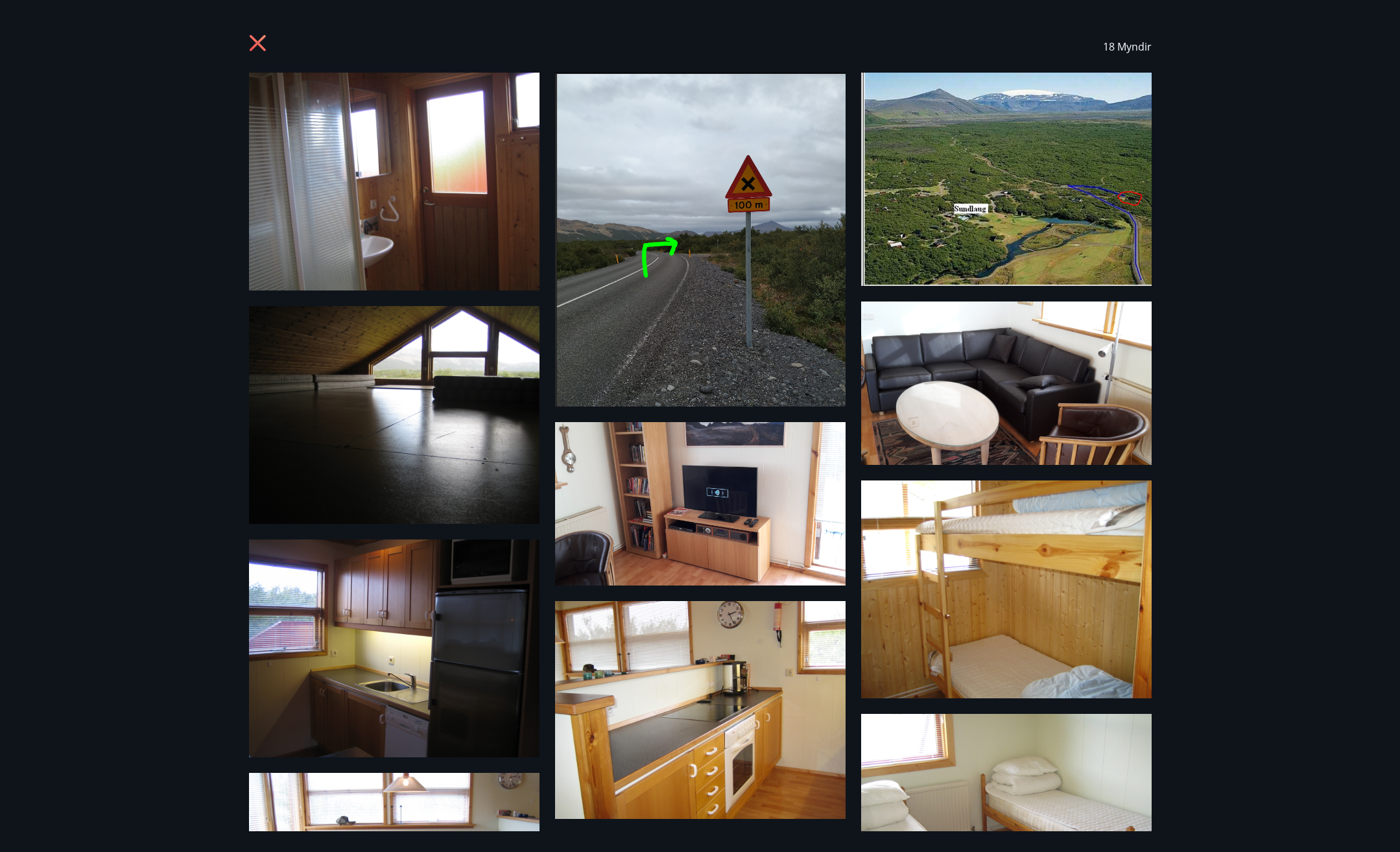
click at [254, 41] on icon at bounding box center [256, 43] width 16 height 16
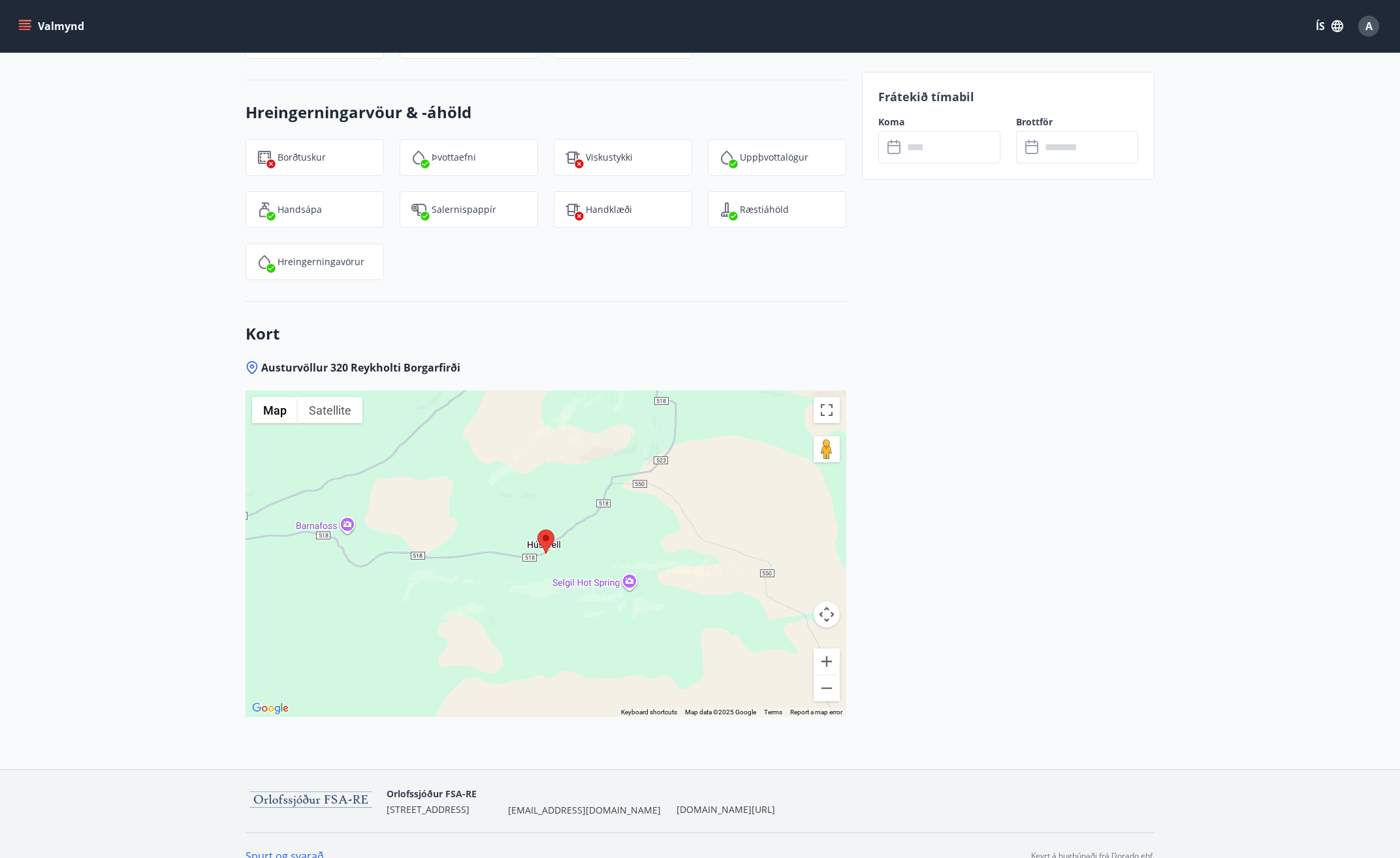
scroll to position [1742, 0]
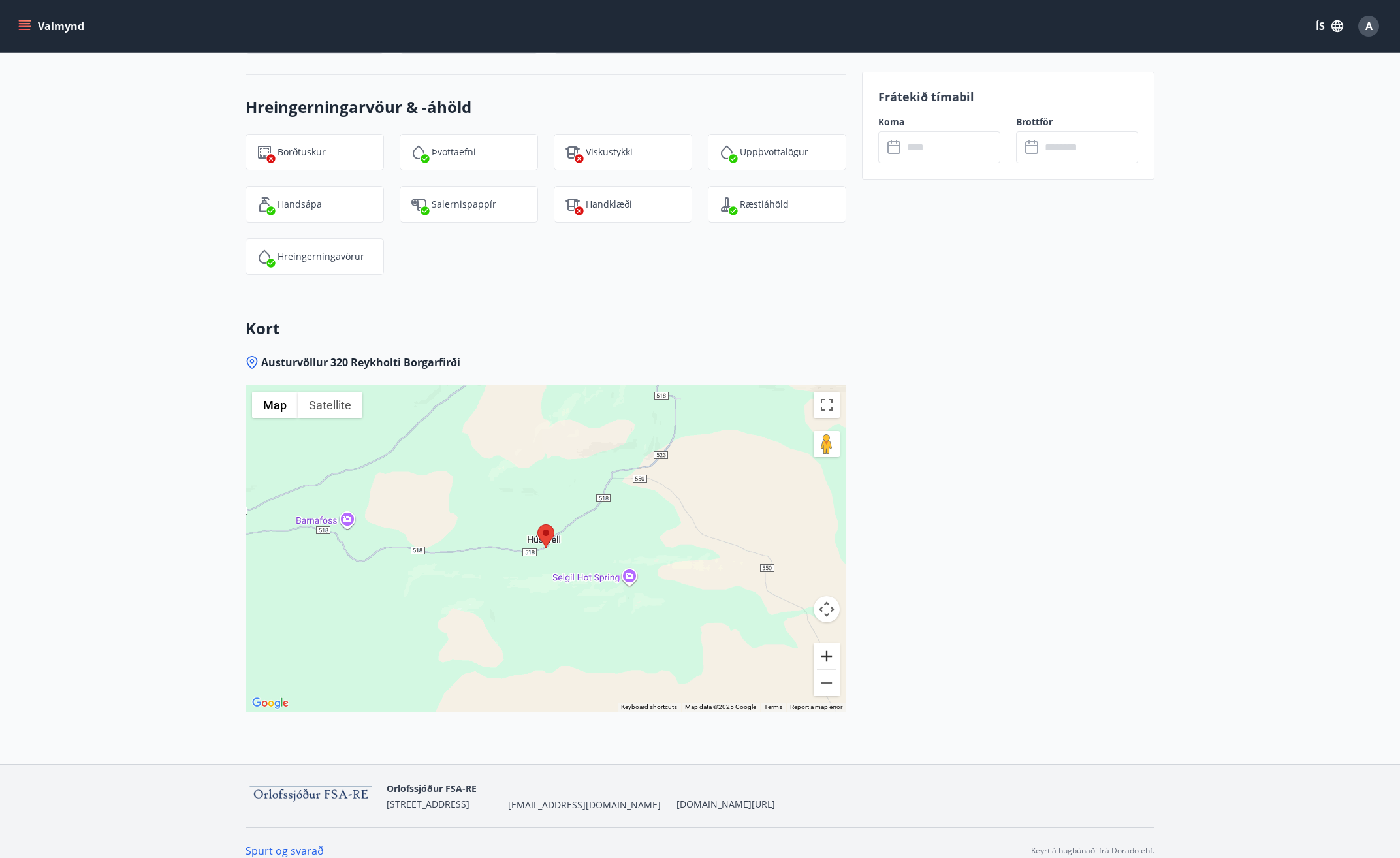
click at [826, 644] on button "Zoom in" at bounding box center [827, 657] width 26 height 26
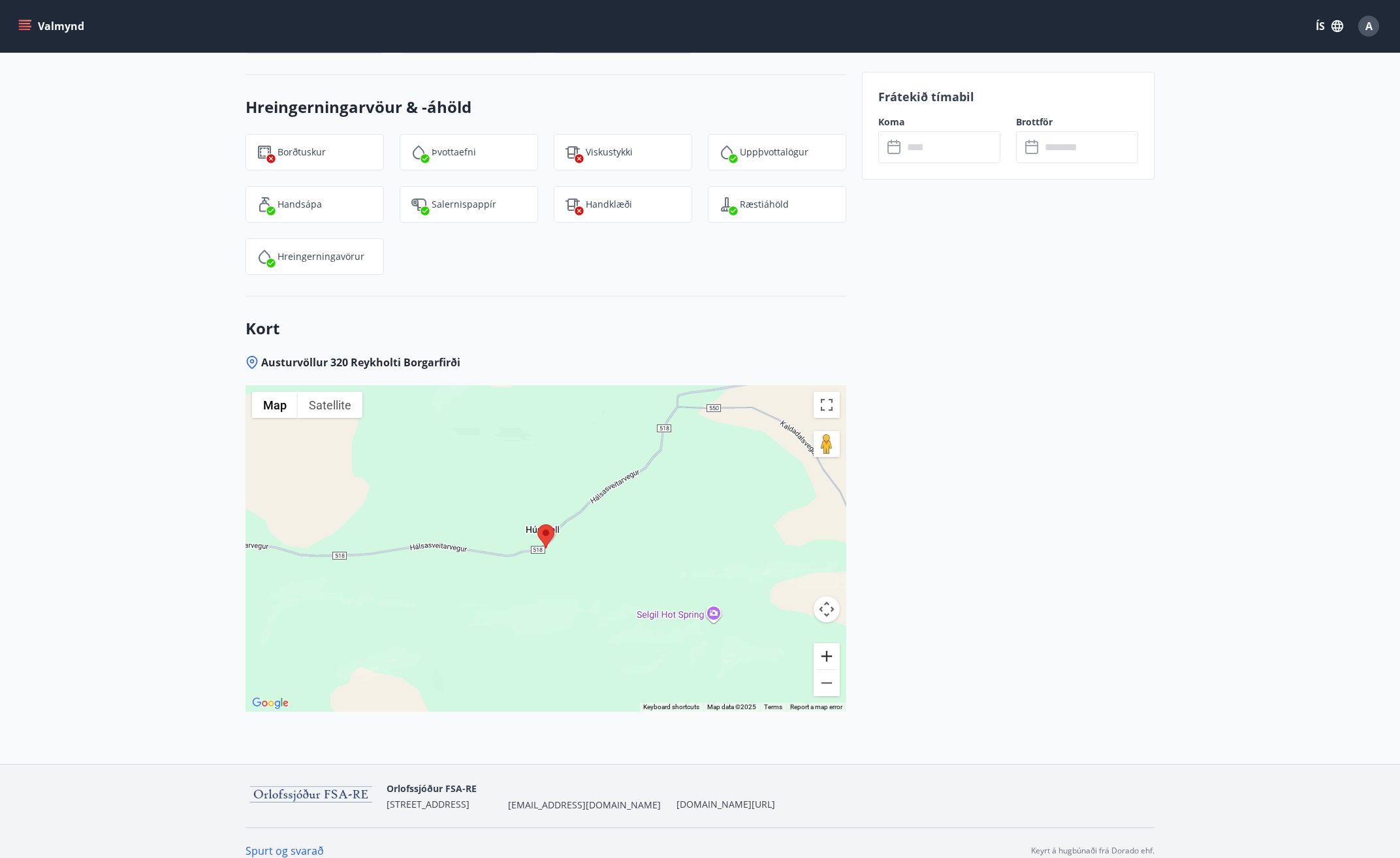
click at [826, 644] on button "Zoom in" at bounding box center [827, 657] width 26 height 26
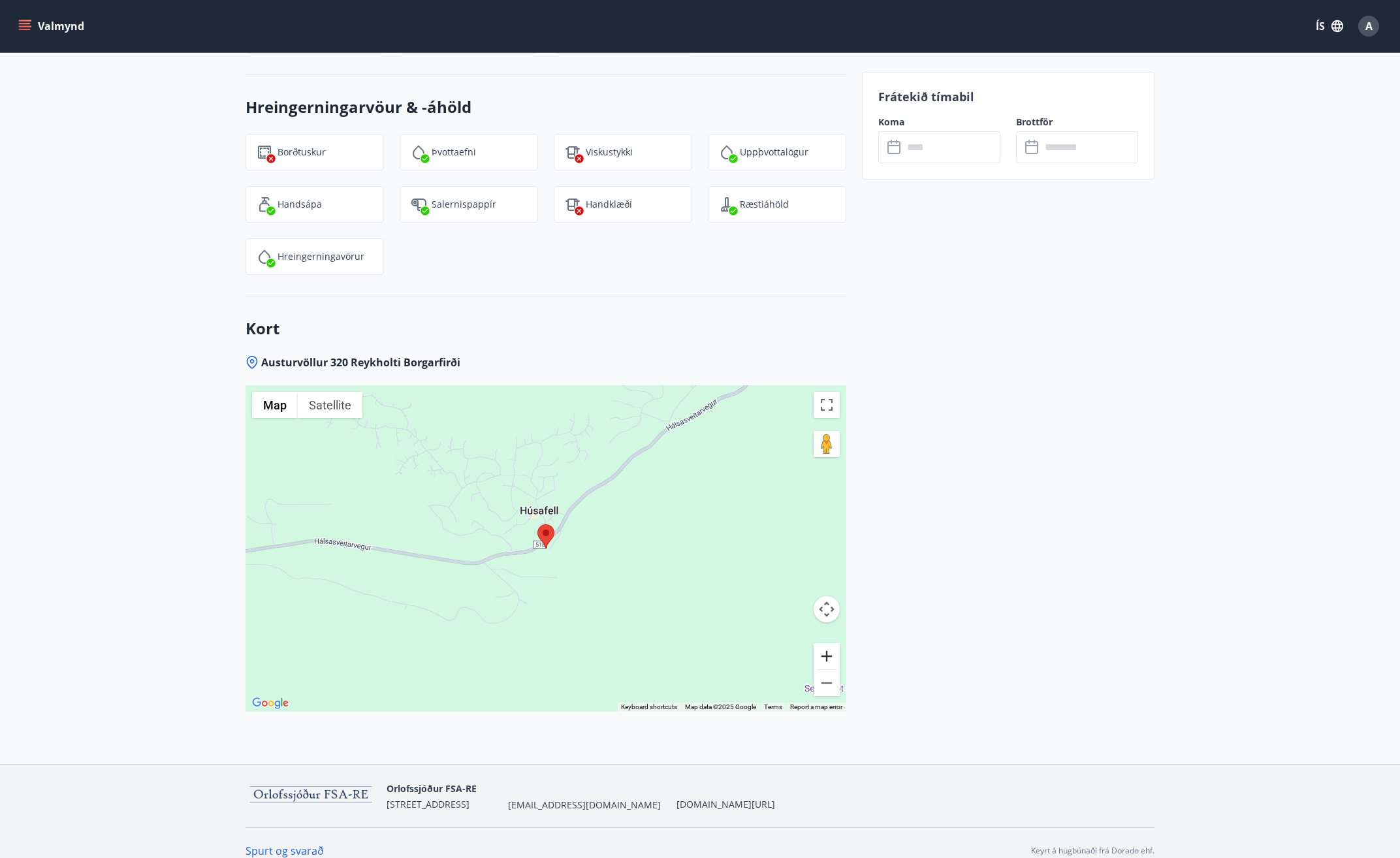
click at [826, 644] on button "Zoom in" at bounding box center [827, 657] width 26 height 26
click at [825, 644] on button "Zoom in" at bounding box center [827, 657] width 26 height 26
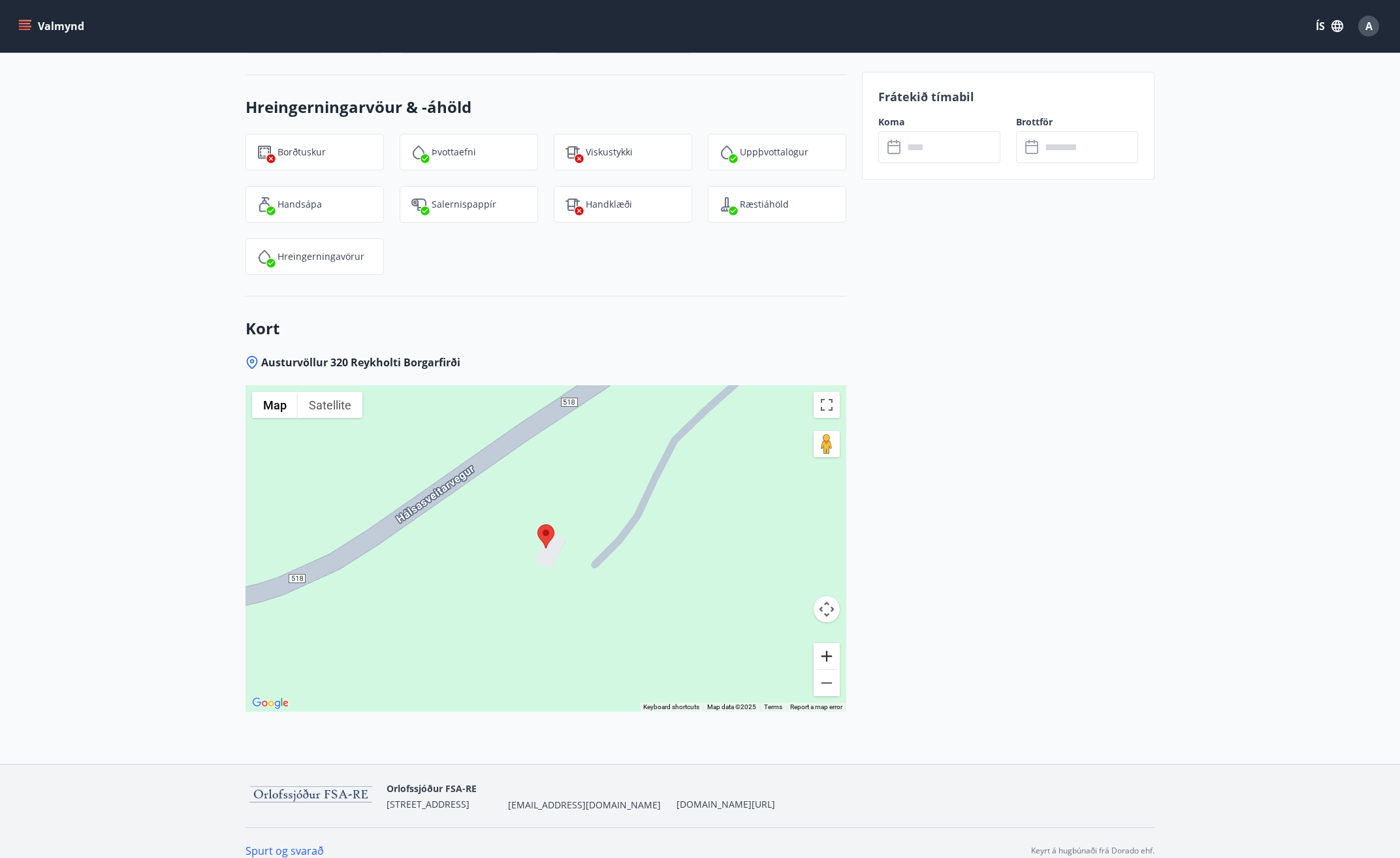
click at [825, 644] on button "Zoom in" at bounding box center [827, 657] width 26 height 26
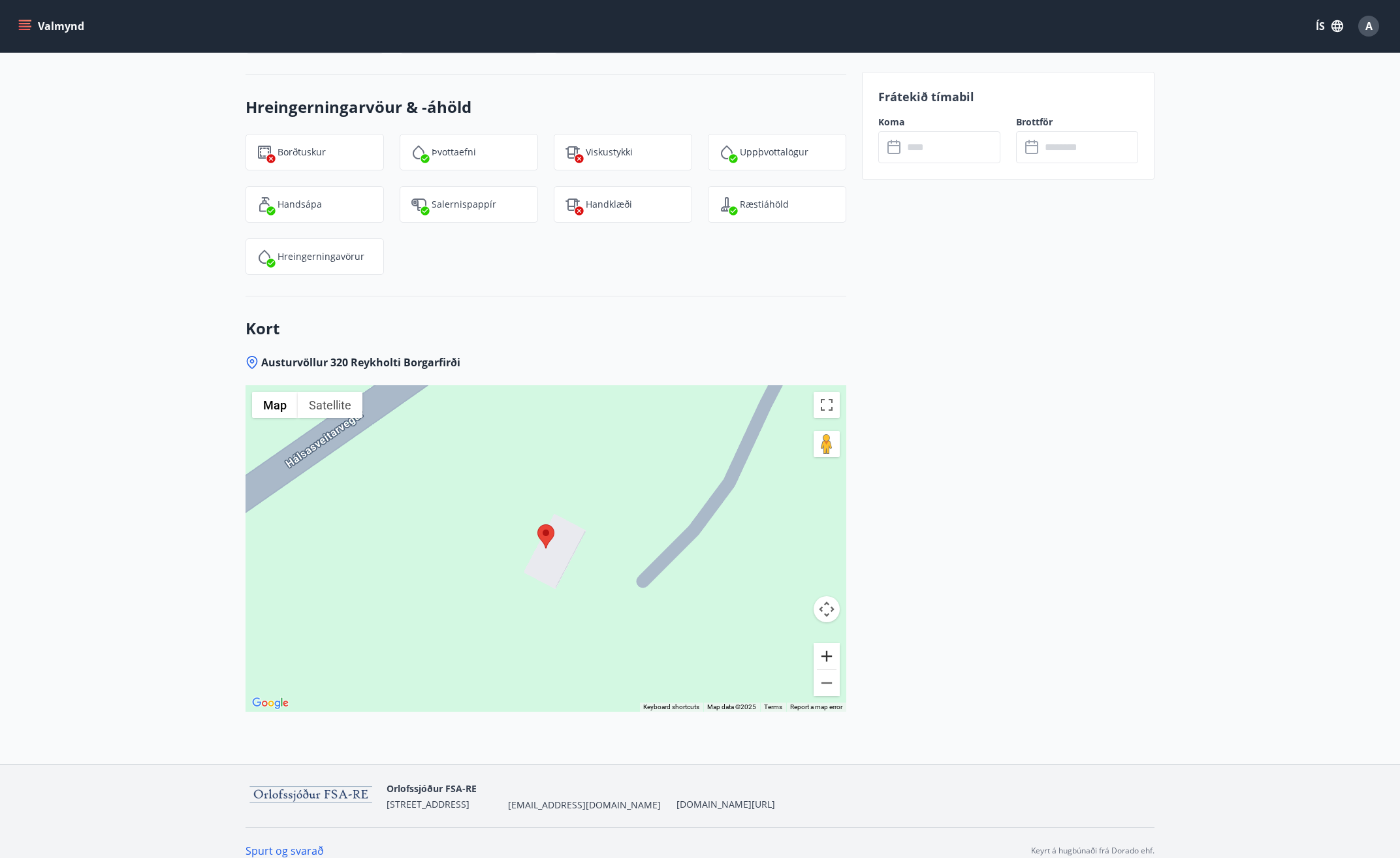
click at [825, 644] on button "Zoom in" at bounding box center [827, 657] width 26 height 26
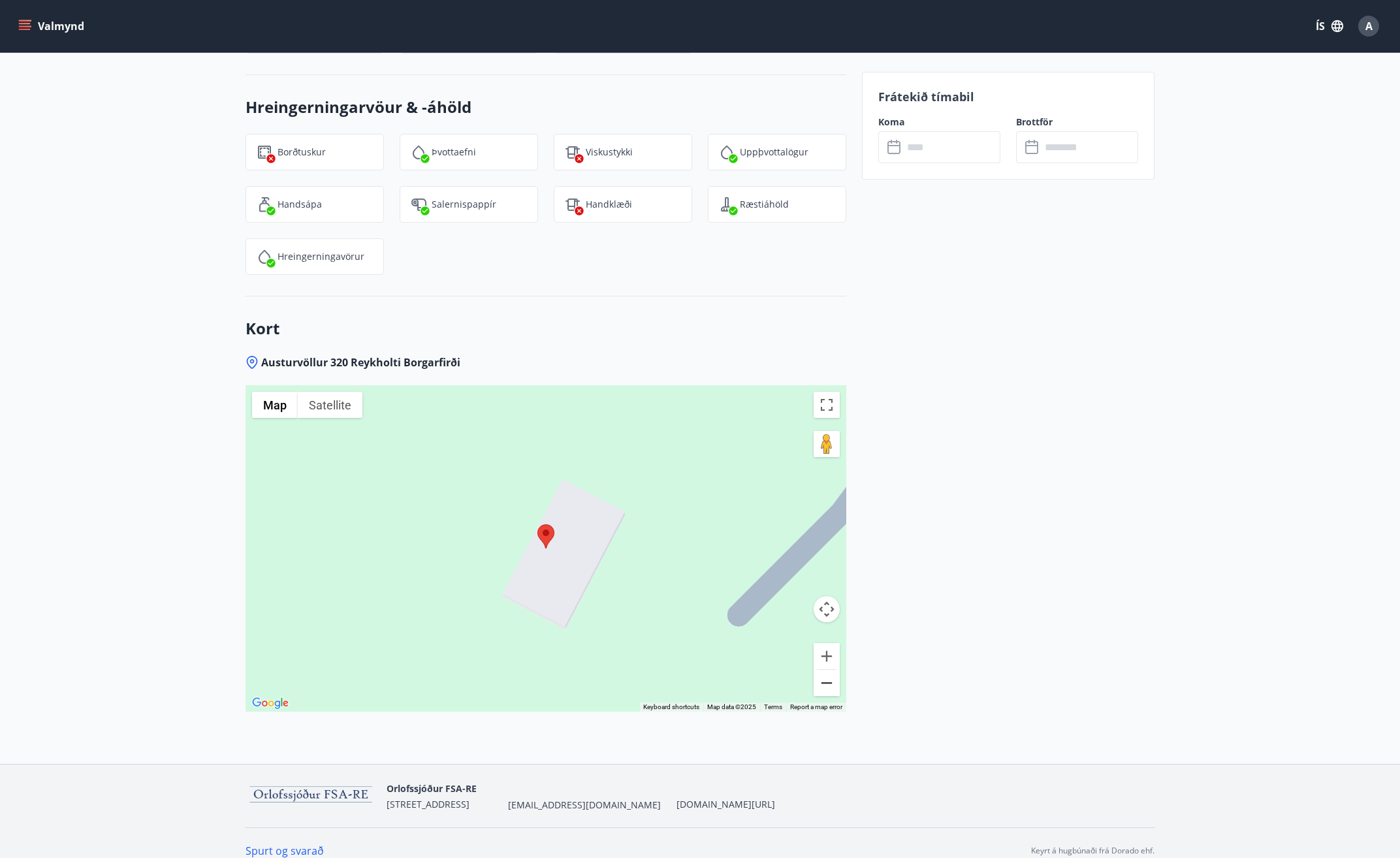
click at [825, 670] on button "Zoom out" at bounding box center [827, 683] width 26 height 26
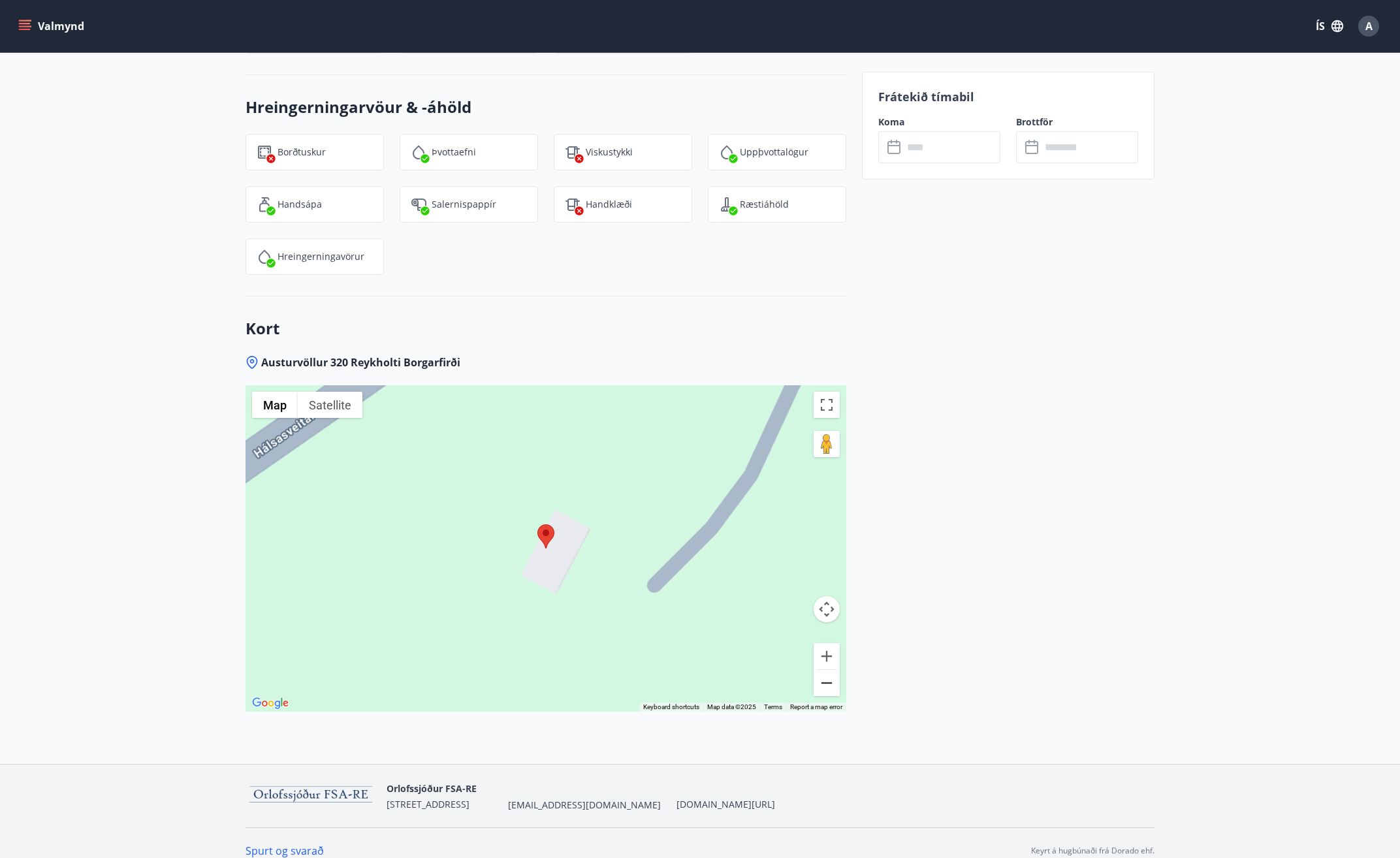
click at [825, 670] on button "Zoom out" at bounding box center [827, 683] width 26 height 26
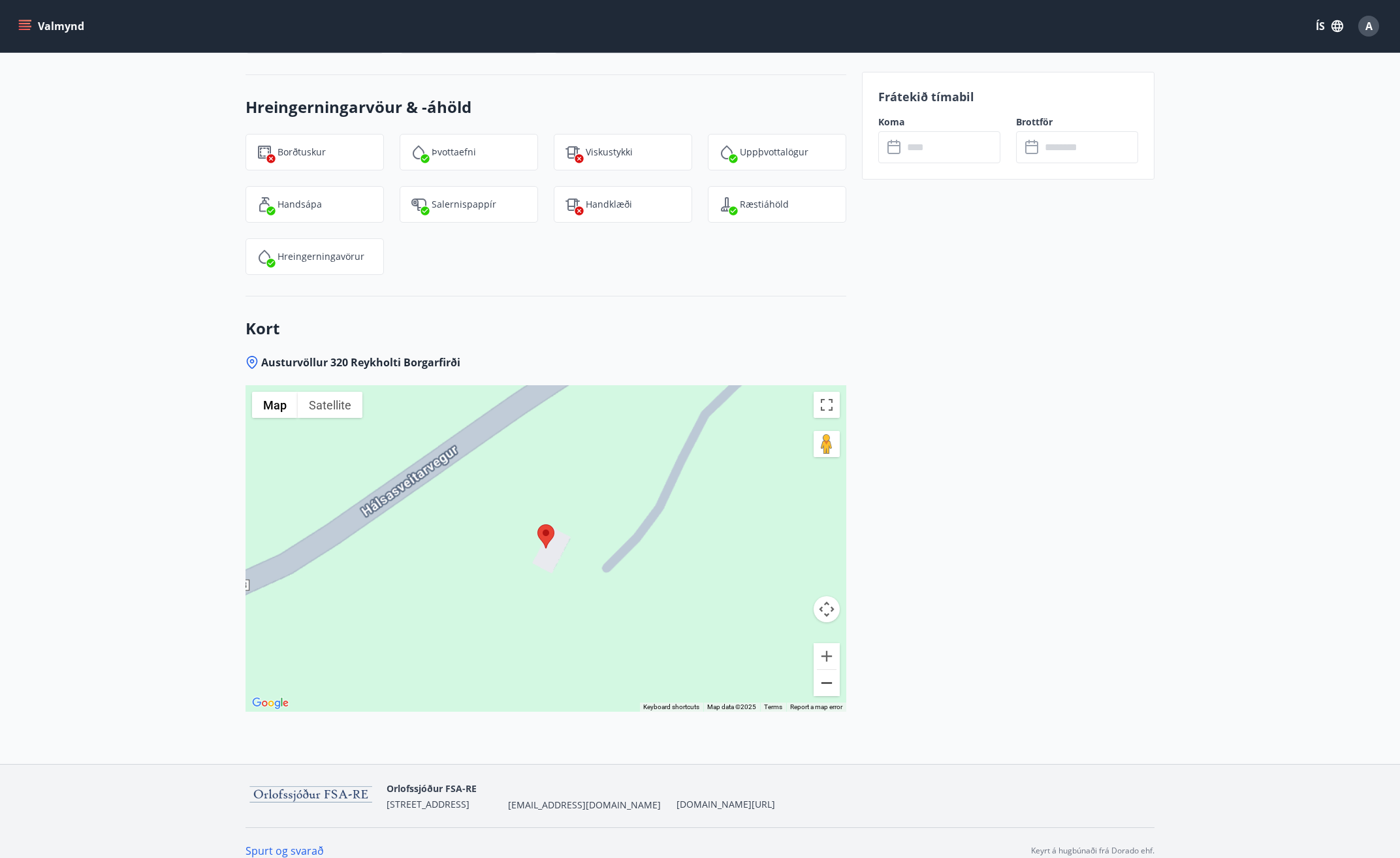
click at [825, 670] on button "Zoom out" at bounding box center [827, 683] width 26 height 26
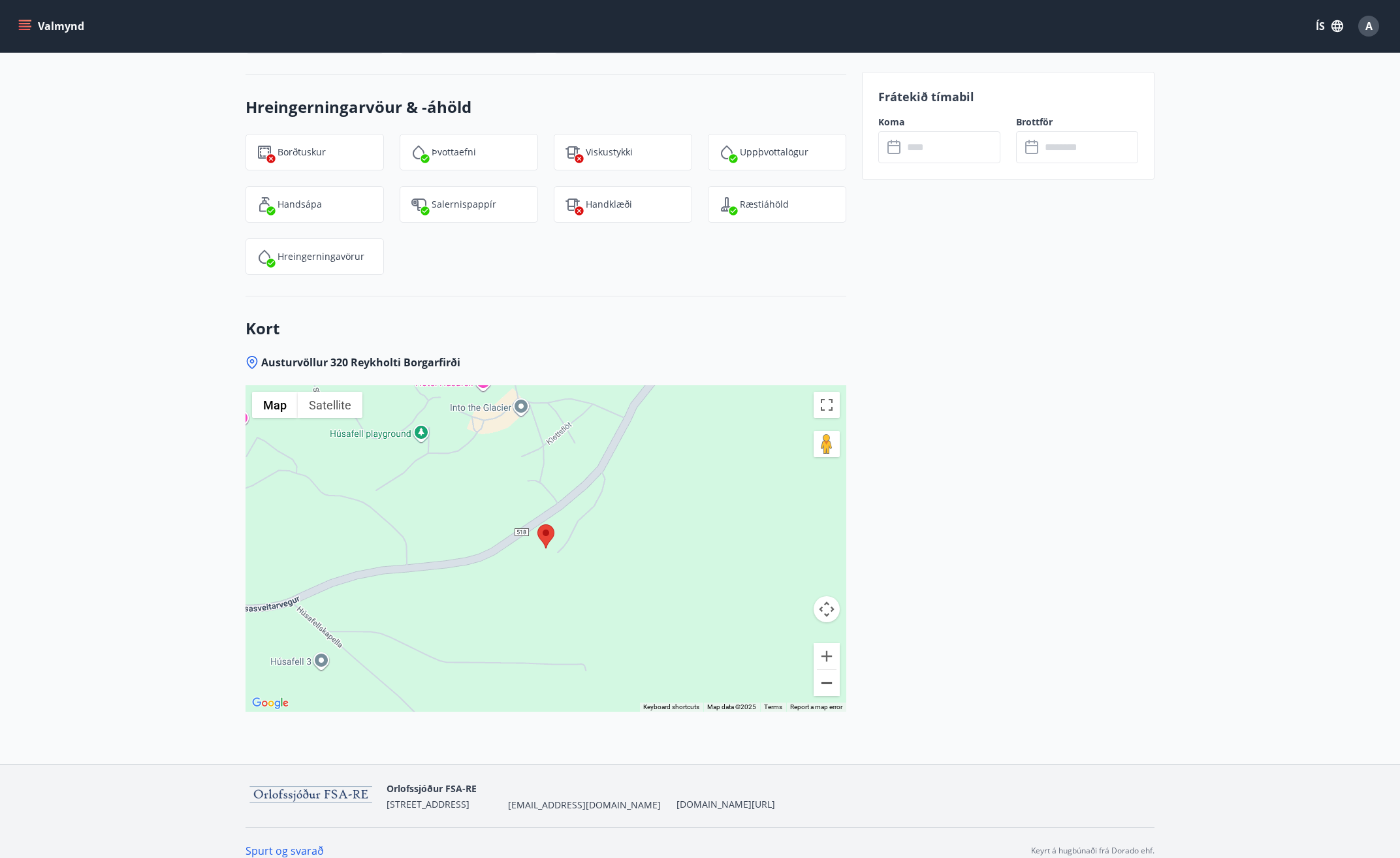
click at [825, 670] on button "Zoom out" at bounding box center [827, 683] width 26 height 26
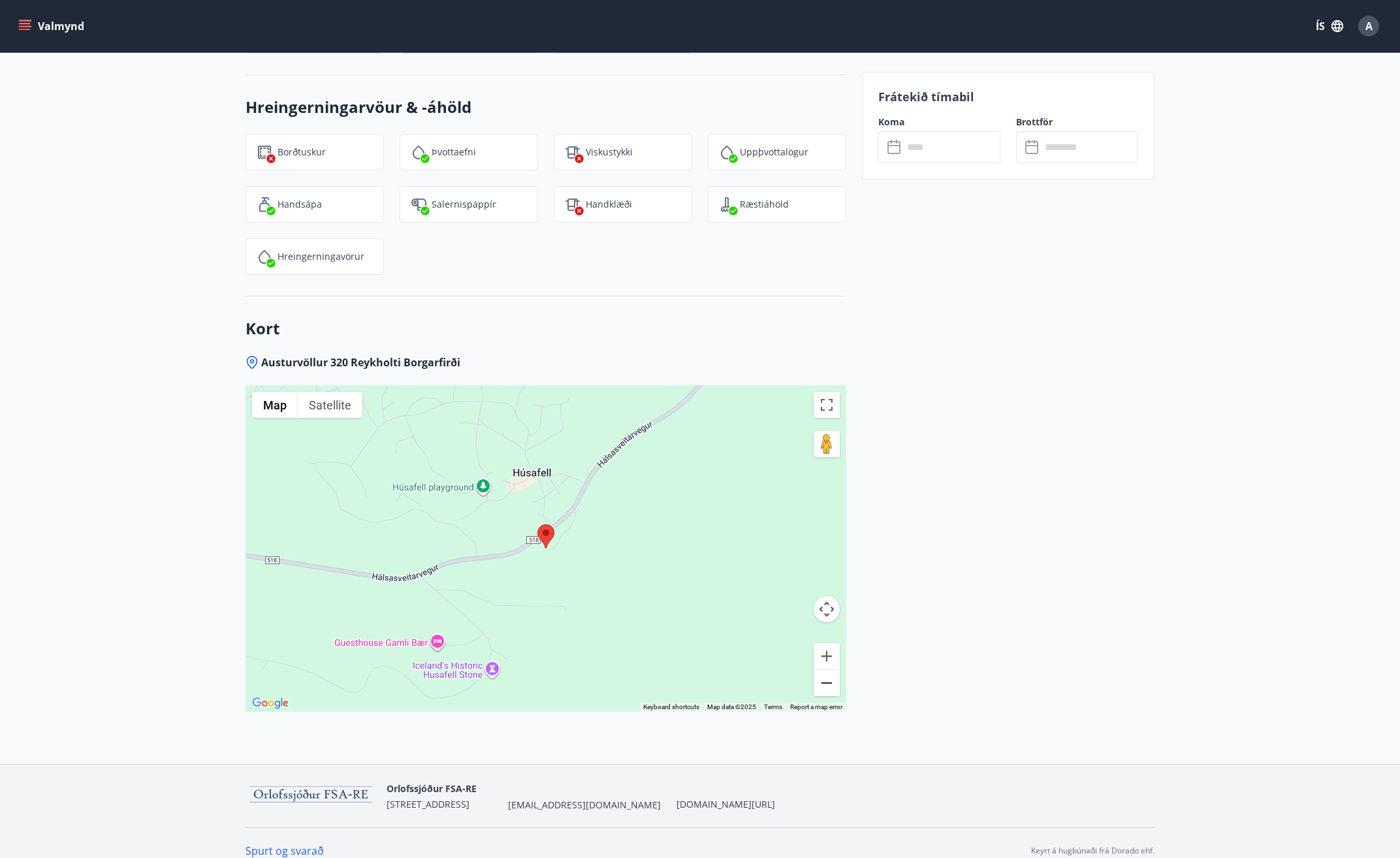
click at [825, 670] on button "Zoom out" at bounding box center [827, 683] width 26 height 26
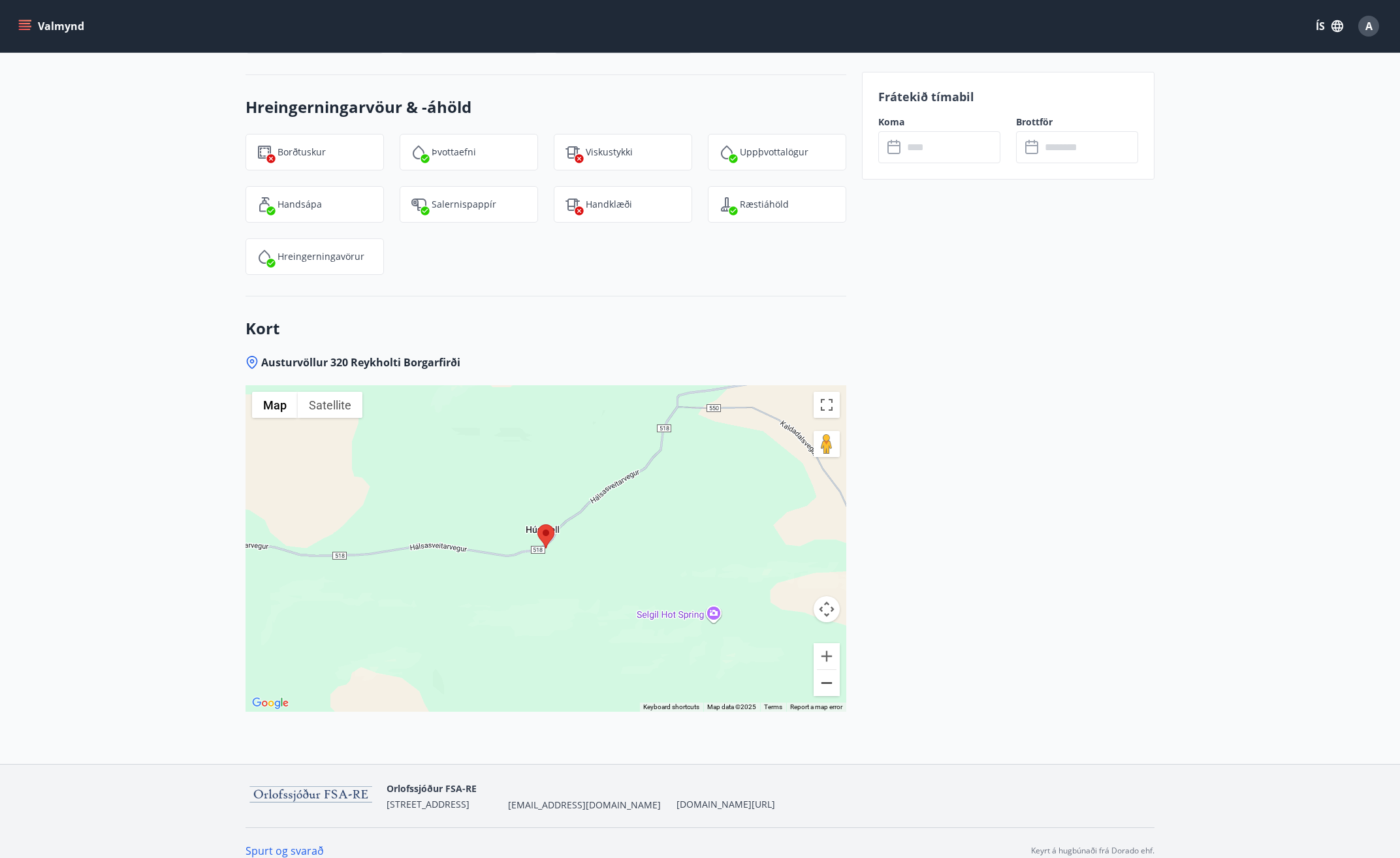
click at [825, 670] on button "Zoom out" at bounding box center [827, 683] width 26 height 26
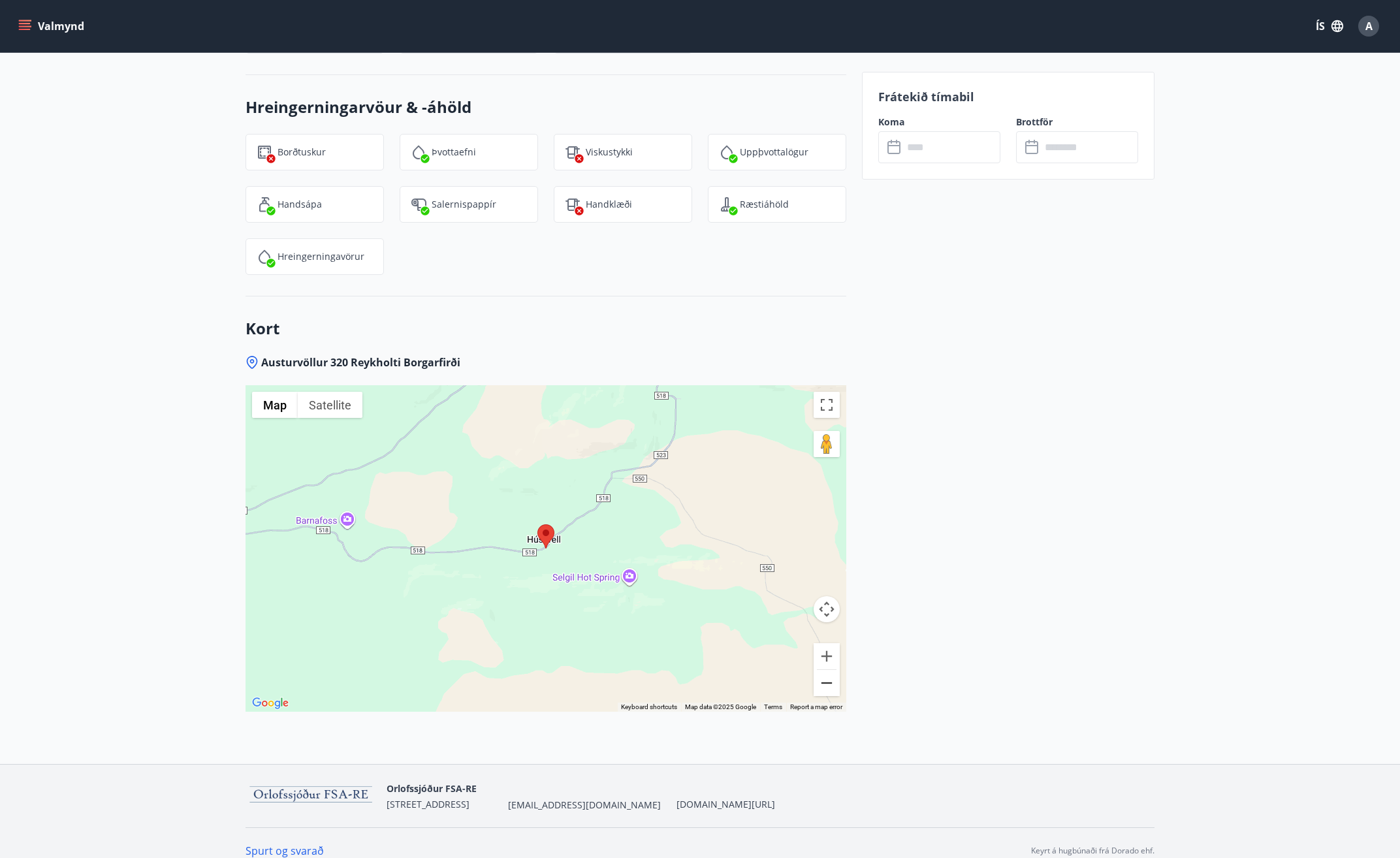
click at [825, 670] on button "Zoom out" at bounding box center [827, 683] width 26 height 26
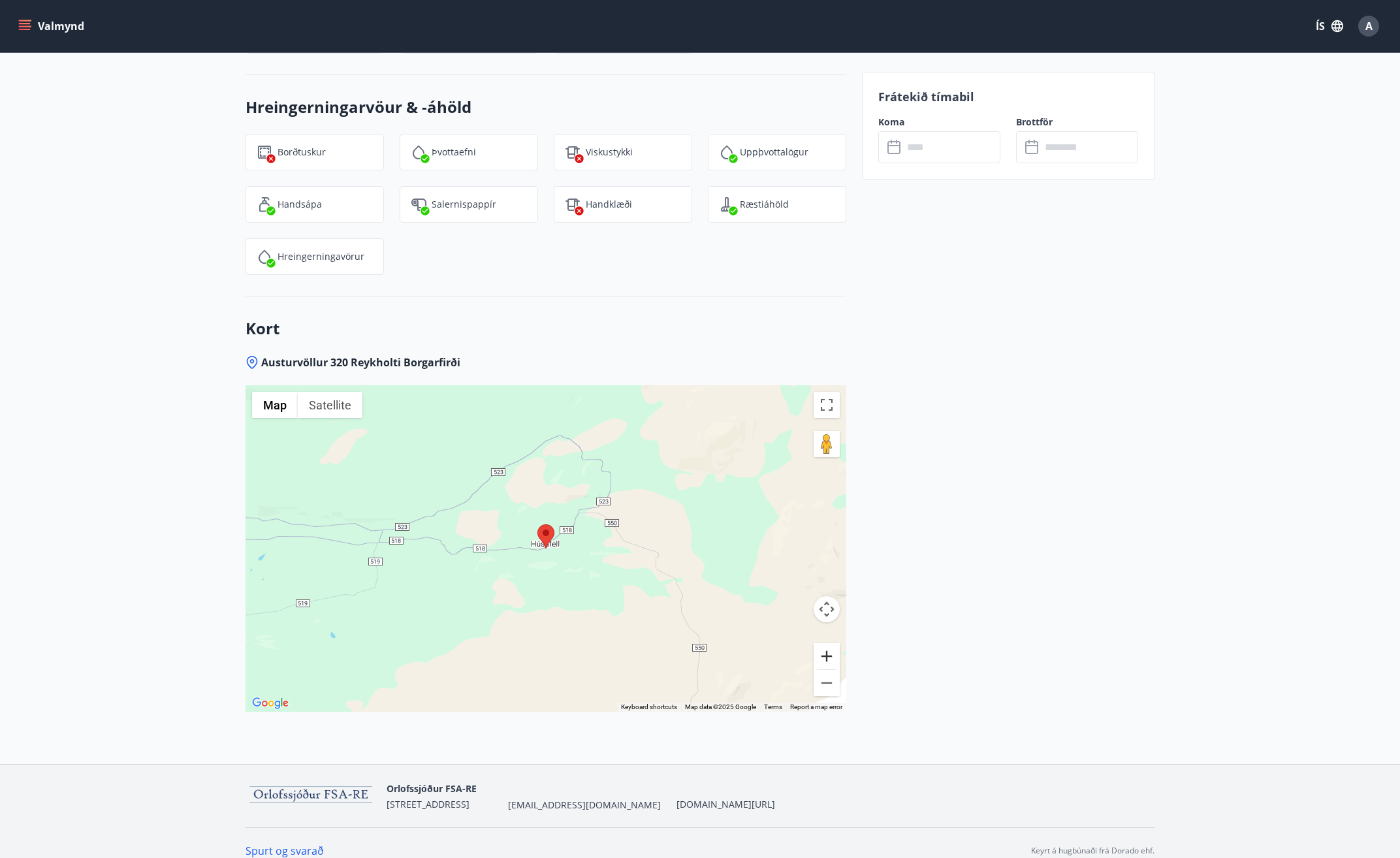
click at [825, 649] on button "Zoom in" at bounding box center [827, 657] width 26 height 26
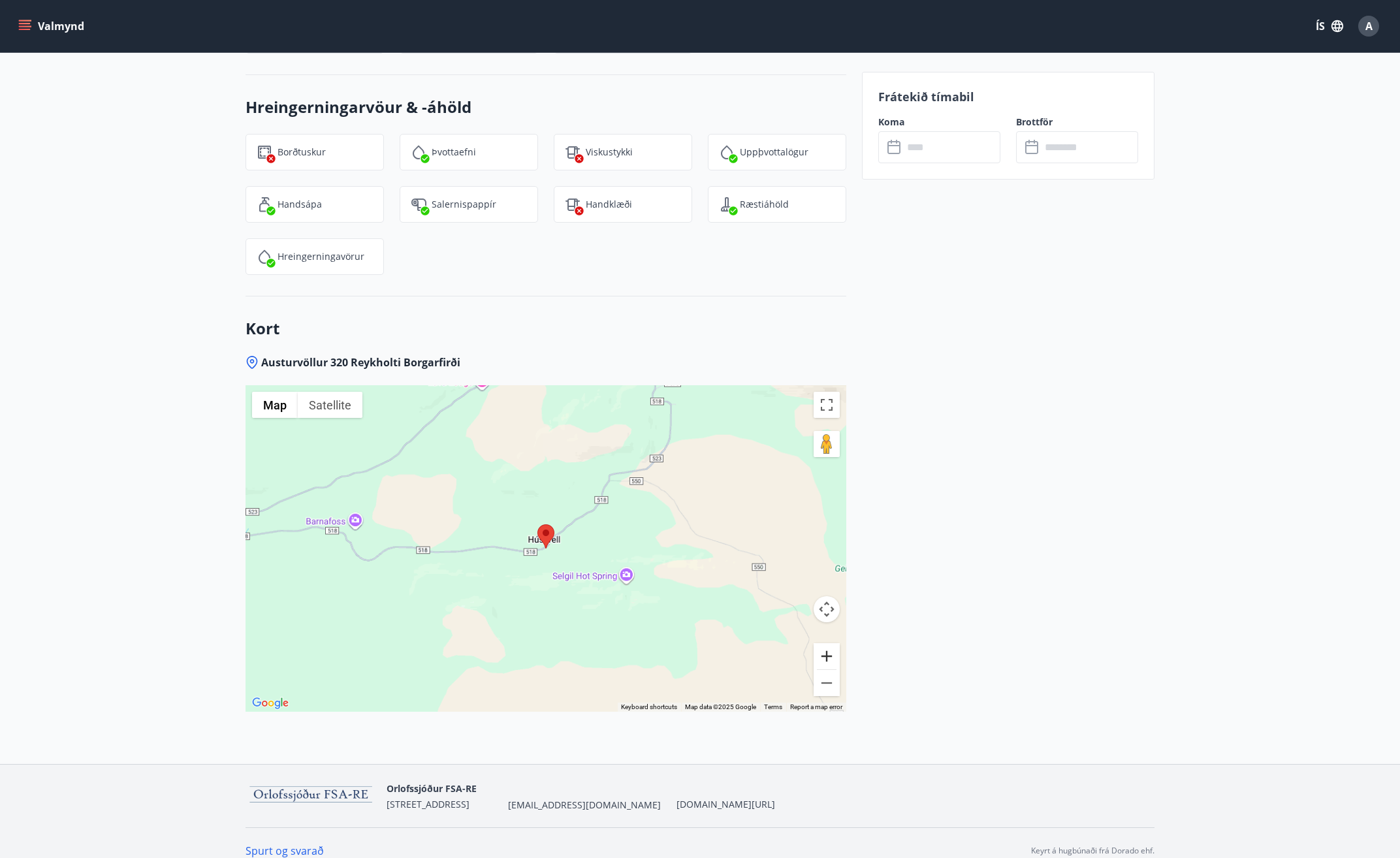
click at [825, 648] on button "Zoom in" at bounding box center [827, 657] width 26 height 26
